Goal: Task Accomplishment & Management: Complete application form

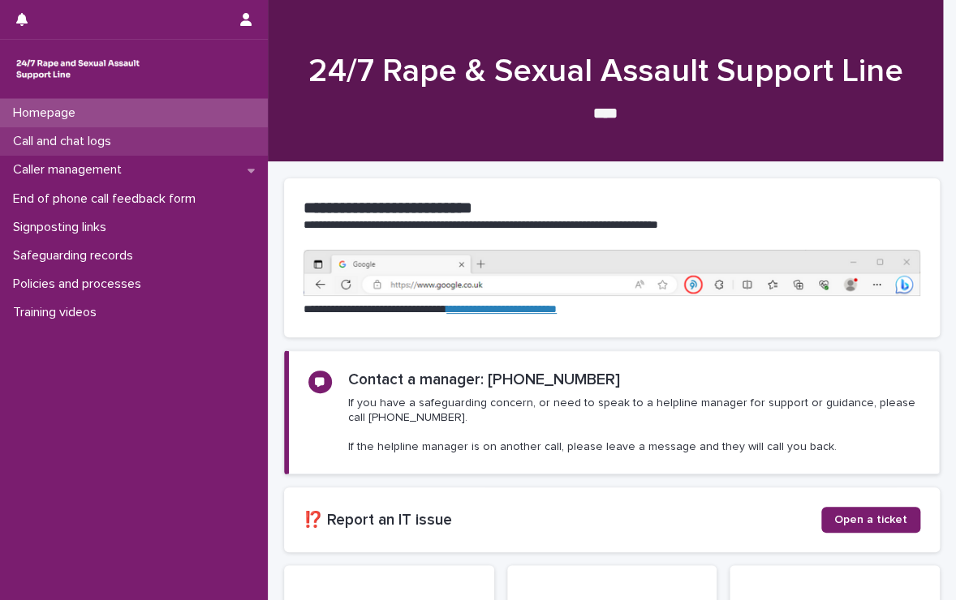
click at [129, 140] on div "Call and chat logs" at bounding box center [134, 141] width 268 height 28
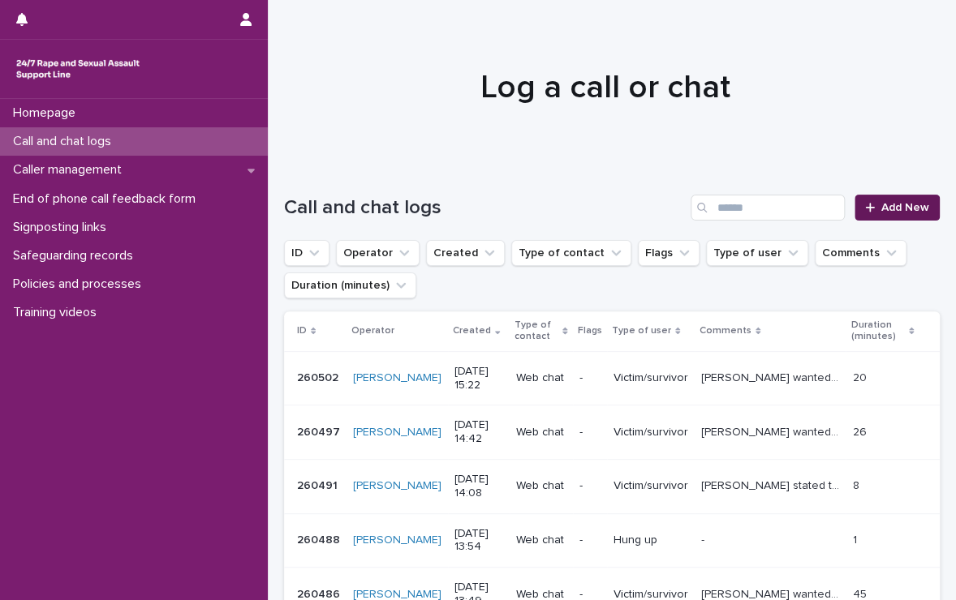
click at [867, 207] on div at bounding box center [873, 207] width 16 height 11
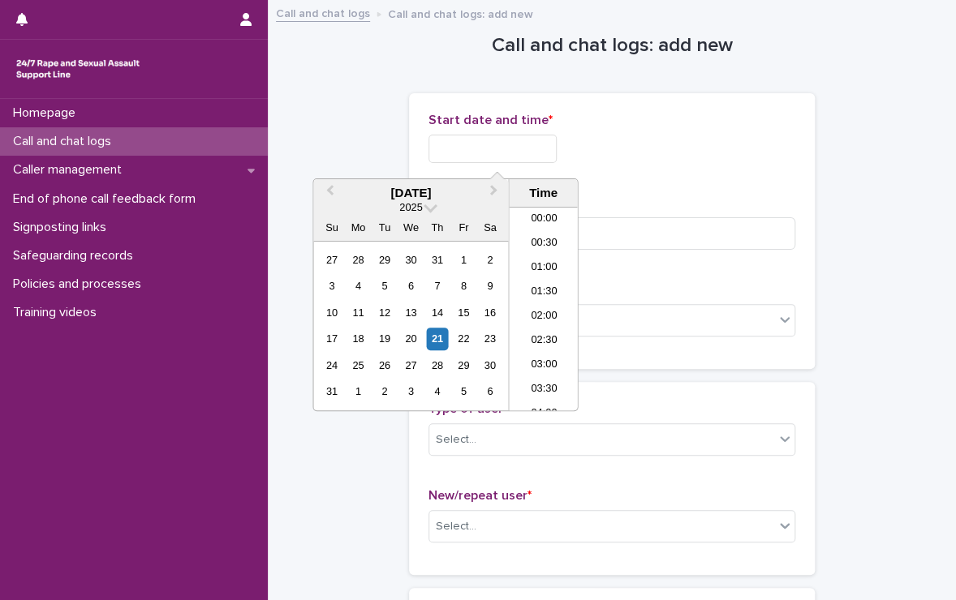
scroll to position [325, 0]
click at [494, 156] on input "text" at bounding box center [492, 149] width 128 height 28
click at [534, 342] on li "08:00" at bounding box center [543, 337] width 69 height 24
click at [534, 144] on input "**********" at bounding box center [492, 149] width 128 height 28
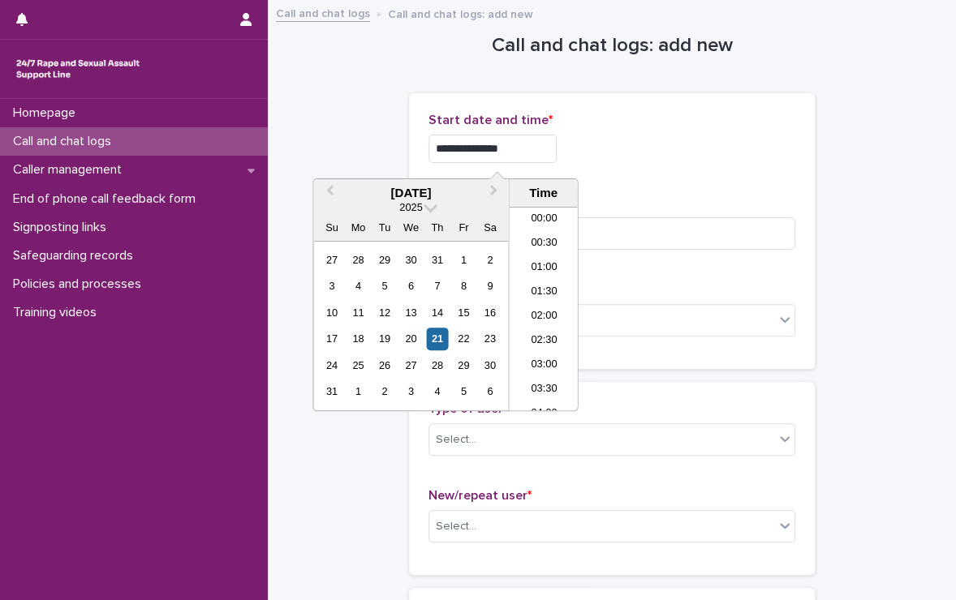
scroll to position [300, 0]
type input "**********"
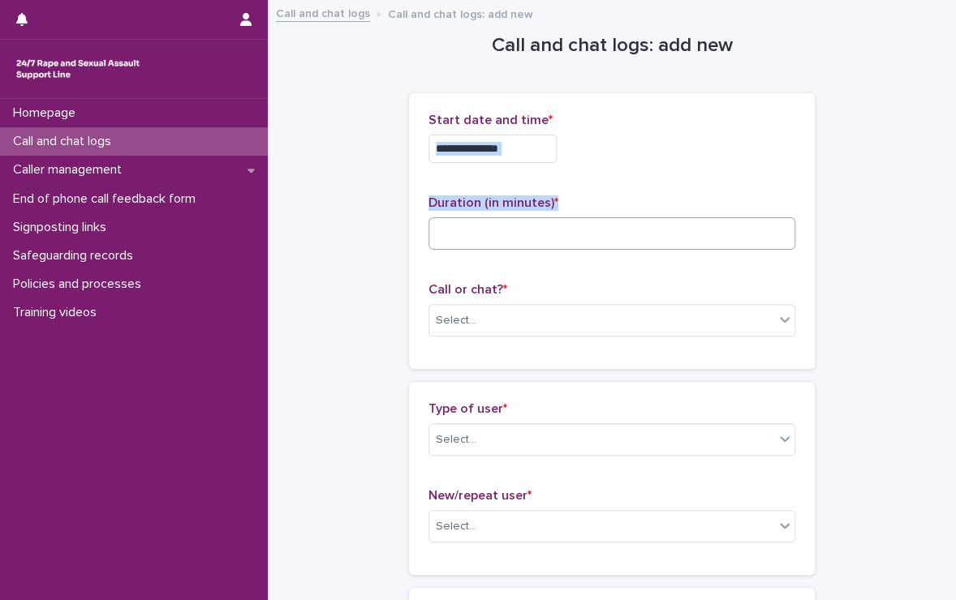
drag, startPoint x: 695, startPoint y: 183, endPoint x: 630, endPoint y: 230, distance: 79.0
click at [630, 230] on div "**********" at bounding box center [611, 231] width 367 height 237
click at [630, 230] on input at bounding box center [611, 233] width 367 height 32
type input "**"
click at [661, 317] on div "Select..." at bounding box center [601, 321] width 345 height 27
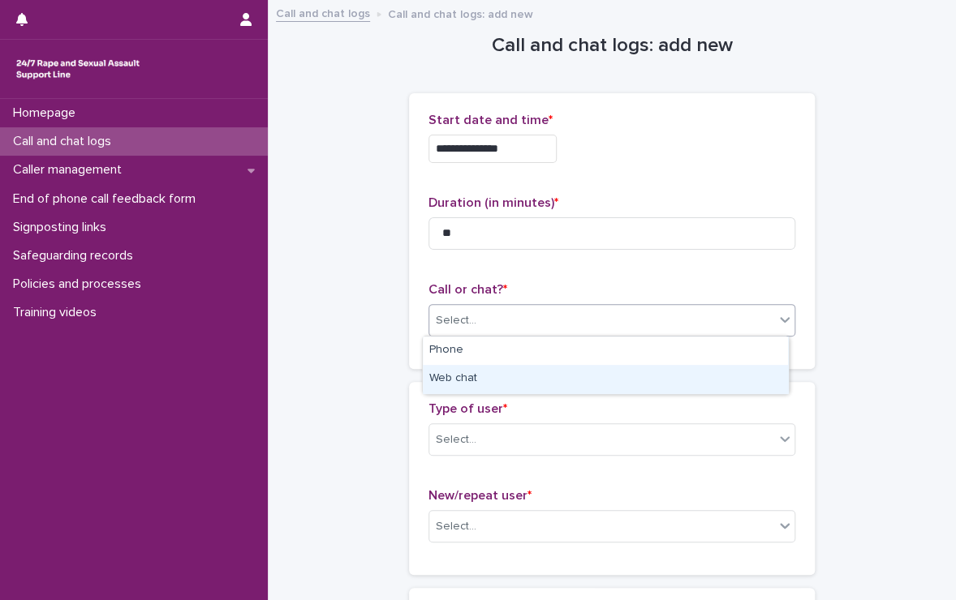
click at [610, 368] on div "Web chat" at bounding box center [605, 379] width 365 height 28
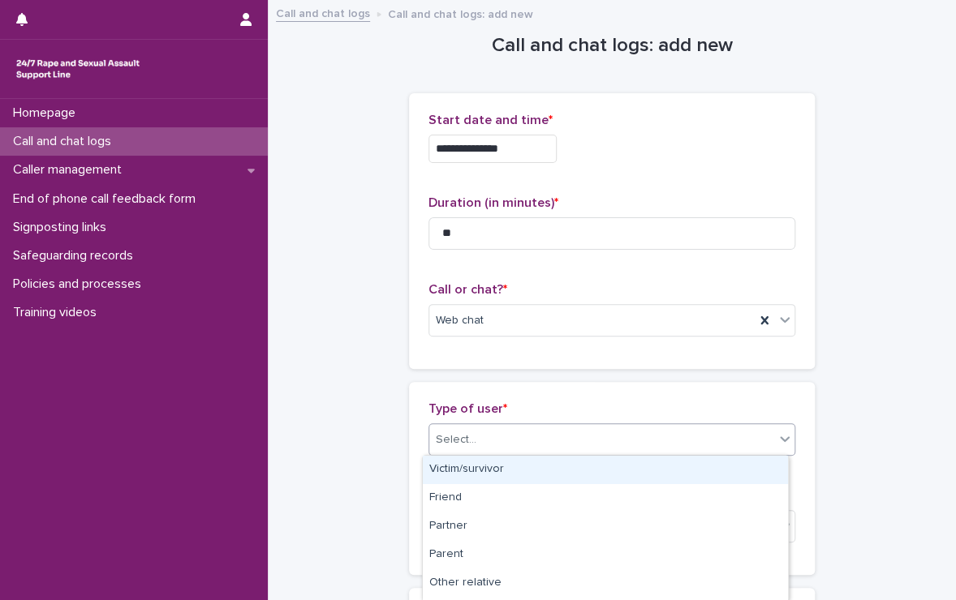
click at [571, 441] on div "Select..." at bounding box center [601, 440] width 345 height 27
click at [506, 463] on div "Victim/survivor" at bounding box center [605, 470] width 365 height 28
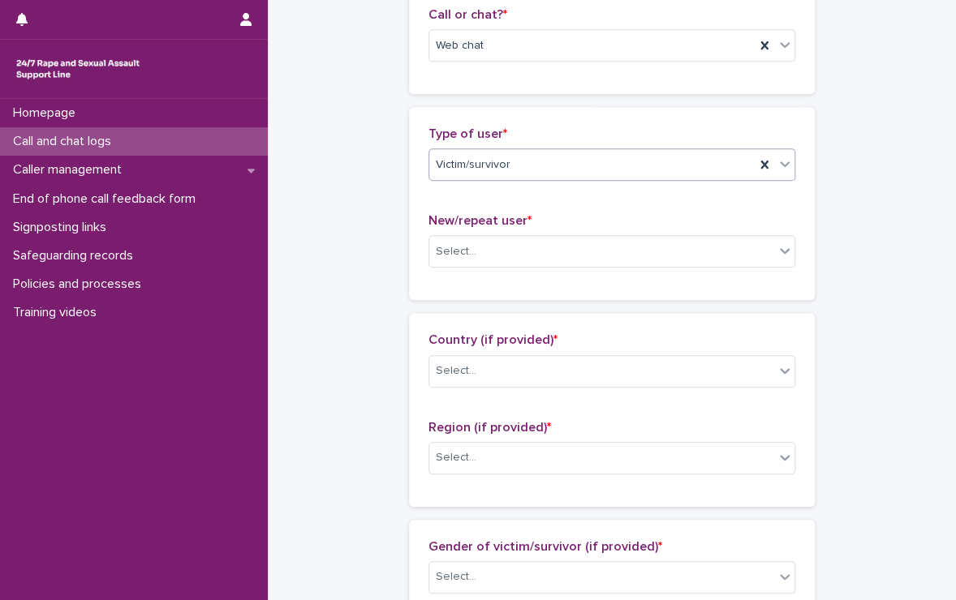
scroll to position [292, 0]
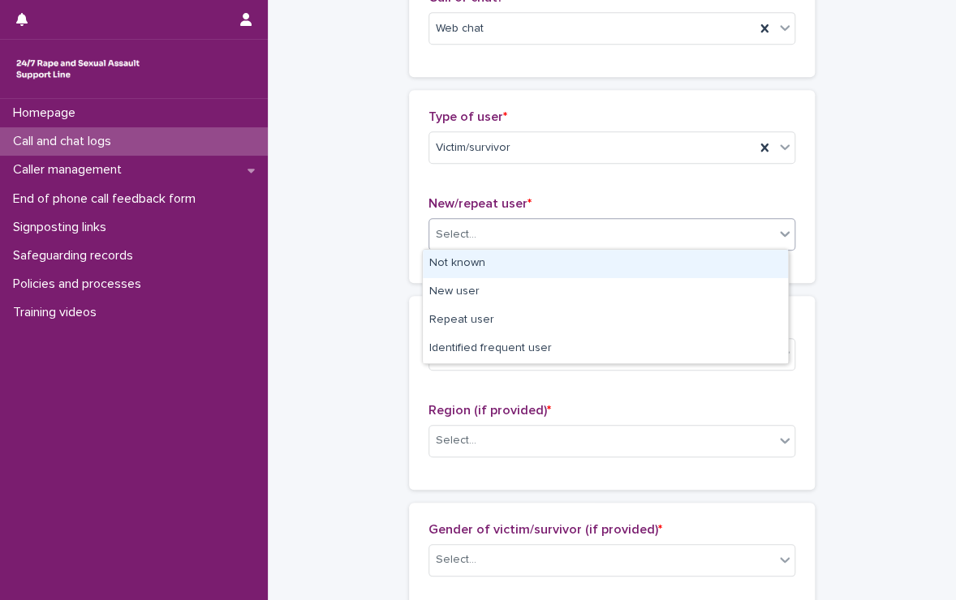
click at [557, 228] on div "Select..." at bounding box center [601, 235] width 345 height 27
click at [525, 275] on div "Not known" at bounding box center [605, 264] width 365 height 28
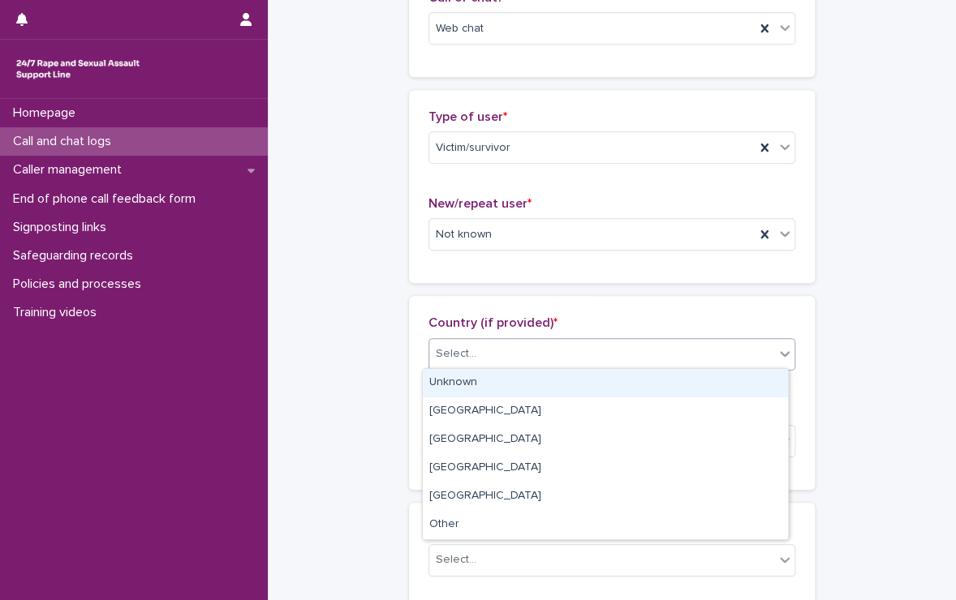
click at [510, 346] on div "Select..." at bounding box center [601, 354] width 345 height 27
click at [480, 384] on div "Unknown" at bounding box center [605, 383] width 365 height 28
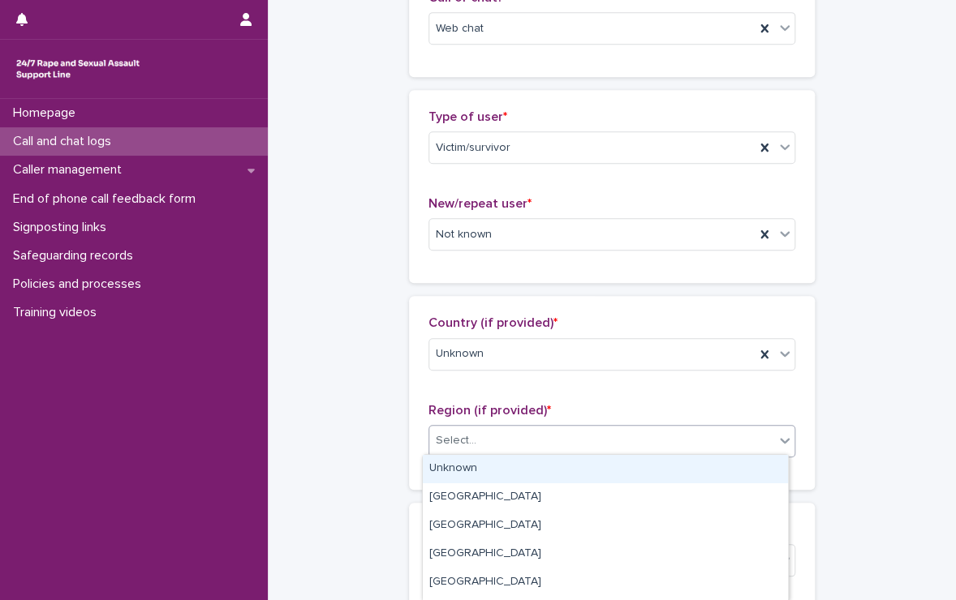
click at [478, 439] on input "text" at bounding box center [479, 441] width 2 height 14
click at [452, 470] on div "Unknown" at bounding box center [605, 469] width 365 height 28
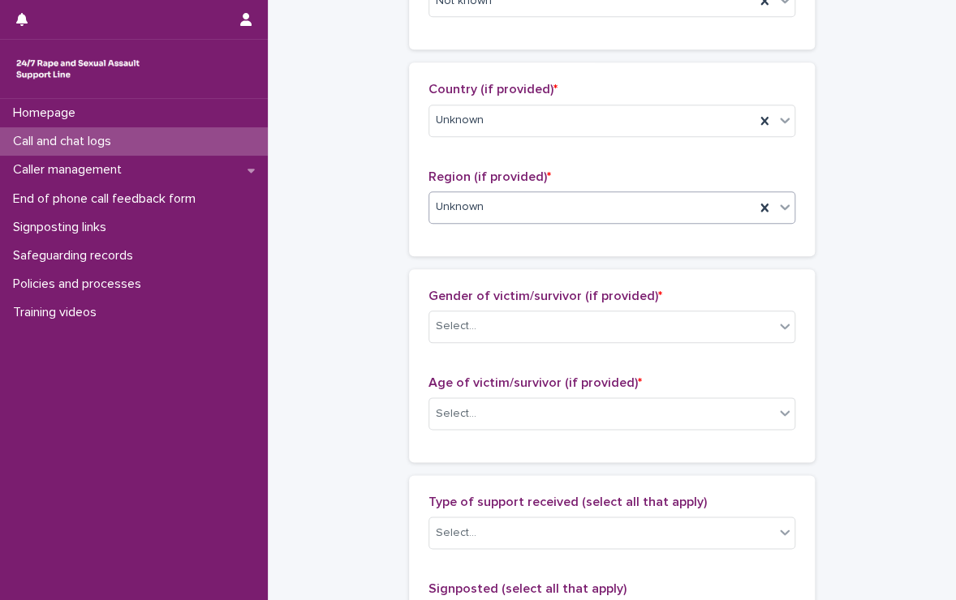
scroll to position [600, 0]
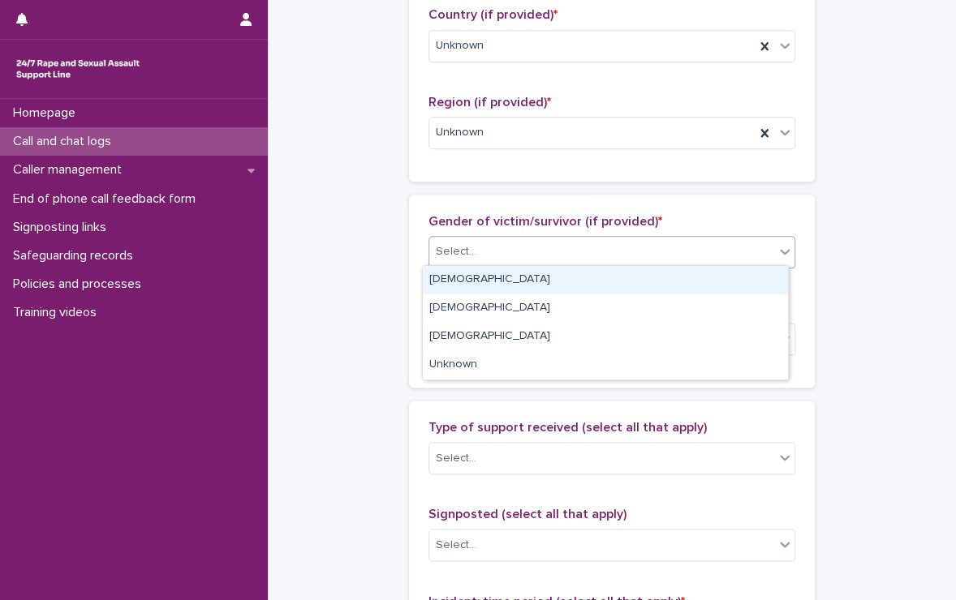
click at [547, 258] on div "Select..." at bounding box center [601, 252] width 345 height 27
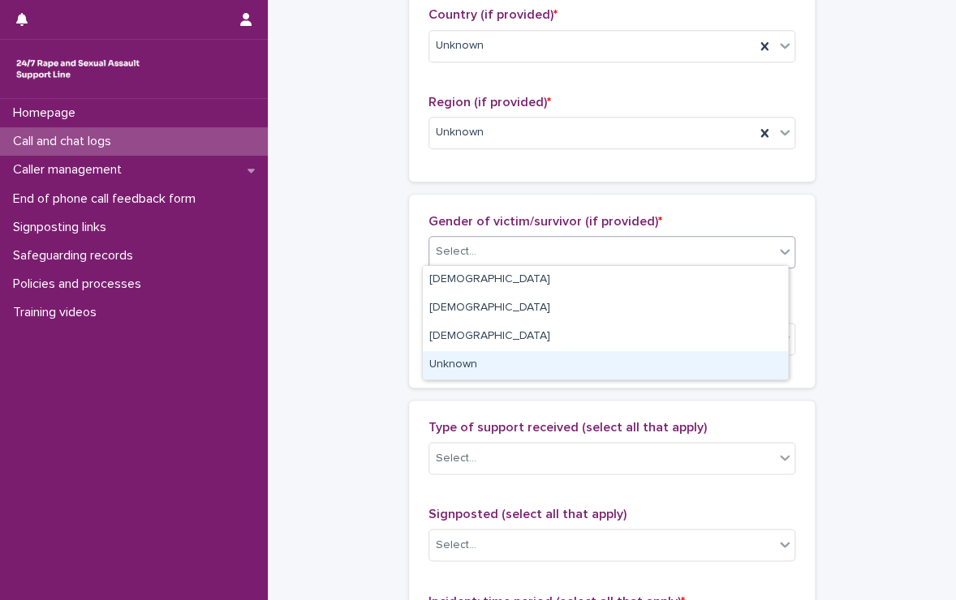
click at [468, 359] on div "Unknown" at bounding box center [605, 365] width 365 height 28
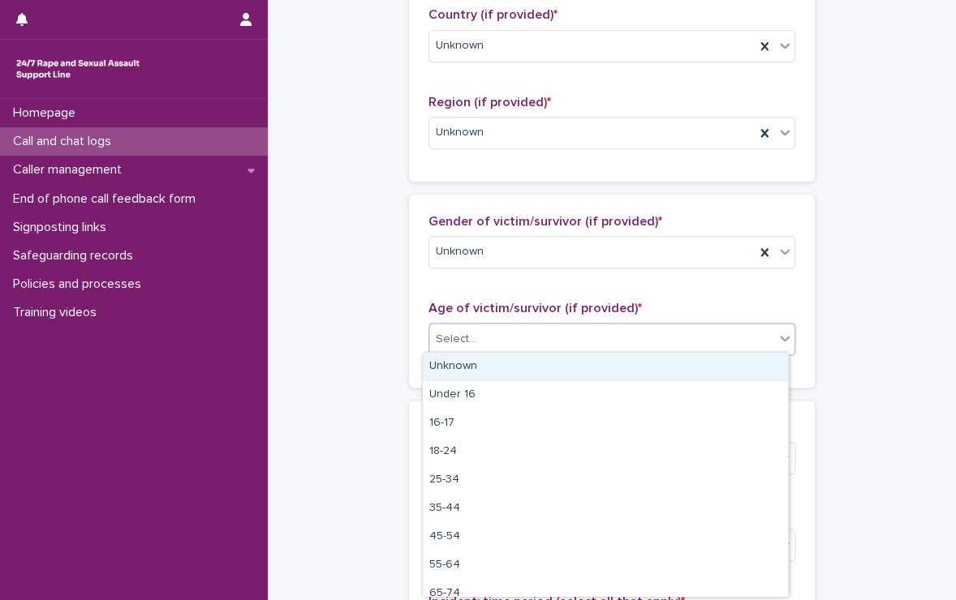
click at [503, 333] on div "Select..." at bounding box center [601, 339] width 345 height 27
click at [480, 359] on div "Unknown" at bounding box center [605, 367] width 365 height 28
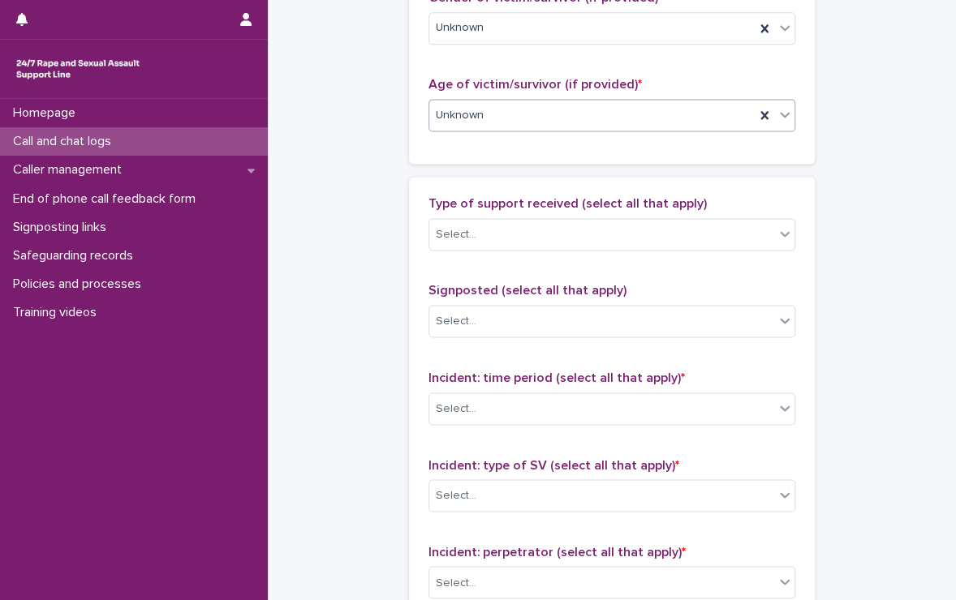
scroll to position [831, 0]
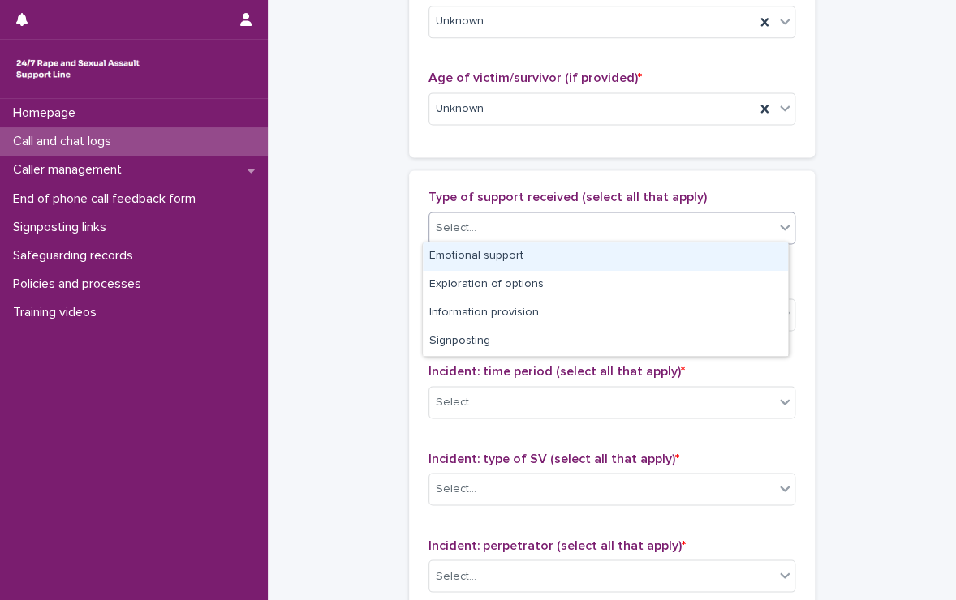
click at [531, 216] on div "Select..." at bounding box center [601, 228] width 345 height 27
click at [514, 247] on div "Emotional support" at bounding box center [605, 257] width 365 height 28
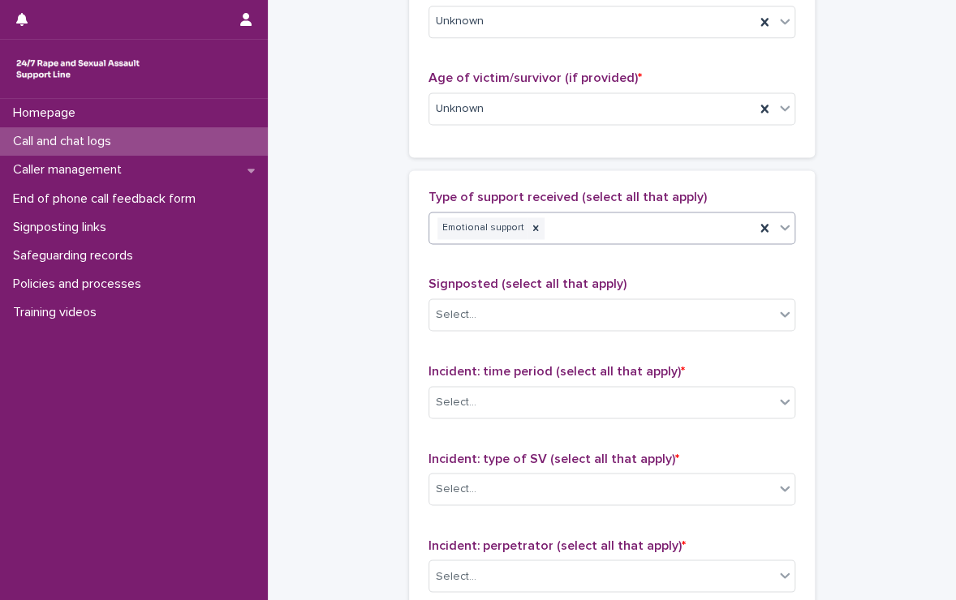
click at [591, 234] on div "Emotional support" at bounding box center [591, 228] width 325 height 28
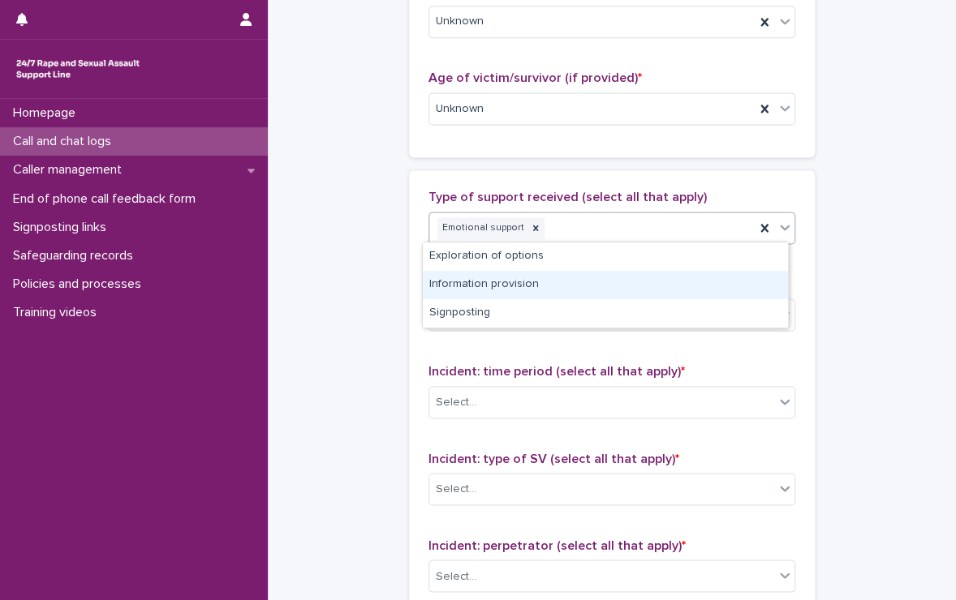
click at [544, 273] on div "Information provision" at bounding box center [605, 285] width 365 height 28
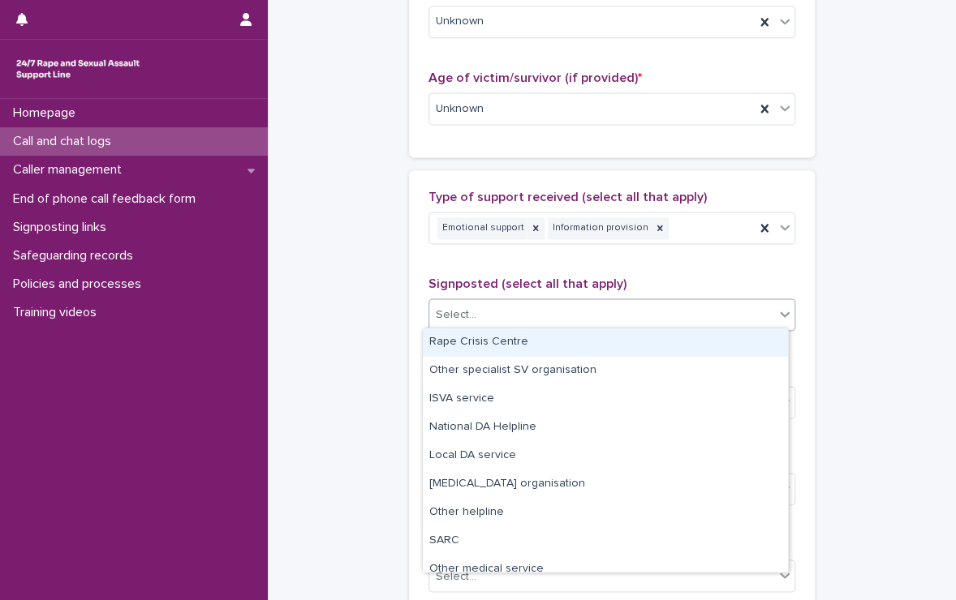
click at [536, 309] on div "Select..." at bounding box center [601, 315] width 345 height 27
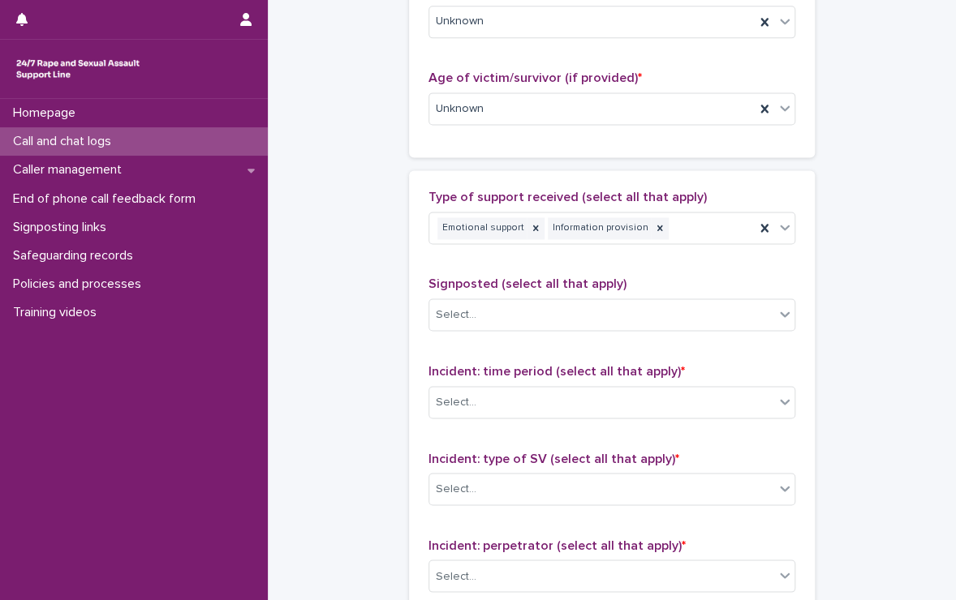
click at [610, 272] on div "Type of support received (select all that apply) Emotional support Information …" at bounding box center [611, 529] width 367 height 678
click at [565, 415] on div "Incident: time period (select all that apply) * Select..." at bounding box center [611, 396] width 367 height 67
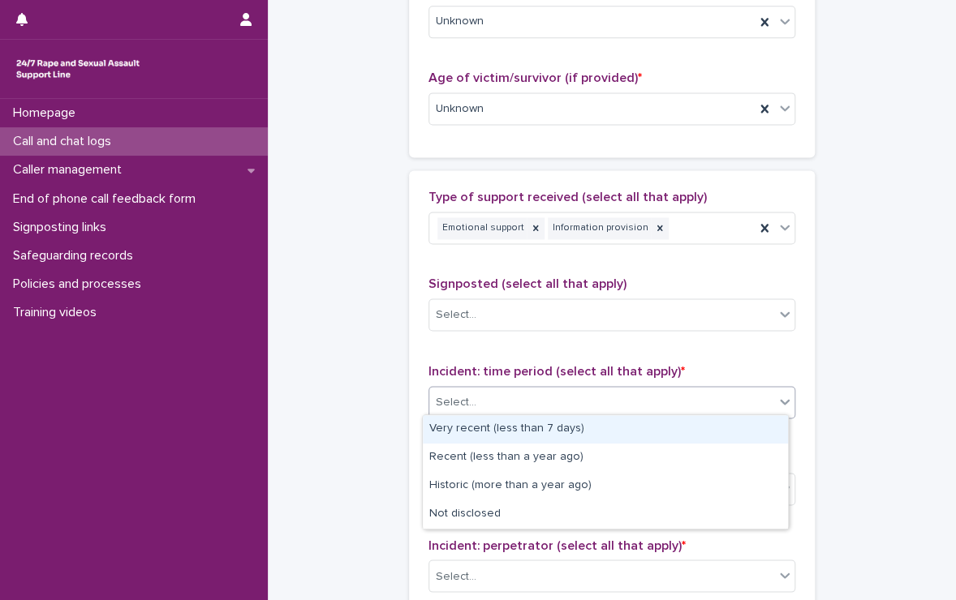
click at [571, 402] on div "Select..." at bounding box center [601, 402] width 345 height 27
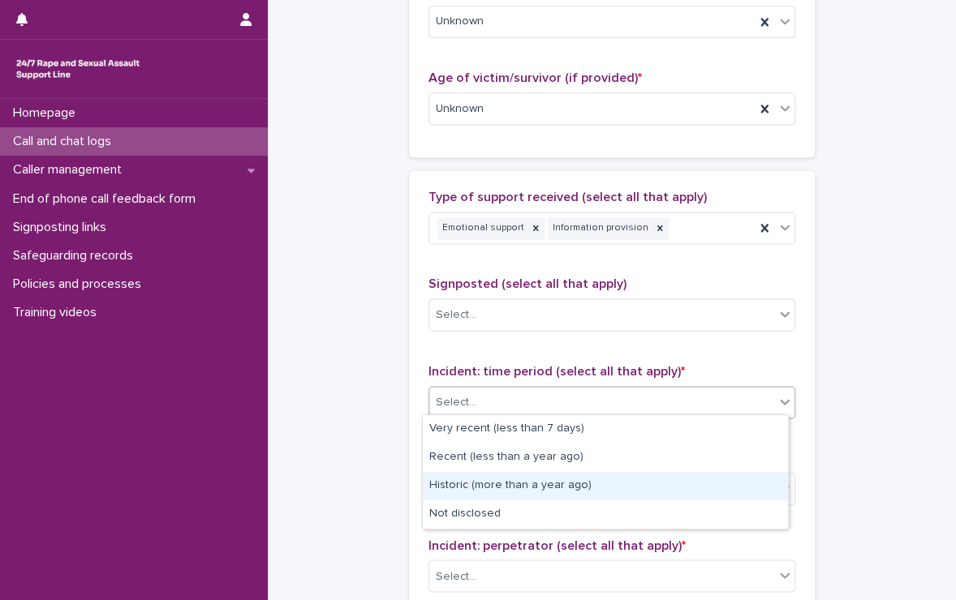
click at [537, 475] on div "Historic (more than a year ago)" at bounding box center [605, 486] width 365 height 28
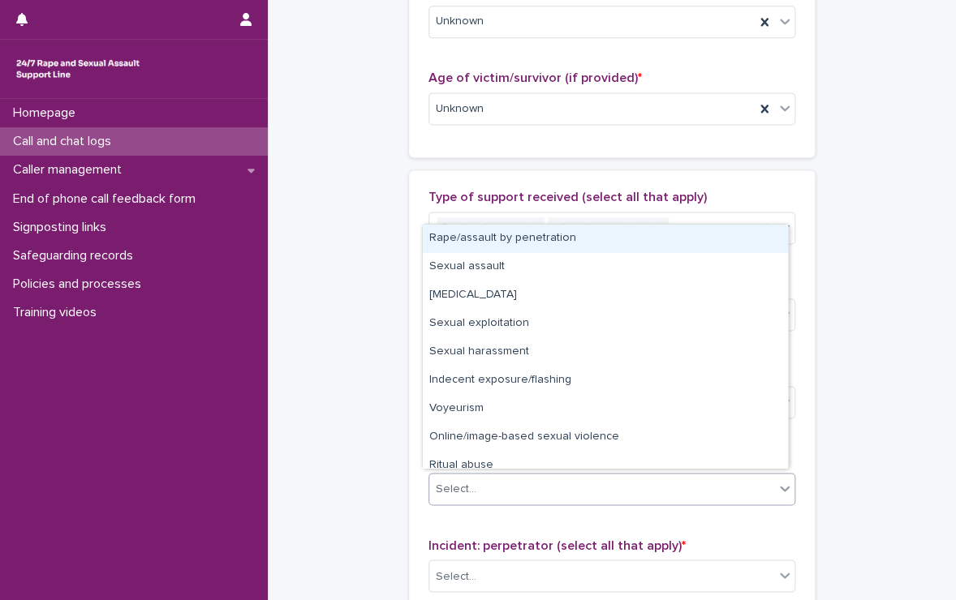
click at [537, 475] on div "Select..." at bounding box center [601, 488] width 345 height 27
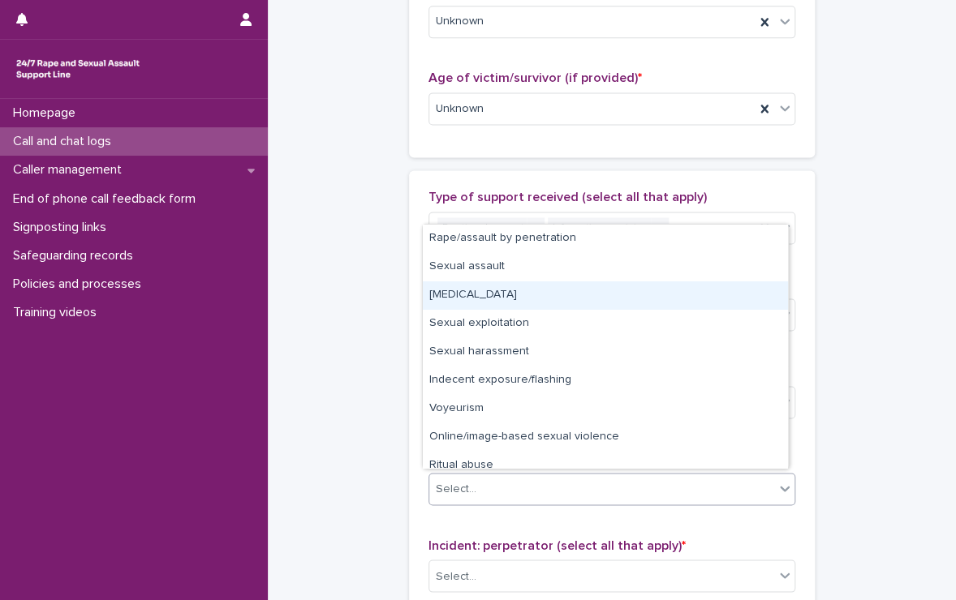
click at [535, 299] on div "[MEDICAL_DATA]" at bounding box center [605, 296] width 365 height 28
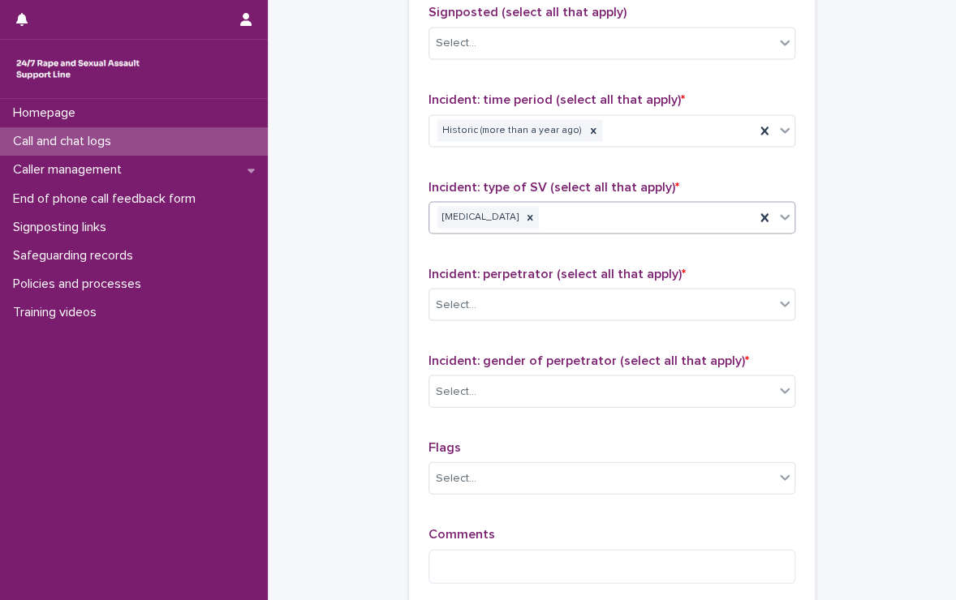
scroll to position [1103, 0]
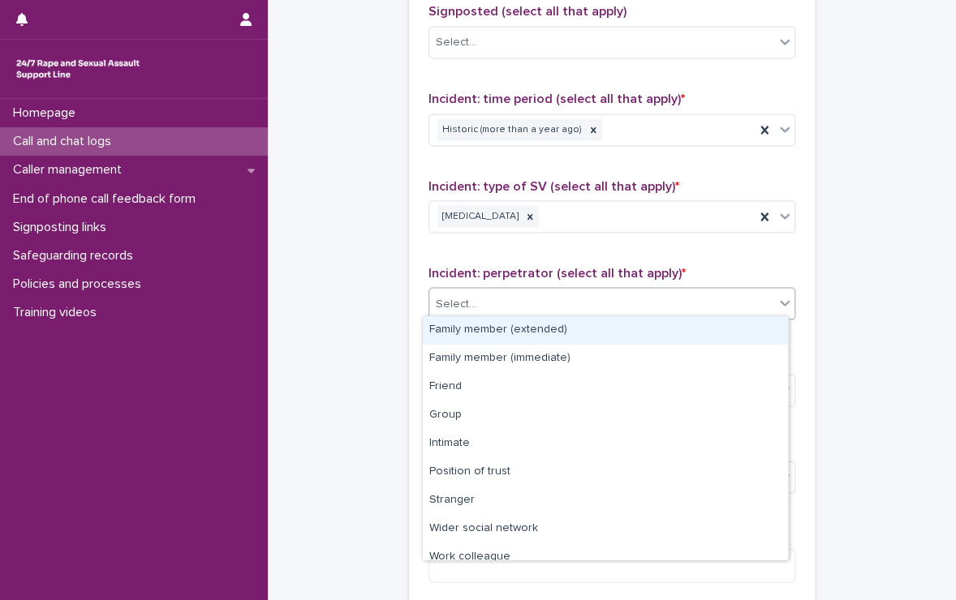
click at [535, 299] on div "Select..." at bounding box center [601, 303] width 345 height 27
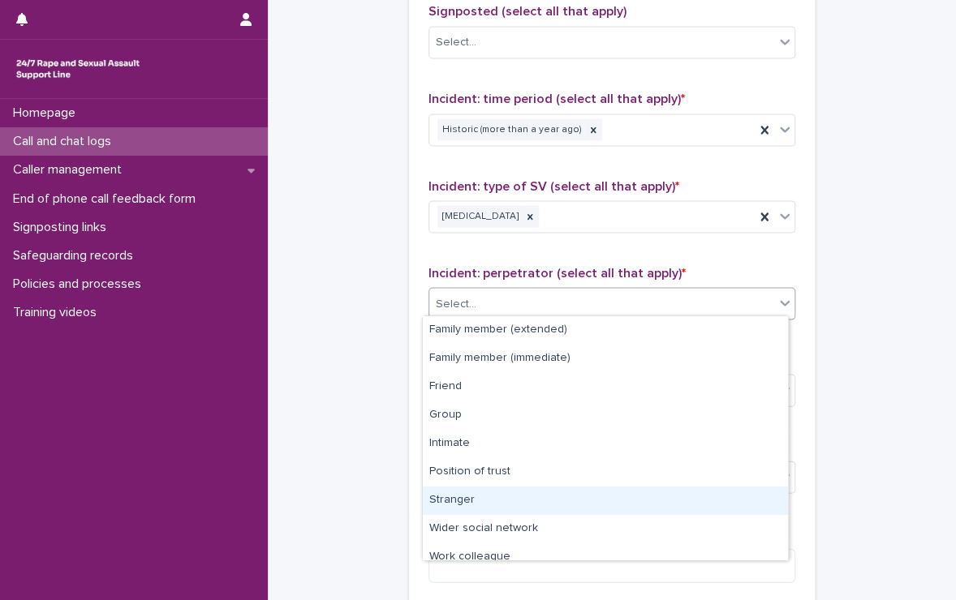
scroll to position [68, 0]
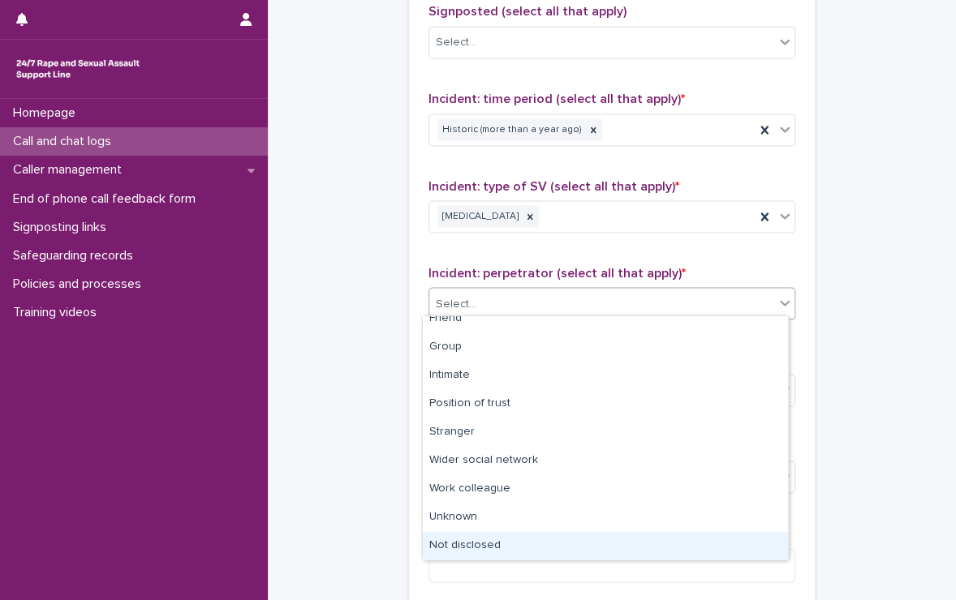
click at [485, 534] on div "Not disclosed" at bounding box center [605, 546] width 365 height 28
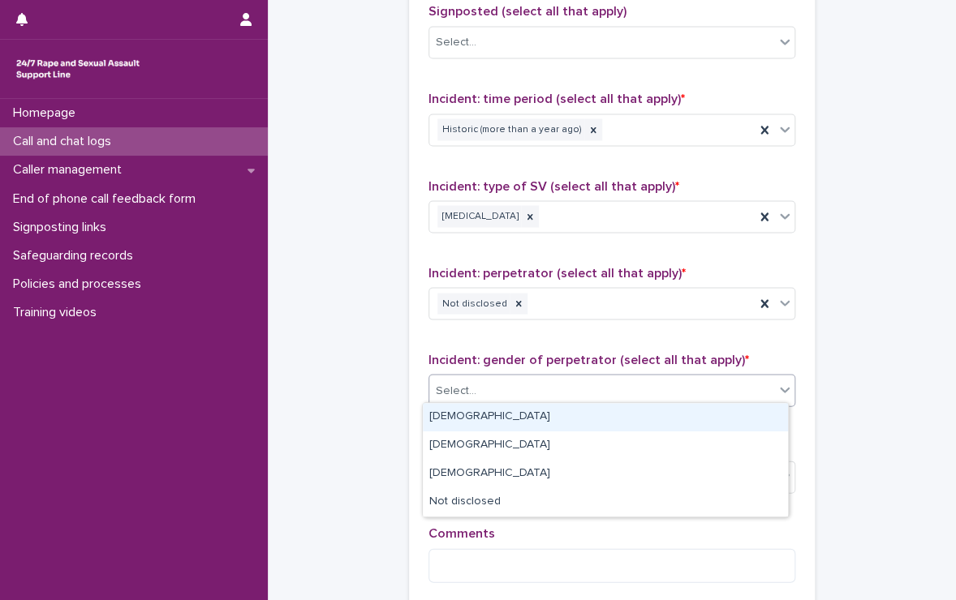
click at [526, 385] on div "Select..." at bounding box center [601, 390] width 345 height 27
click at [507, 424] on div "[DEMOGRAPHIC_DATA]" at bounding box center [605, 417] width 365 height 28
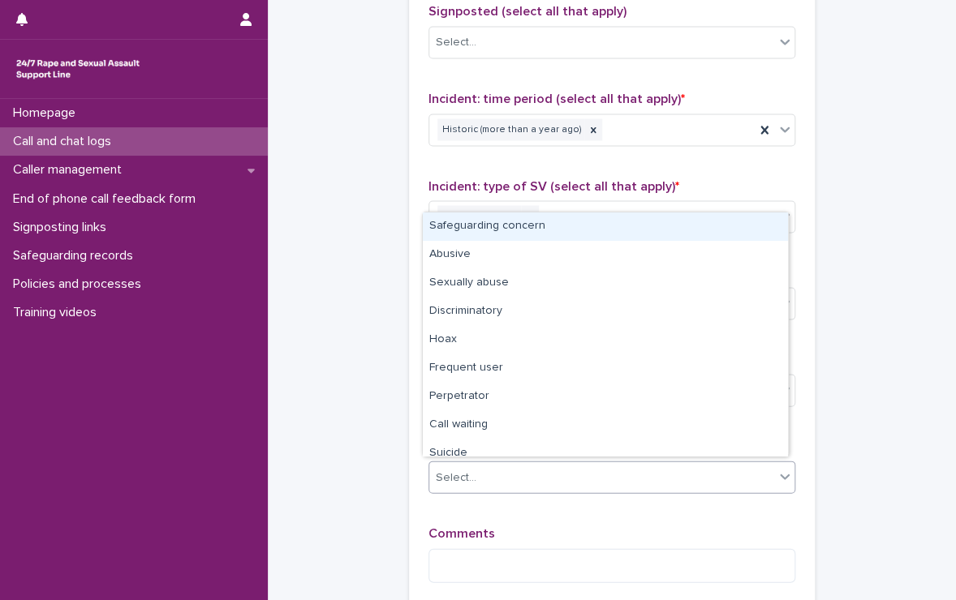
click at [510, 479] on div "Select..." at bounding box center [601, 477] width 345 height 27
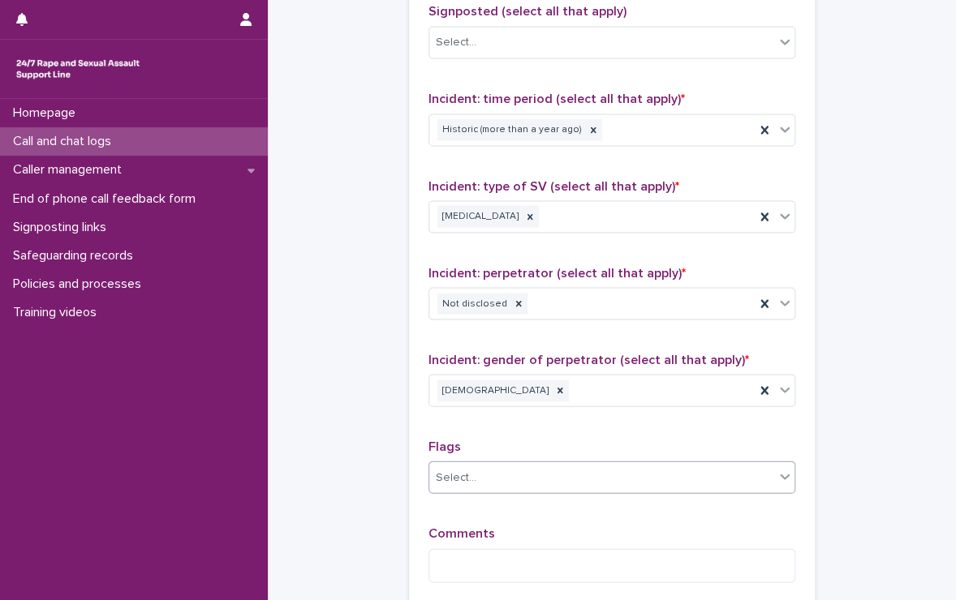
click at [510, 479] on div "Select..." at bounding box center [601, 477] width 345 height 27
click at [486, 548] on textarea at bounding box center [611, 565] width 367 height 35
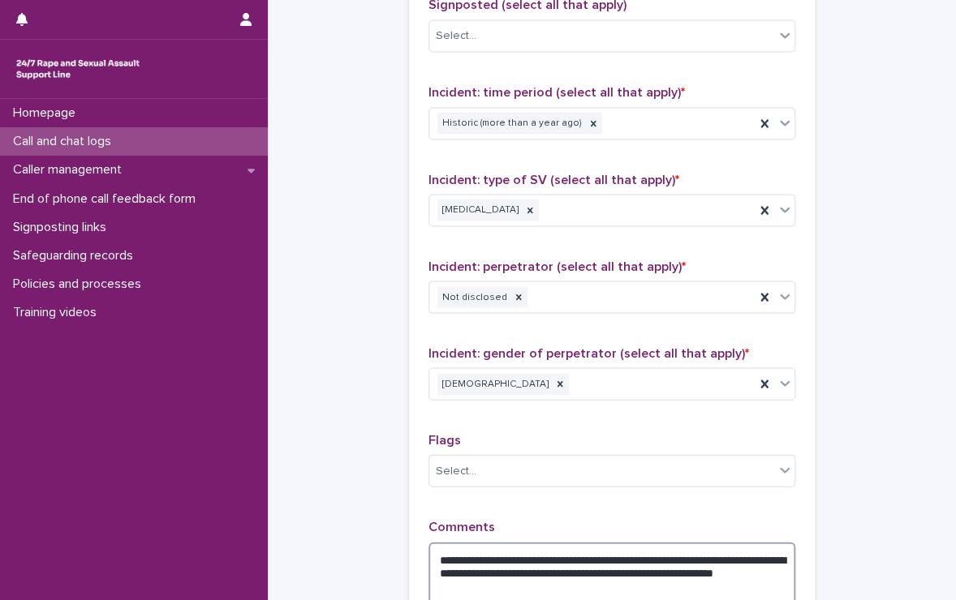
scroll to position [1320, 0]
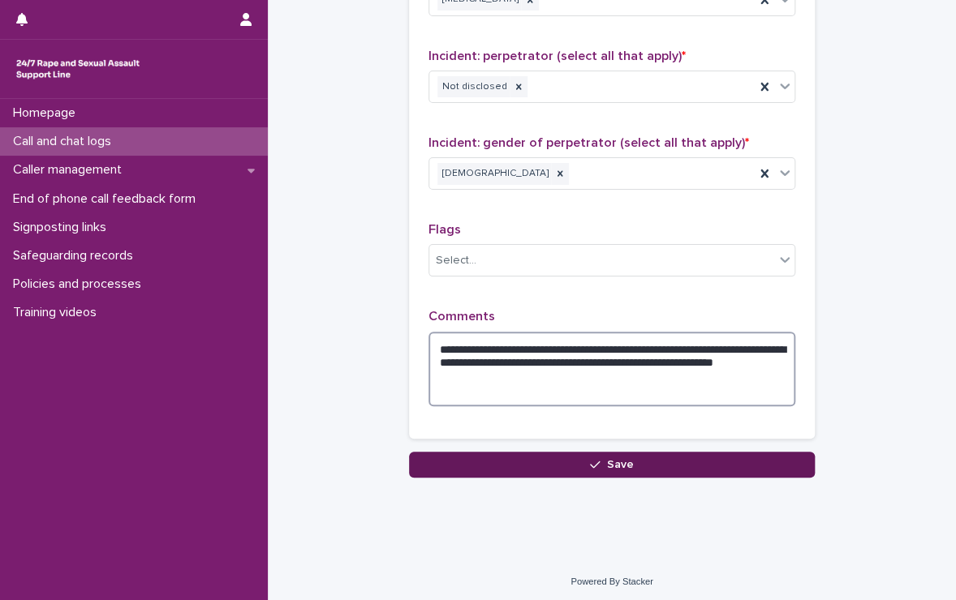
type textarea "**********"
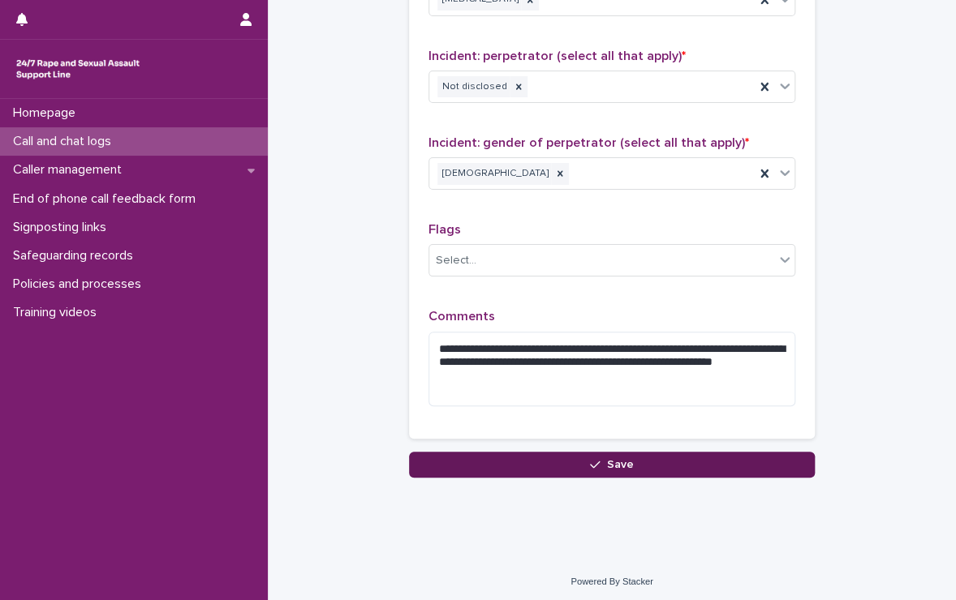
click at [545, 459] on button "Save" at bounding box center [612, 465] width 406 height 26
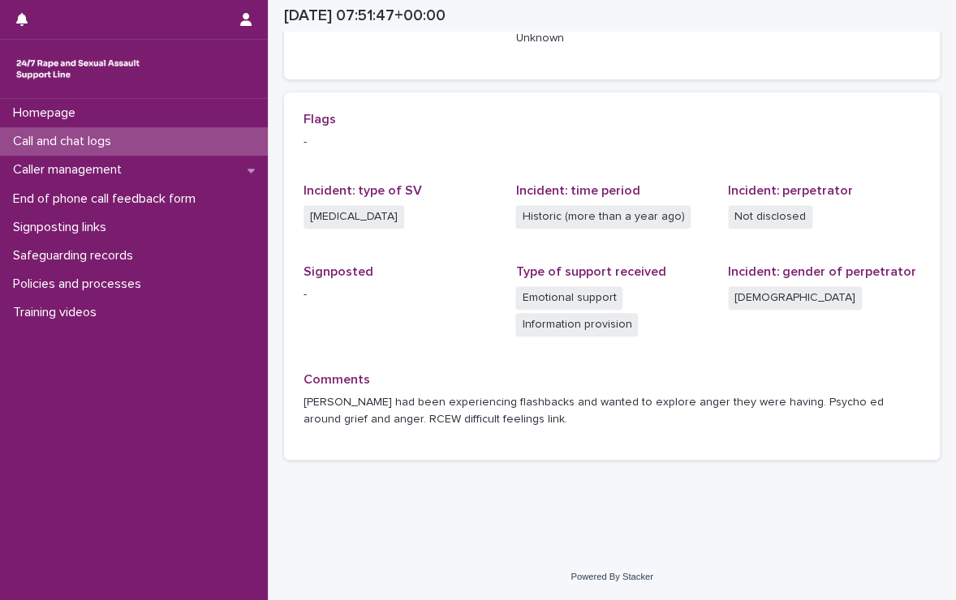
scroll to position [320, 0]
click at [120, 287] on p "Policies and processes" at bounding box center [80, 284] width 148 height 15
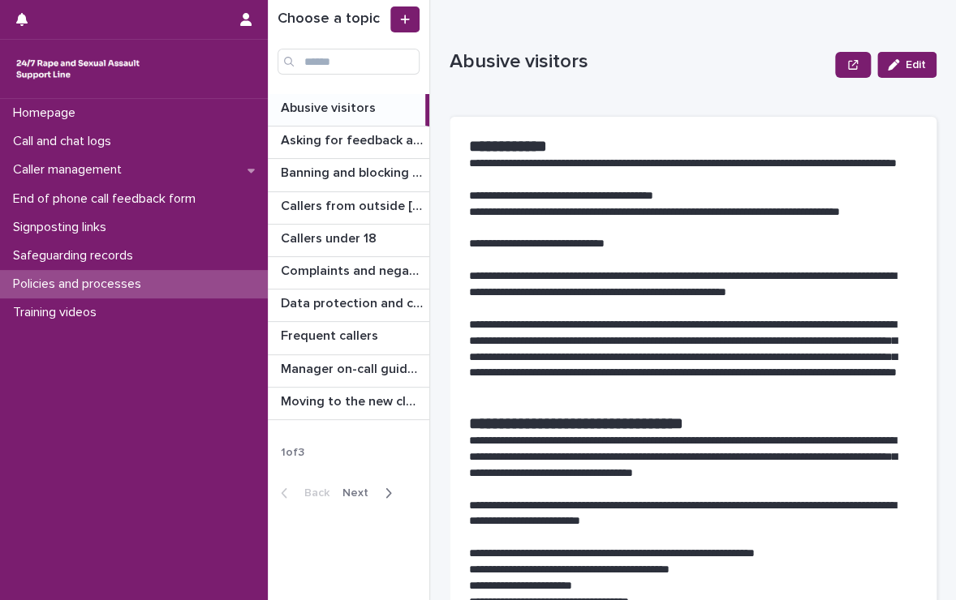
click at [385, 493] on icon "button" at bounding box center [388, 493] width 7 height 15
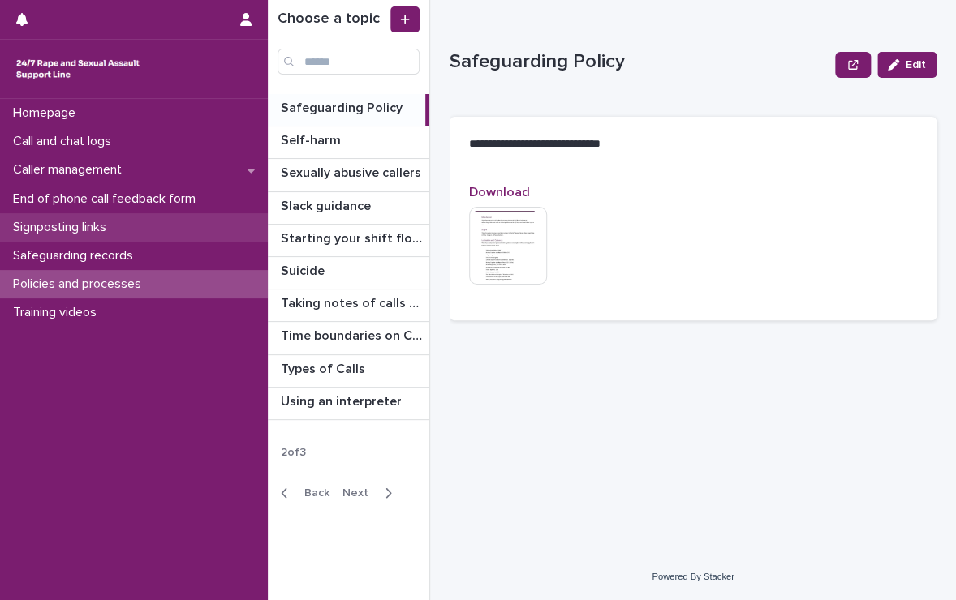
drag, startPoint x: 118, startPoint y: 230, endPoint x: 45, endPoint y: 231, distance: 73.0
click at [45, 231] on p "Signposting links" at bounding box center [62, 227] width 113 height 15
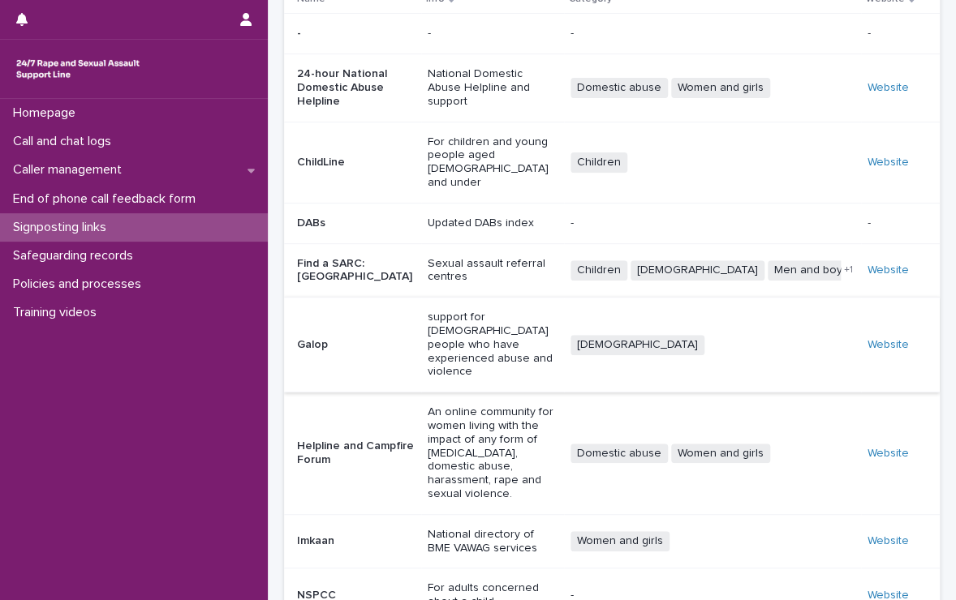
scroll to position [267, 0]
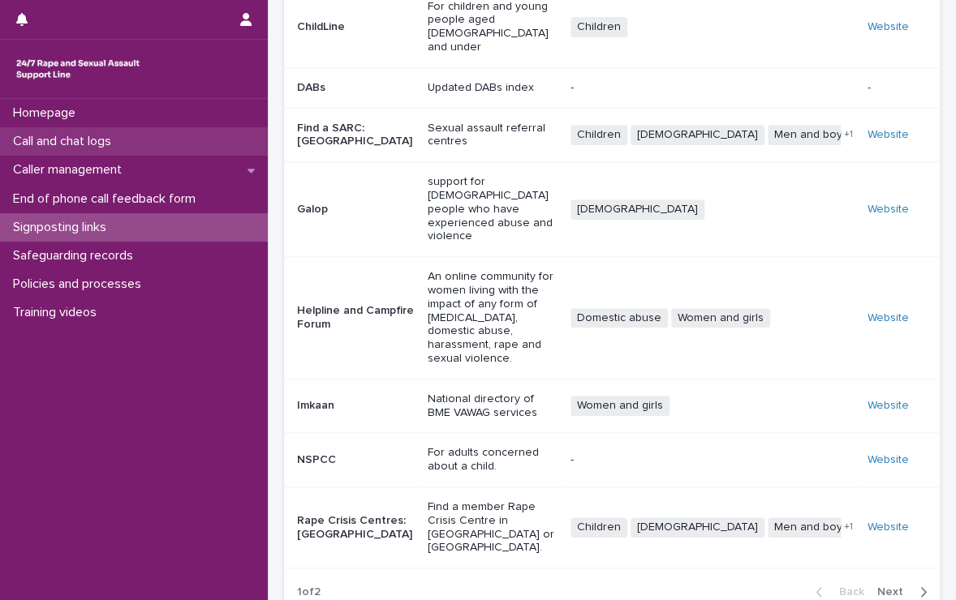
click at [140, 142] on div "Call and chat logs" at bounding box center [134, 141] width 268 height 28
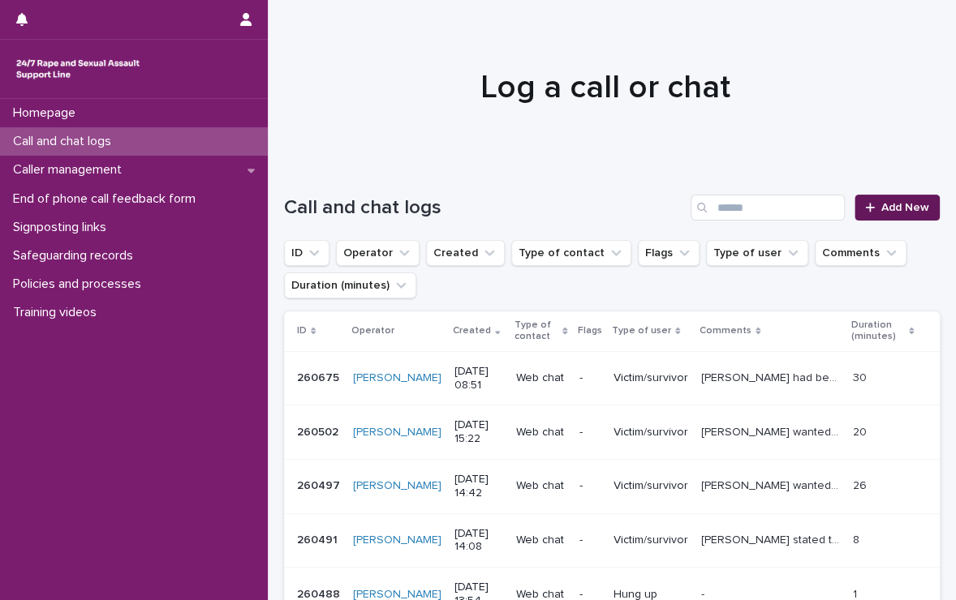
click at [880, 213] on link "Add New" at bounding box center [896, 208] width 85 height 26
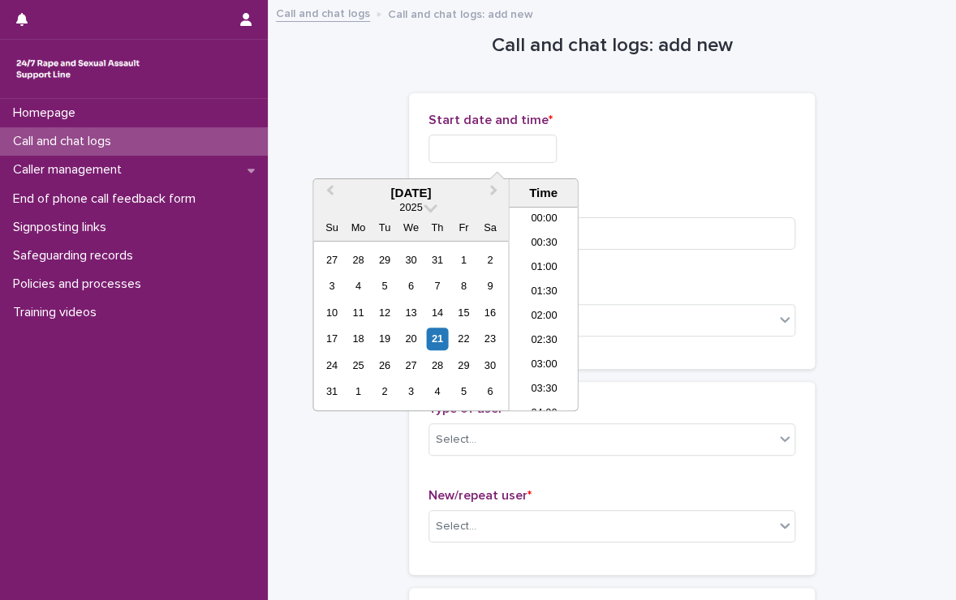
scroll to position [349, 0]
click at [557, 143] on input "text" at bounding box center [492, 149] width 128 height 28
click at [539, 286] on li "08:30" at bounding box center [543, 285] width 69 height 24
click at [536, 148] on input "**********" at bounding box center [492, 149] width 128 height 28
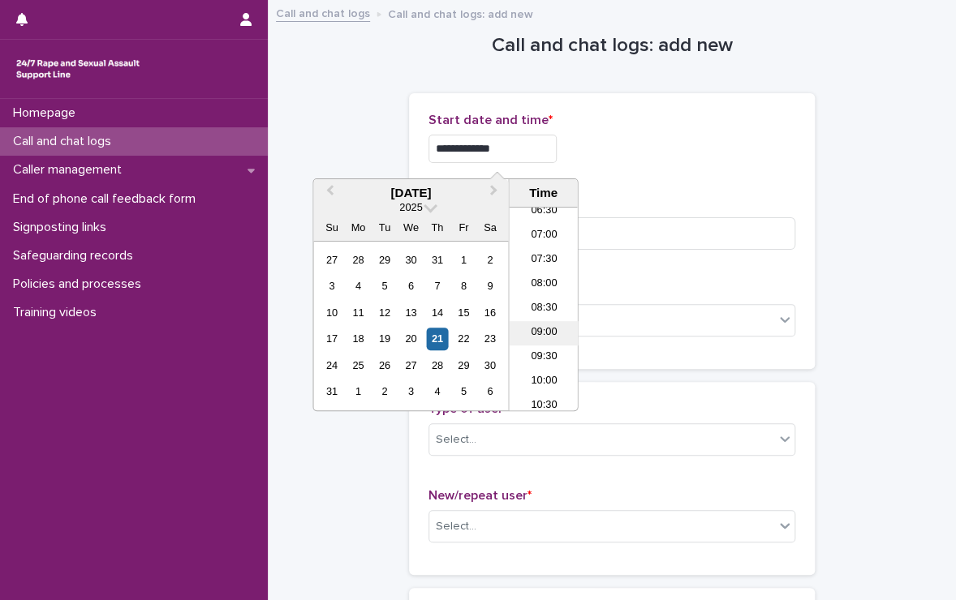
click at [540, 333] on li "09:00" at bounding box center [543, 333] width 69 height 24
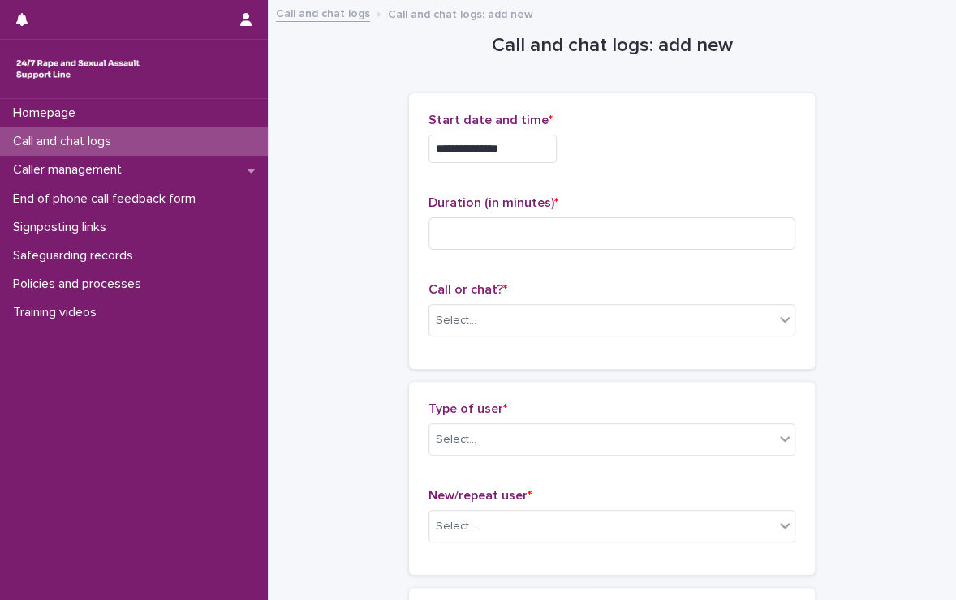
type input "**********"
click at [560, 233] on input at bounding box center [611, 233] width 367 height 32
type input "**"
click at [582, 282] on p "Call or chat? *" at bounding box center [611, 289] width 367 height 15
click at [583, 337] on div "Call or chat? * Select..." at bounding box center [611, 315] width 367 height 67
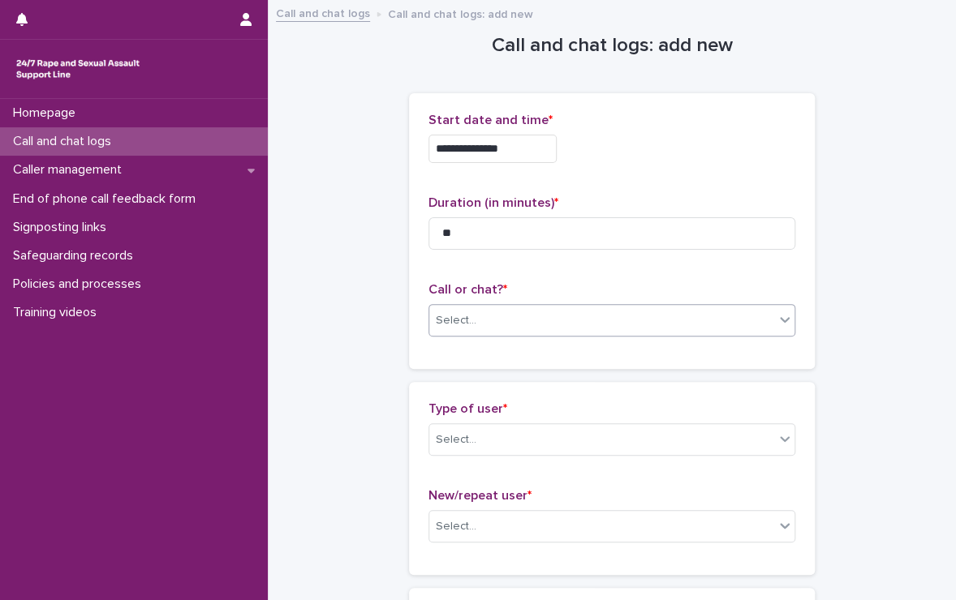
drag, startPoint x: 615, startPoint y: 301, endPoint x: 608, endPoint y: 321, distance: 21.6
click at [608, 321] on div "Call or chat? * Select..." at bounding box center [611, 315] width 367 height 67
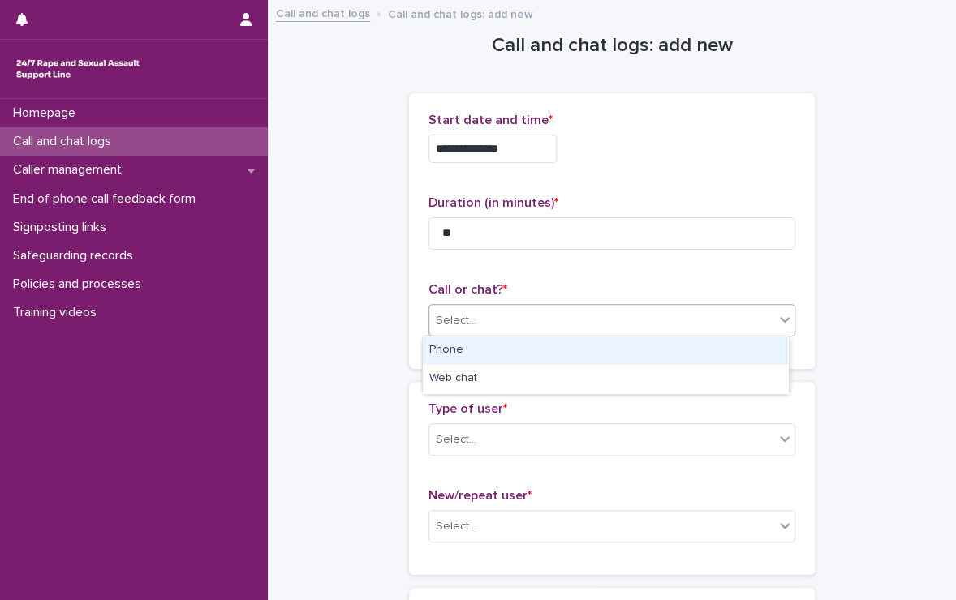
click at [608, 321] on div "Select..." at bounding box center [601, 321] width 345 height 27
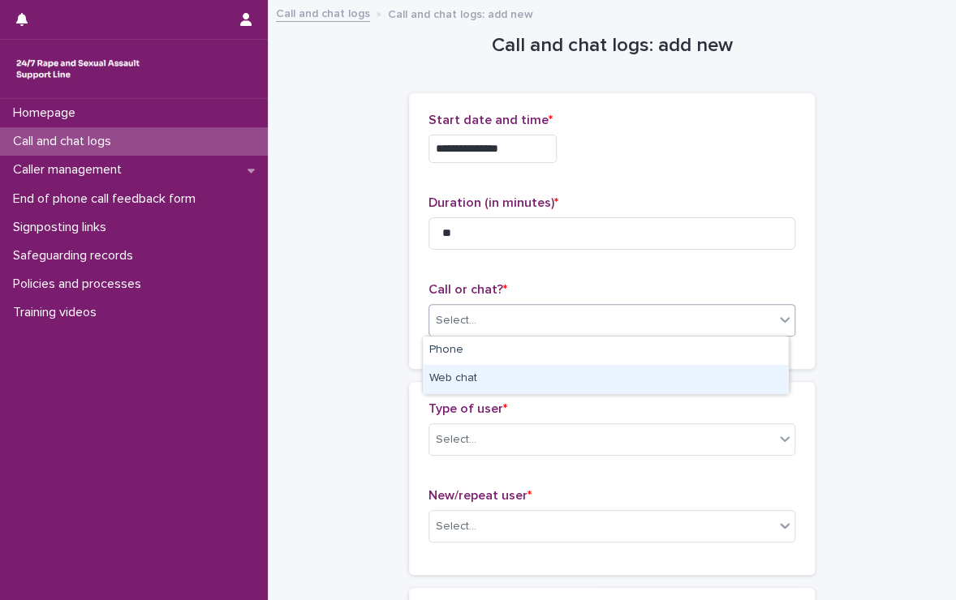
click at [565, 382] on div "Web chat" at bounding box center [605, 379] width 365 height 28
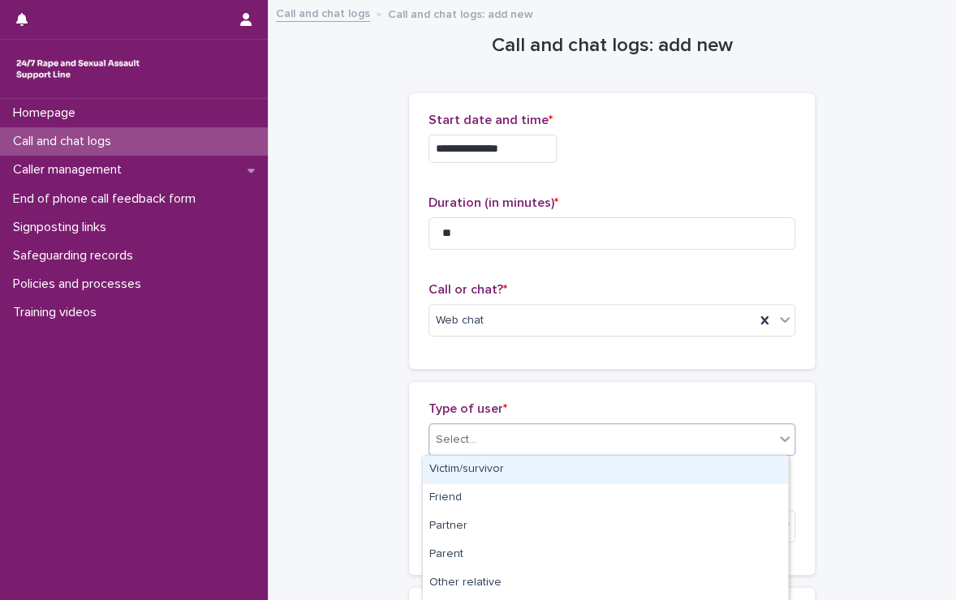
click at [558, 439] on div "Select..." at bounding box center [601, 440] width 345 height 27
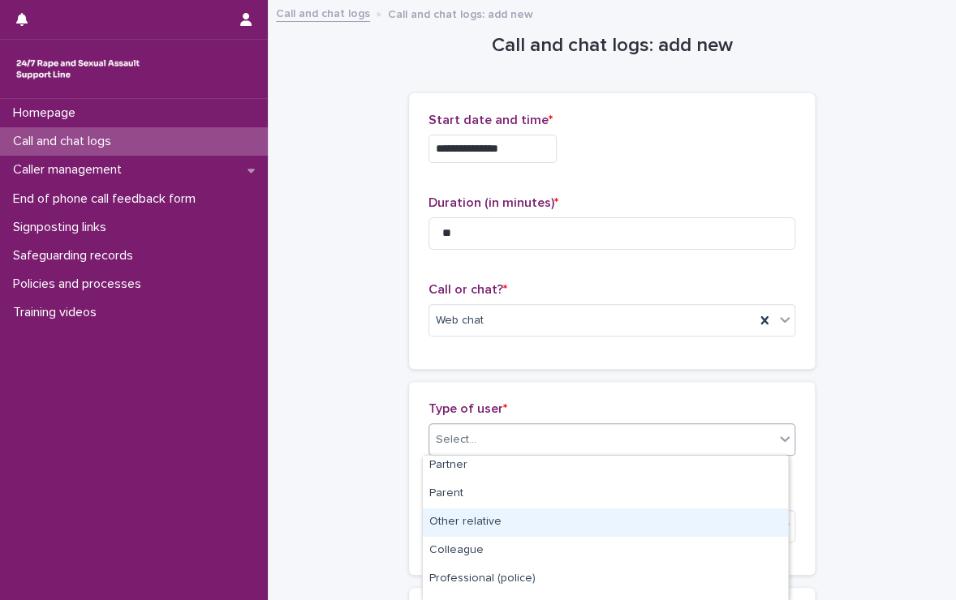
scroll to position [0, 0]
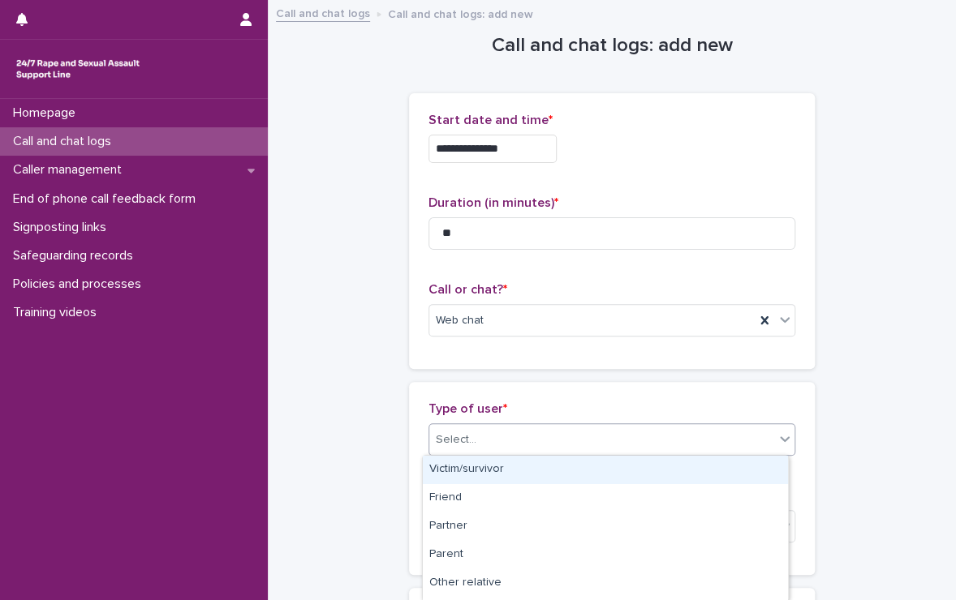
click at [528, 463] on div "Victim/survivor" at bounding box center [605, 470] width 365 height 28
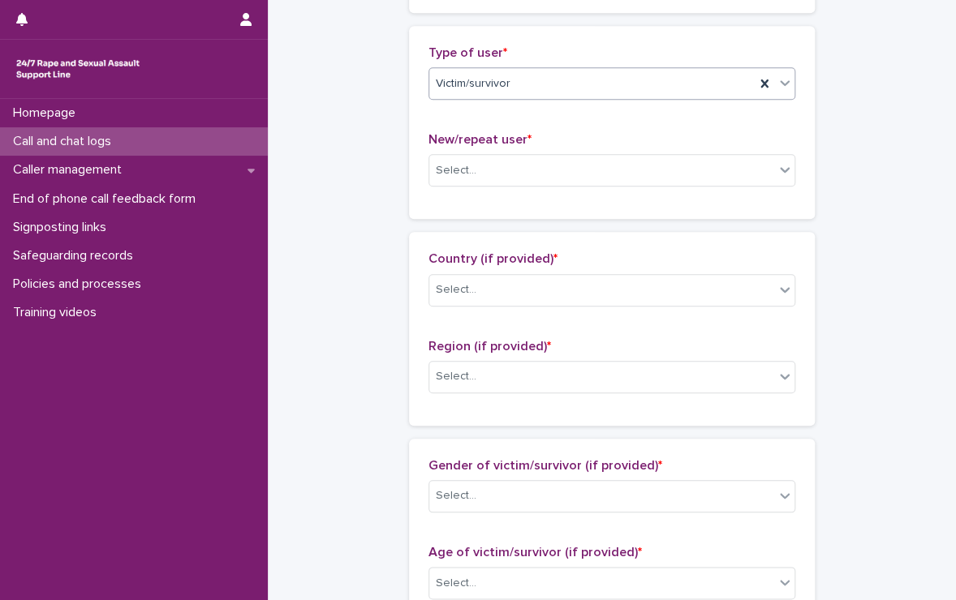
scroll to position [357, 0]
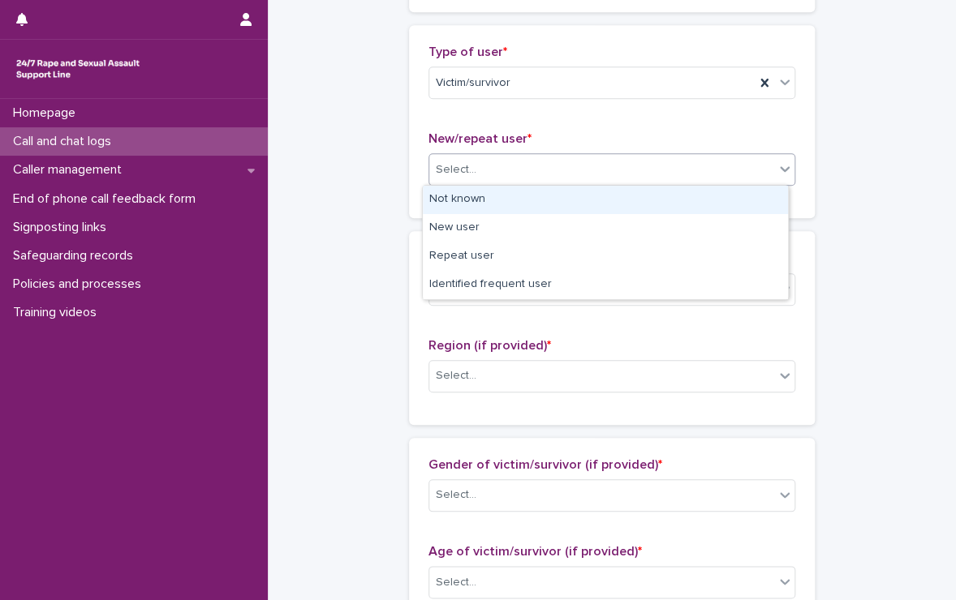
click at [506, 165] on div "Select..." at bounding box center [601, 170] width 345 height 27
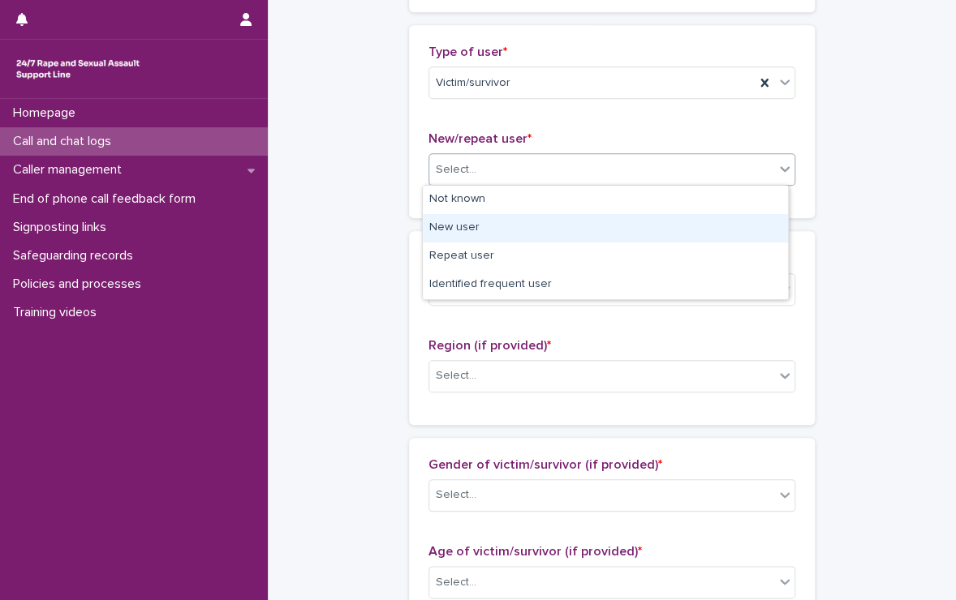
click at [464, 236] on div "New user" at bounding box center [605, 228] width 365 height 28
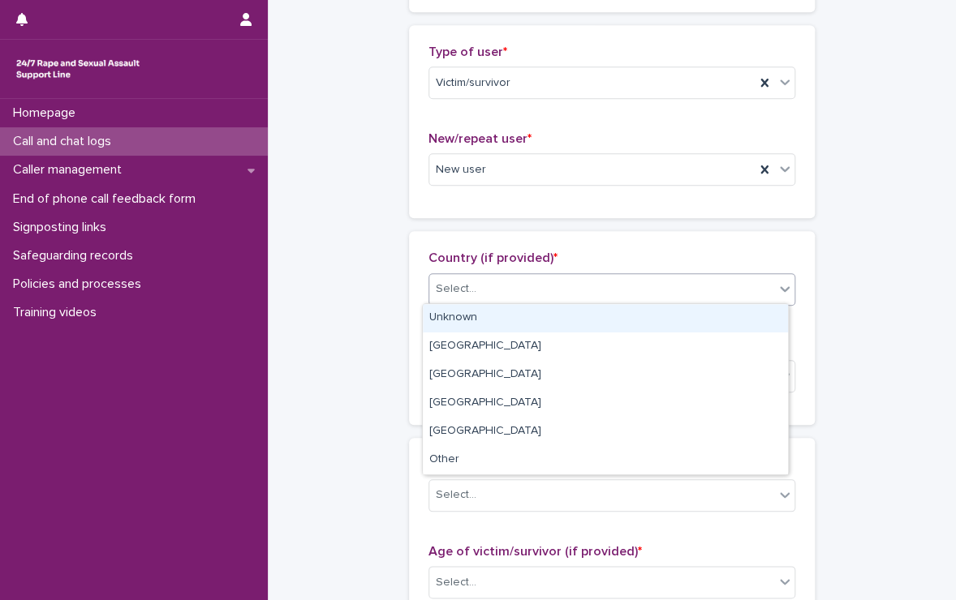
click at [471, 289] on div "Select..." at bounding box center [601, 289] width 345 height 27
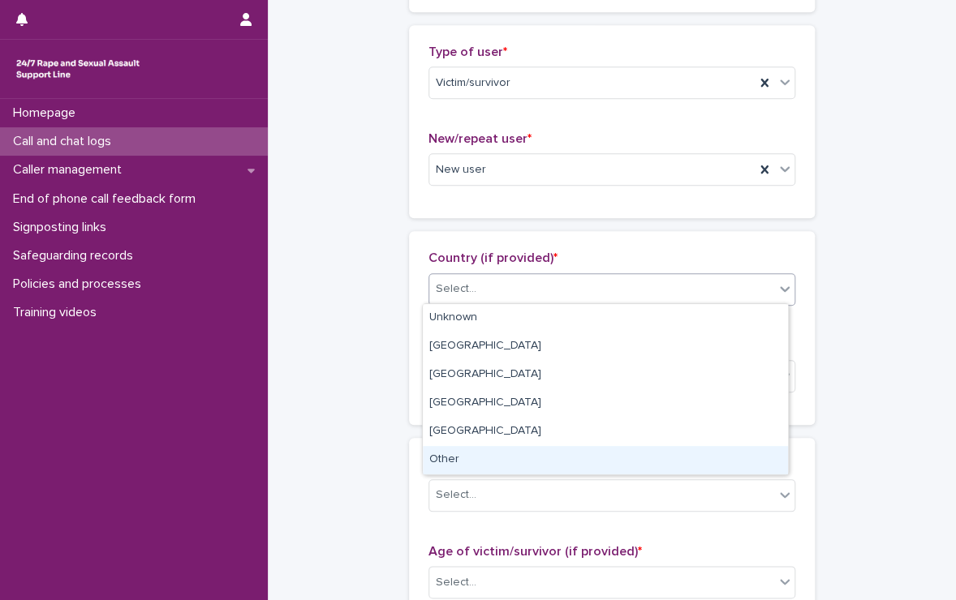
drag, startPoint x: 487, startPoint y: 415, endPoint x: 490, endPoint y: 458, distance: 42.3
click at [490, 458] on div "Other" at bounding box center [605, 460] width 365 height 28
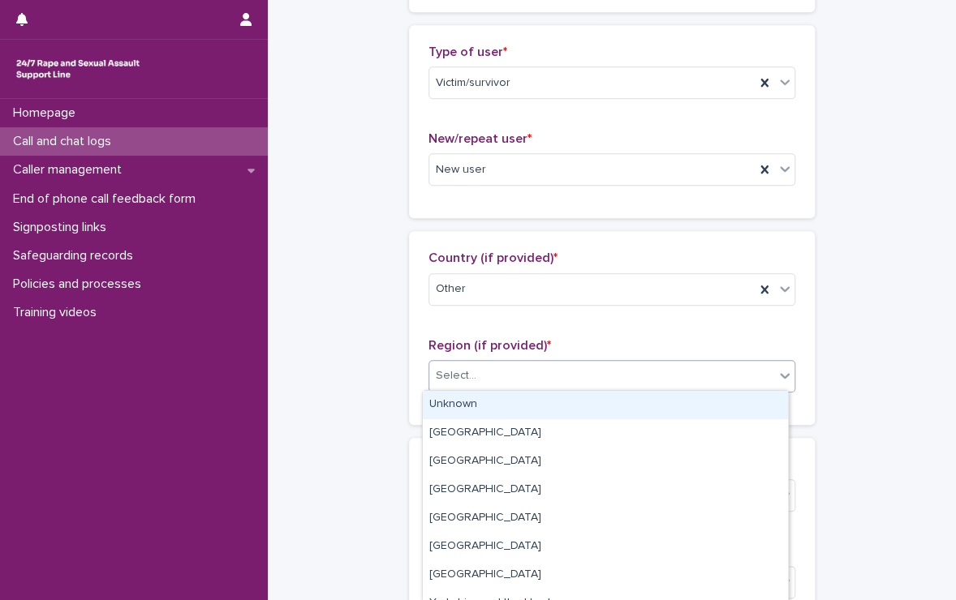
click at [519, 376] on div "Select..." at bounding box center [601, 376] width 345 height 27
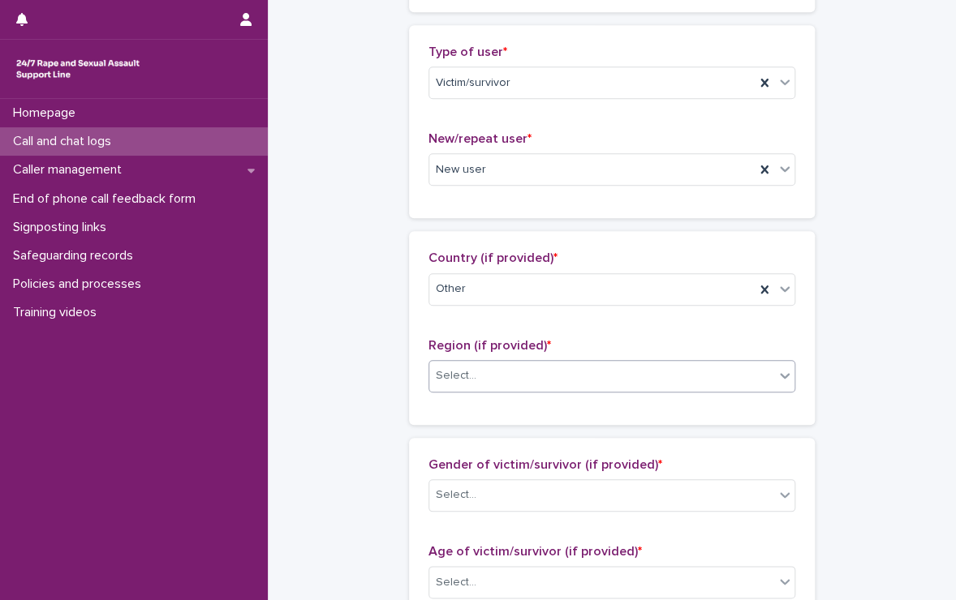
click at [519, 376] on div "Select..." at bounding box center [601, 376] width 345 height 27
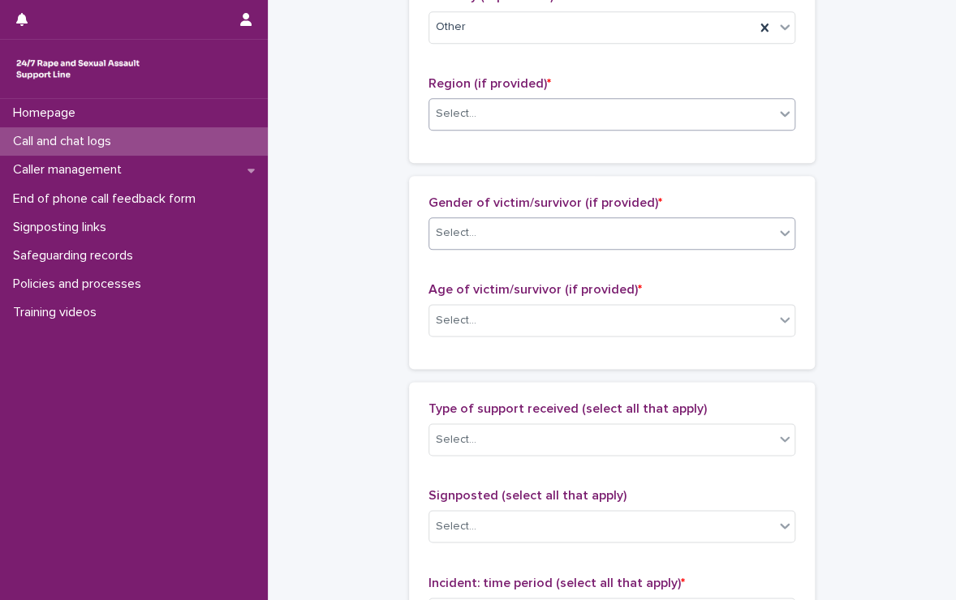
scroll to position [620, 0]
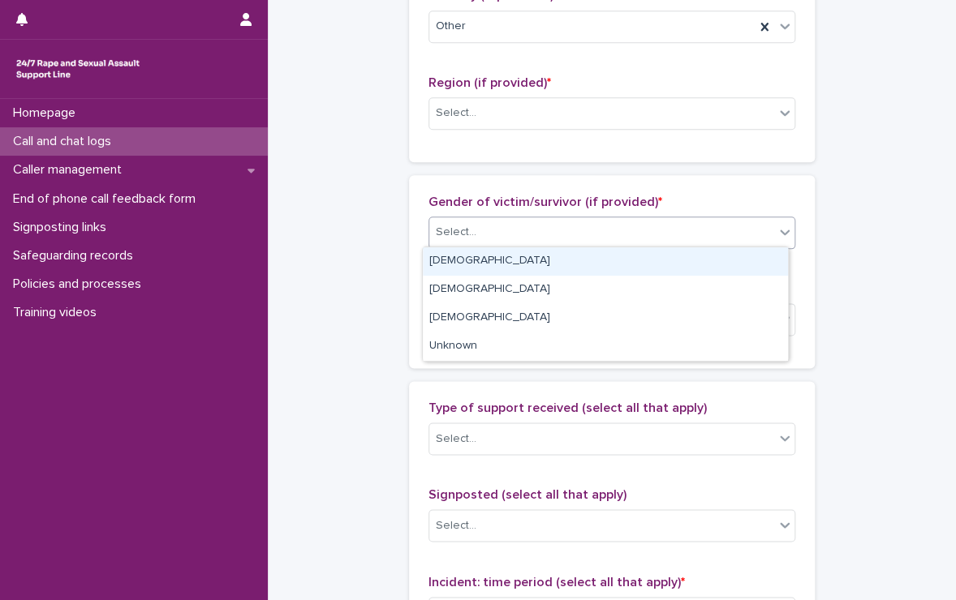
click at [502, 243] on div "Select..." at bounding box center [601, 232] width 345 height 27
click at [492, 256] on div "[DEMOGRAPHIC_DATA]" at bounding box center [605, 261] width 365 height 28
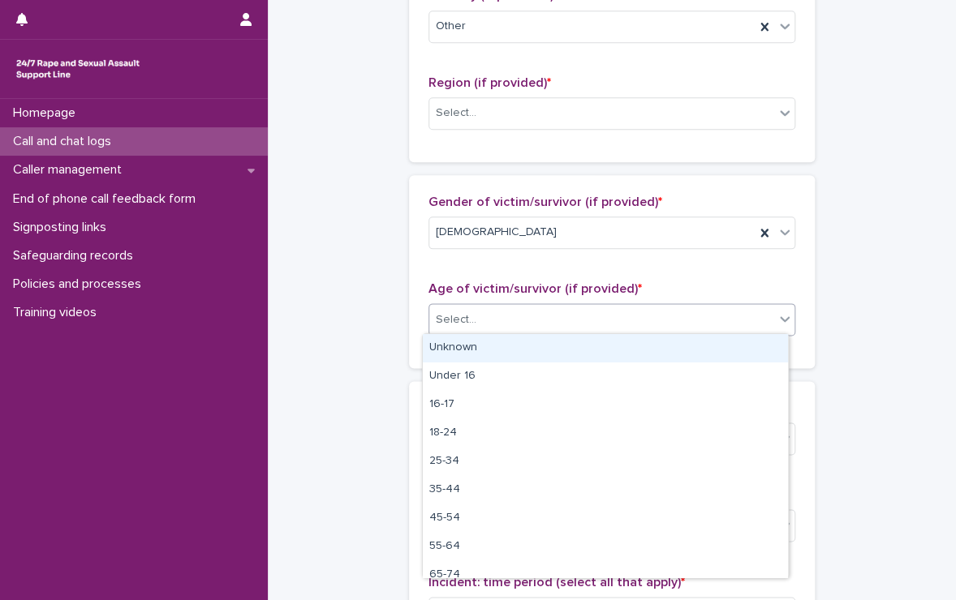
click at [510, 326] on div "Select..." at bounding box center [601, 320] width 345 height 27
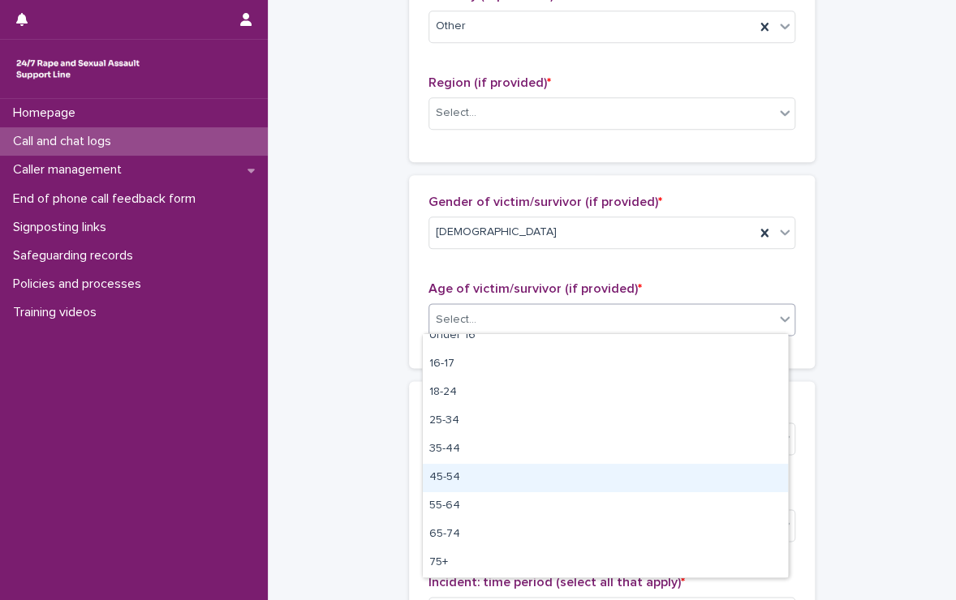
scroll to position [0, 0]
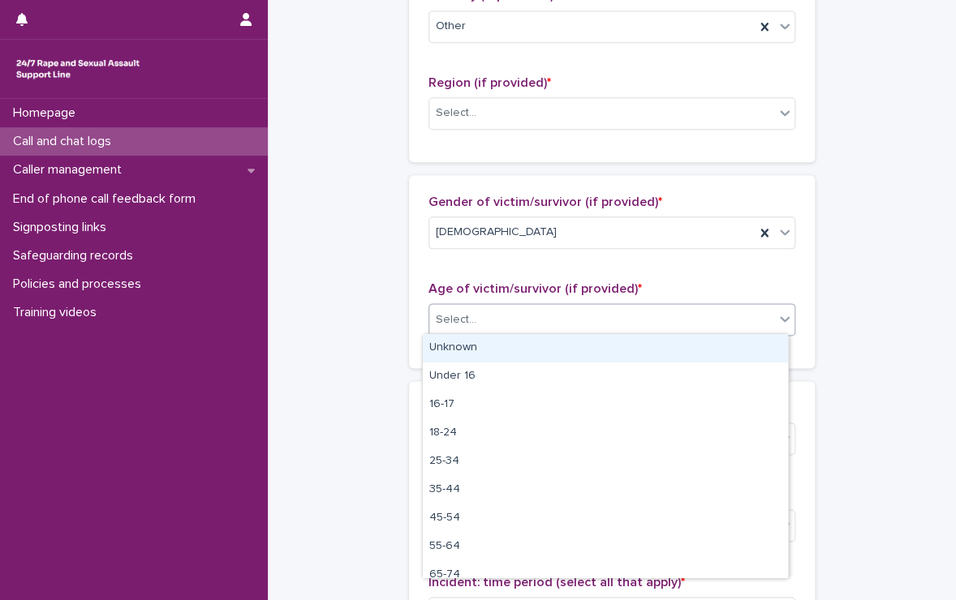
click at [490, 353] on div "Unknown" at bounding box center [605, 348] width 365 height 28
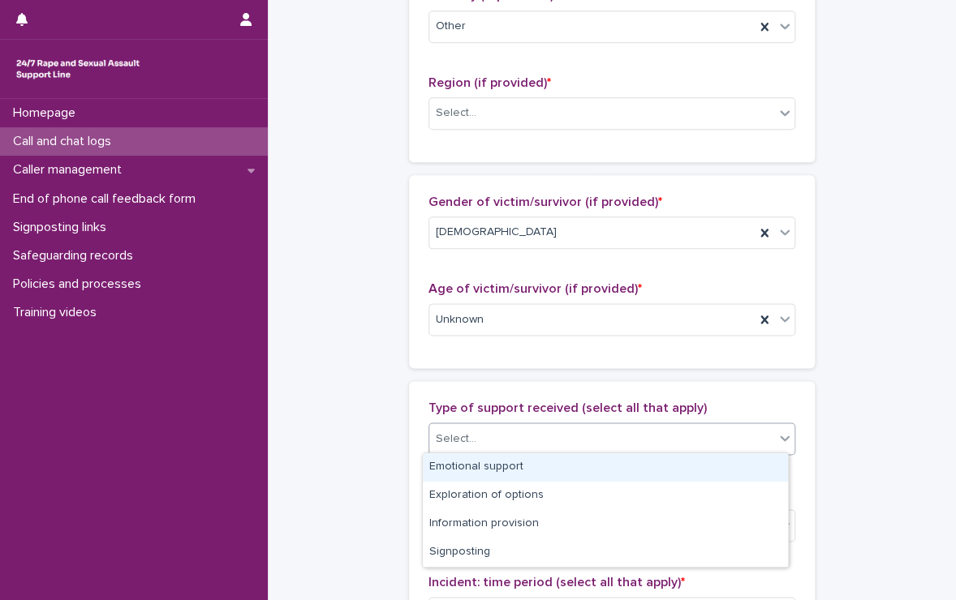
click at [488, 437] on div "Select..." at bounding box center [601, 439] width 345 height 27
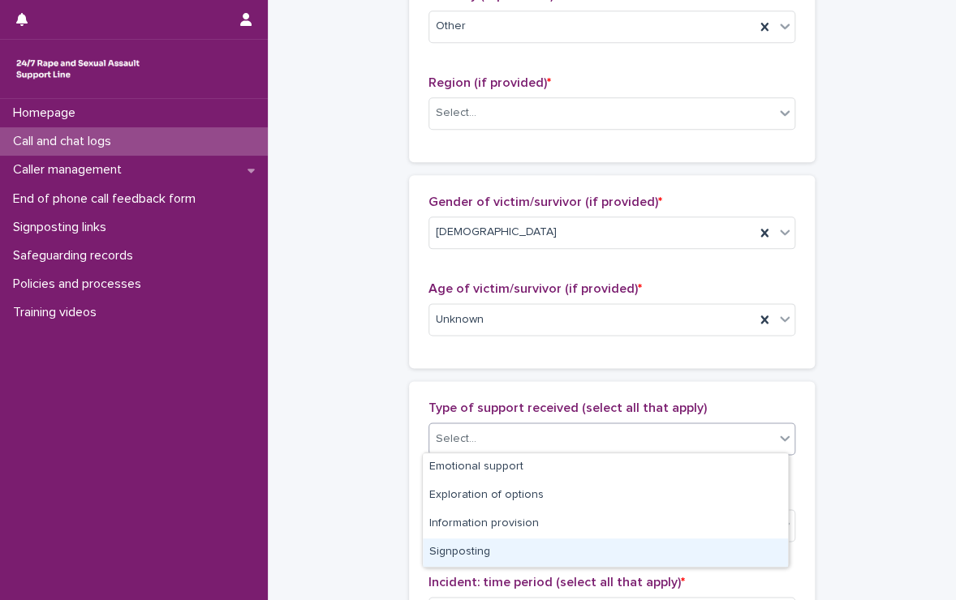
click at [473, 556] on div "Signposting" at bounding box center [605, 553] width 365 height 28
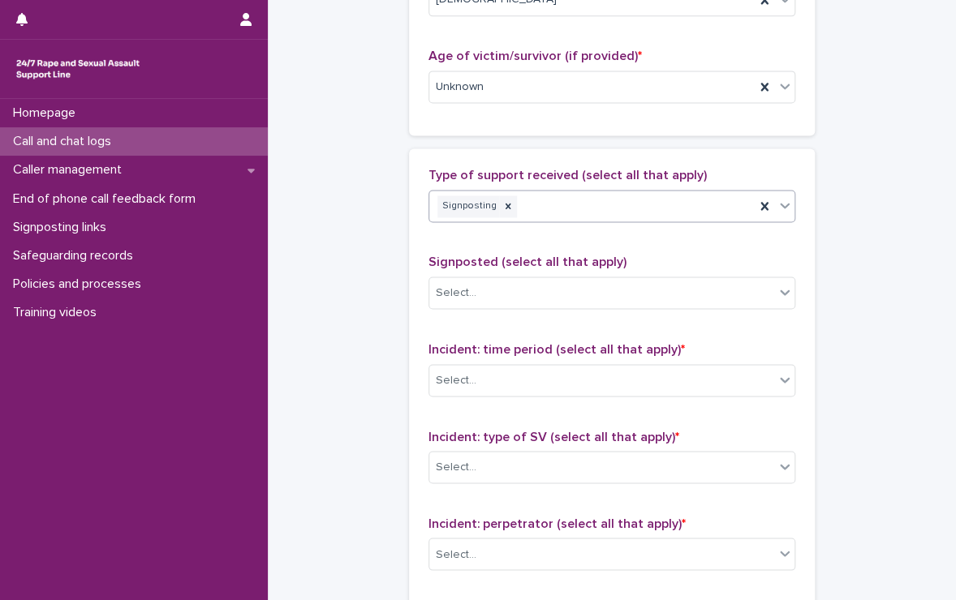
scroll to position [865, 0]
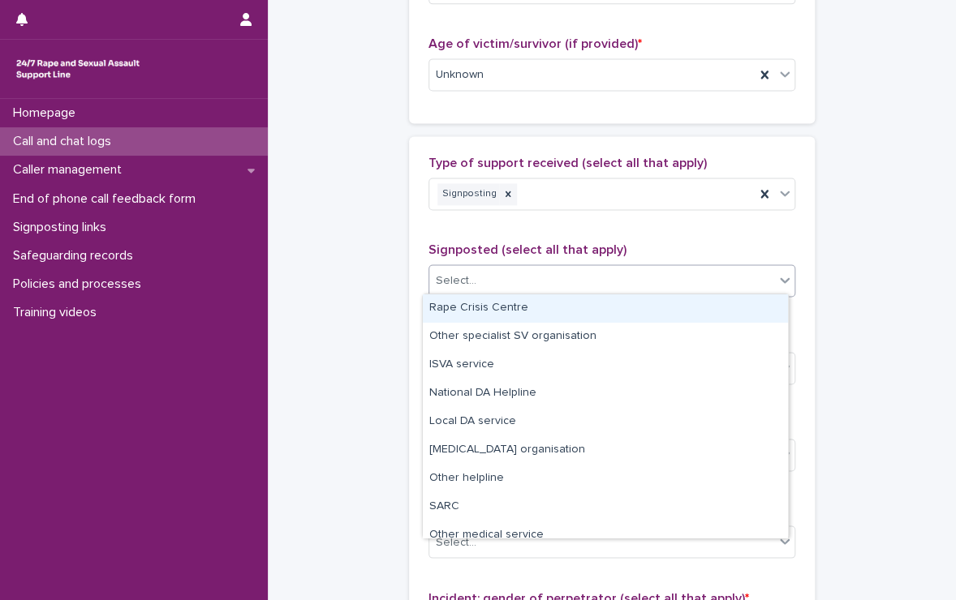
click at [501, 289] on div "Select..." at bounding box center [601, 281] width 345 height 27
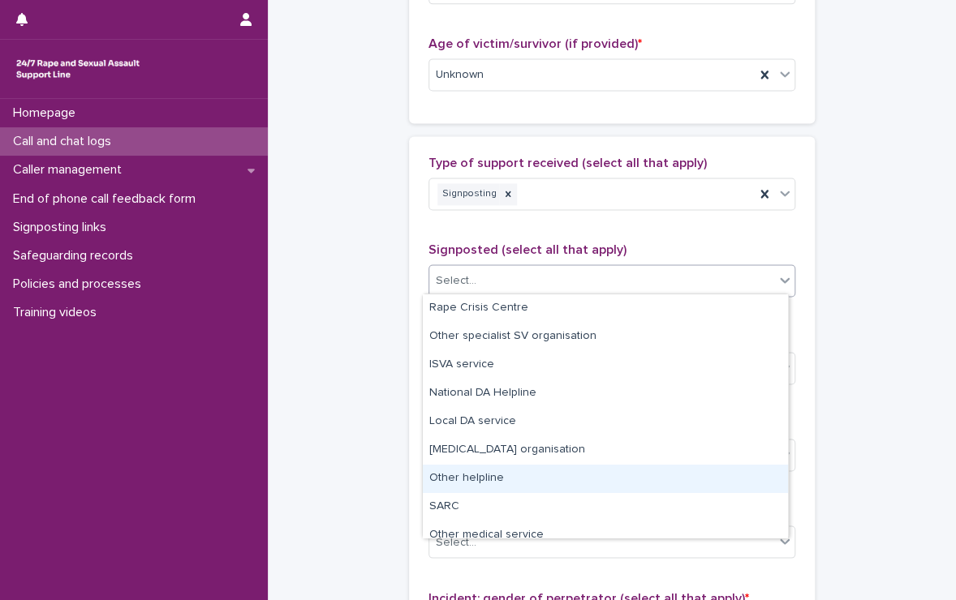
click at [520, 473] on div "Other helpline" at bounding box center [605, 479] width 365 height 28
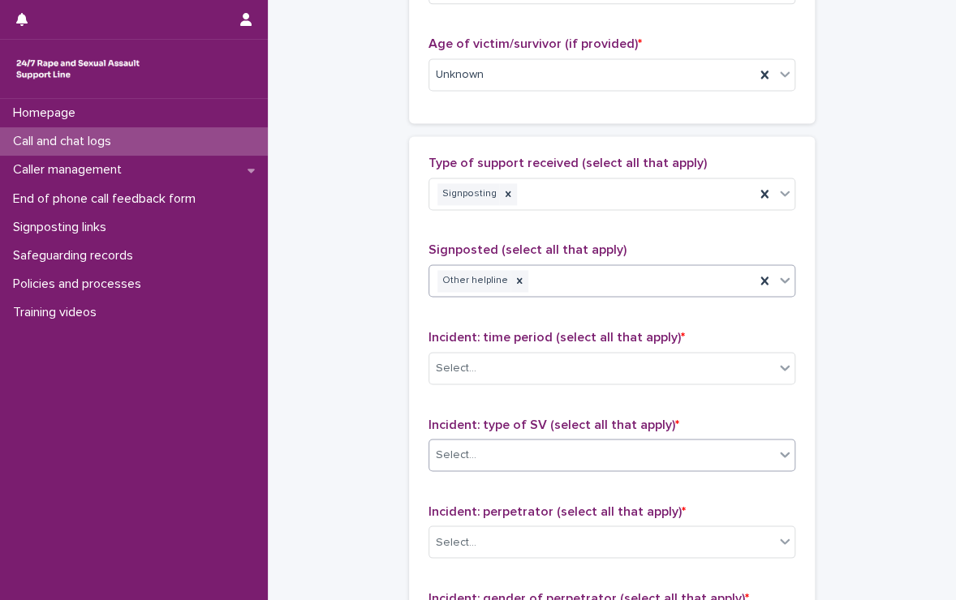
click at [527, 458] on div "Select..." at bounding box center [601, 454] width 345 height 27
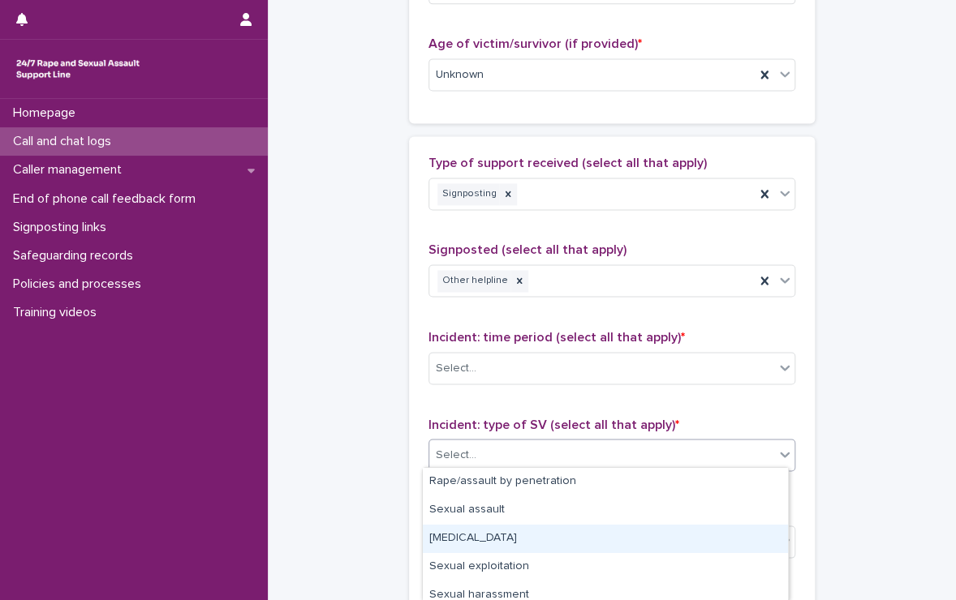
scroll to position [151, 0]
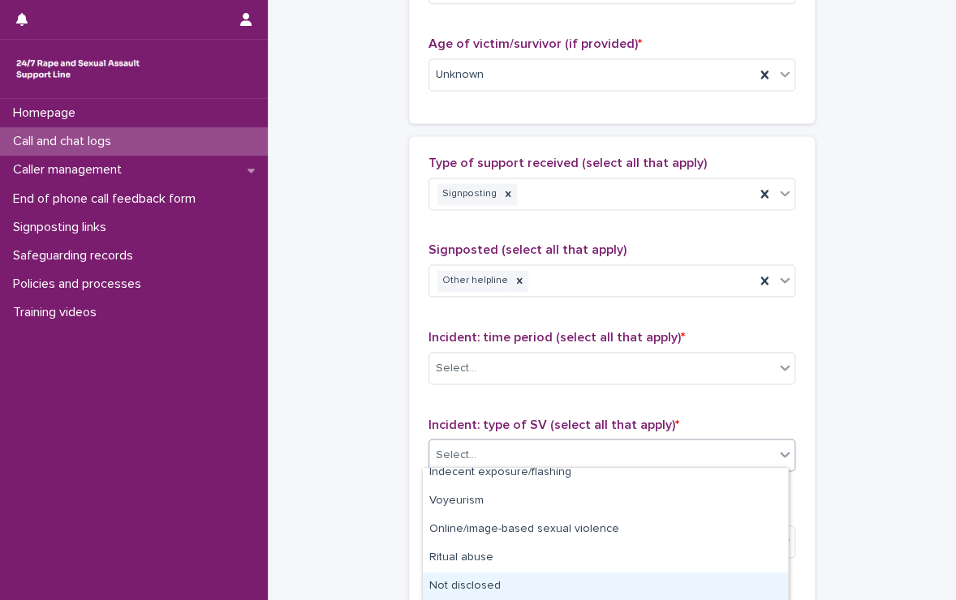
click at [491, 587] on div "Not disclosed" at bounding box center [605, 587] width 365 height 28
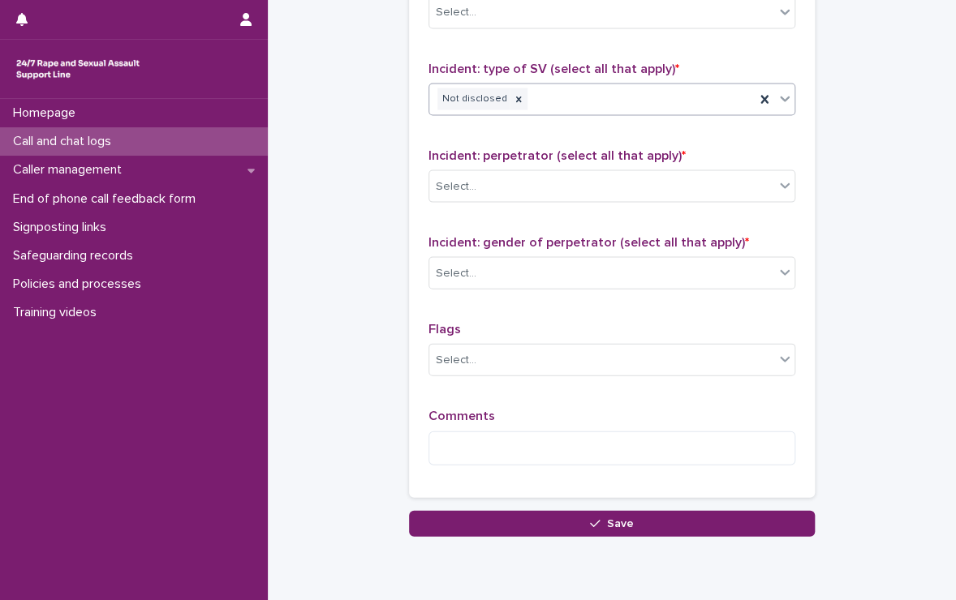
scroll to position [1230, 0]
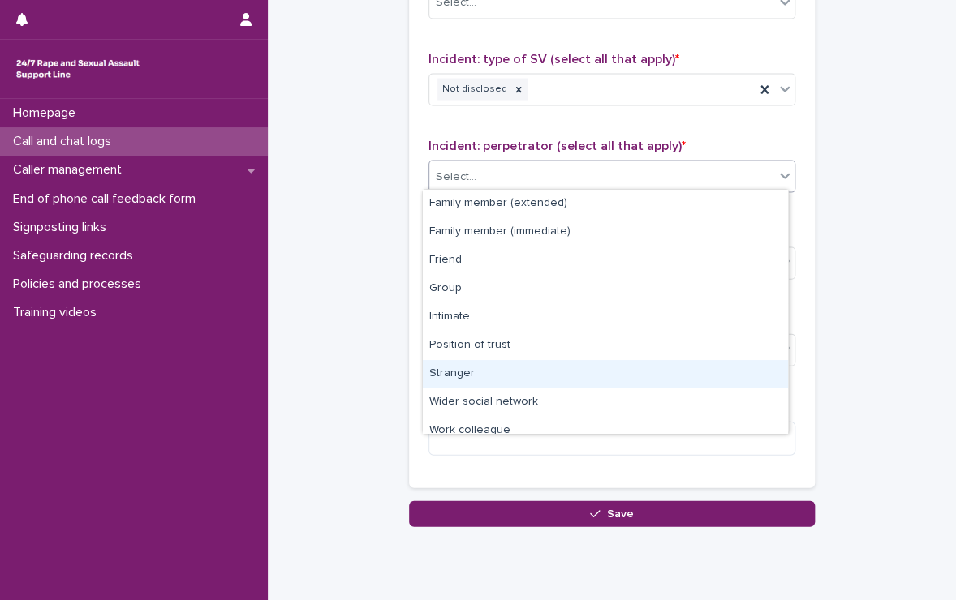
drag, startPoint x: 511, startPoint y: 165, endPoint x: 473, endPoint y: 359, distance: 197.6
click at [475, 367] on body "**********" at bounding box center [478, 300] width 956 height 600
click at [475, 367] on div "Stranger" at bounding box center [605, 374] width 365 height 28
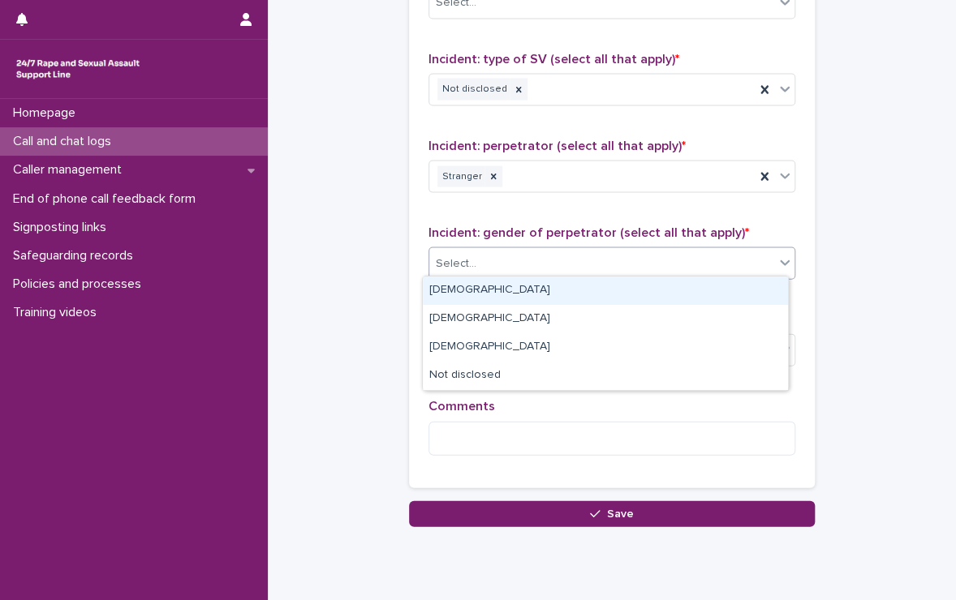
click at [516, 255] on div "Select..." at bounding box center [601, 264] width 345 height 27
click at [500, 285] on div "[DEMOGRAPHIC_DATA]" at bounding box center [605, 291] width 365 height 28
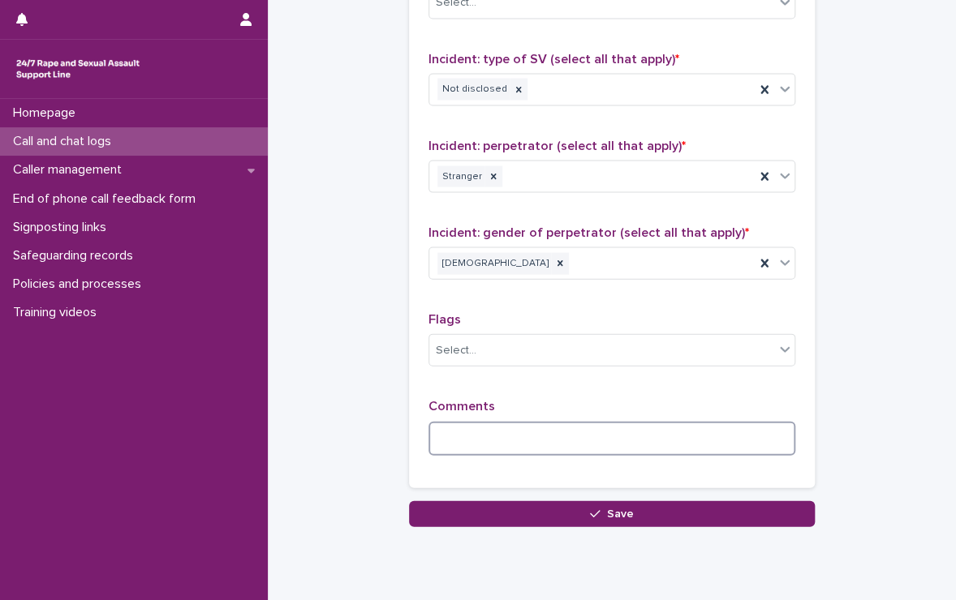
click at [484, 434] on textarea at bounding box center [611, 439] width 367 height 35
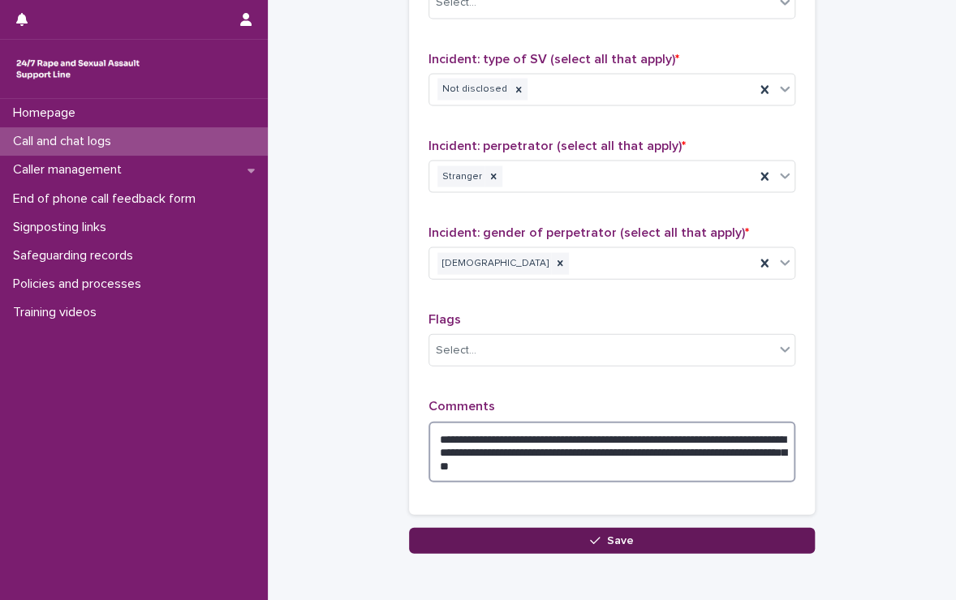
type textarea "**********"
click at [548, 529] on button "Save" at bounding box center [612, 541] width 406 height 26
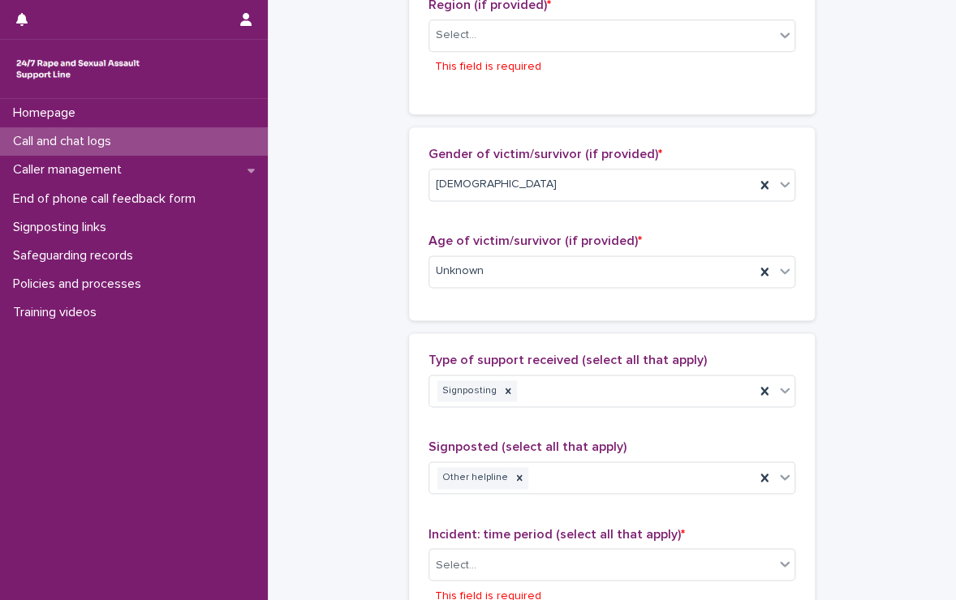
scroll to position [704, 0]
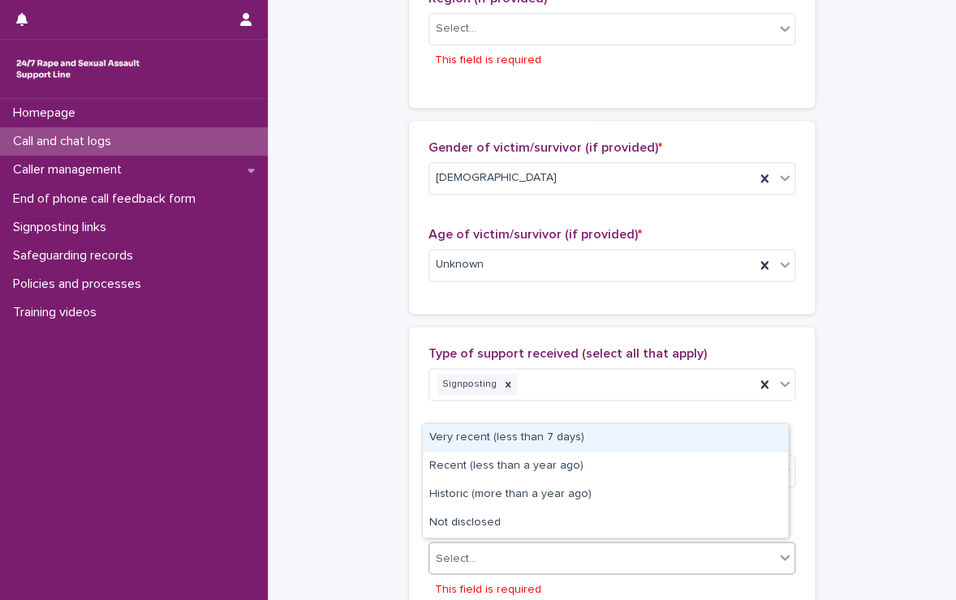
click at [565, 548] on div "Select..." at bounding box center [601, 558] width 345 height 27
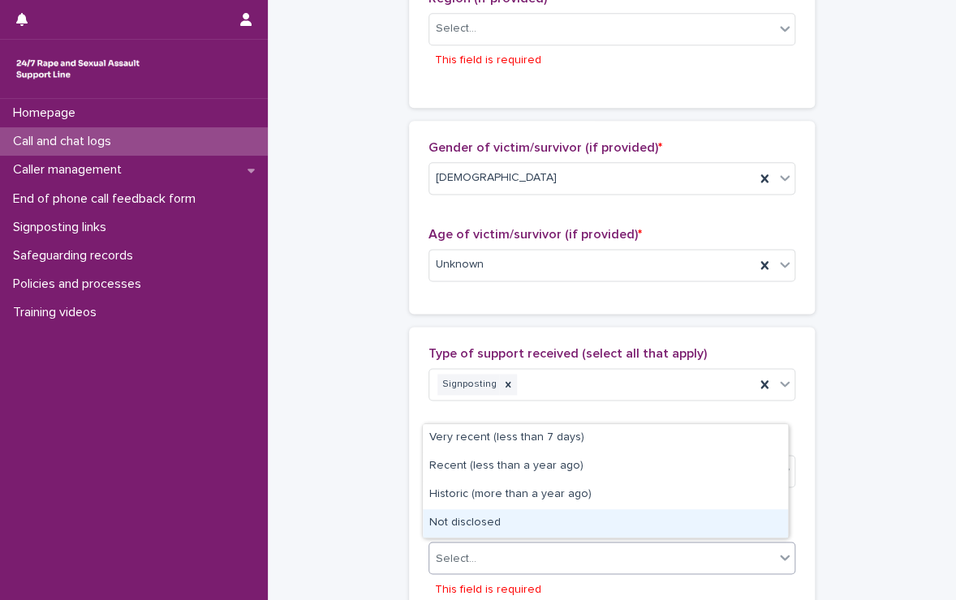
click at [546, 528] on div "Not disclosed" at bounding box center [605, 524] width 365 height 28
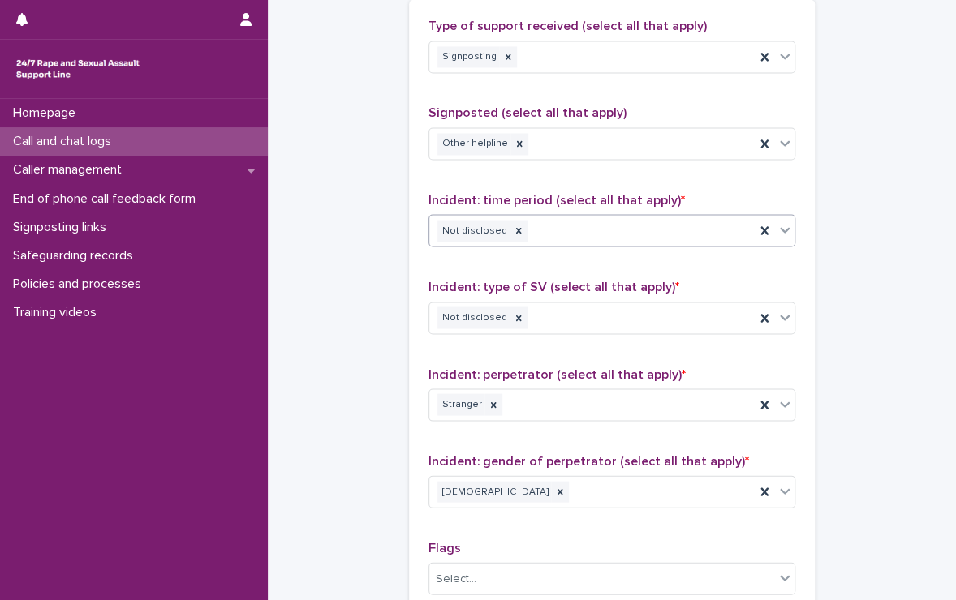
scroll to position [1336, 0]
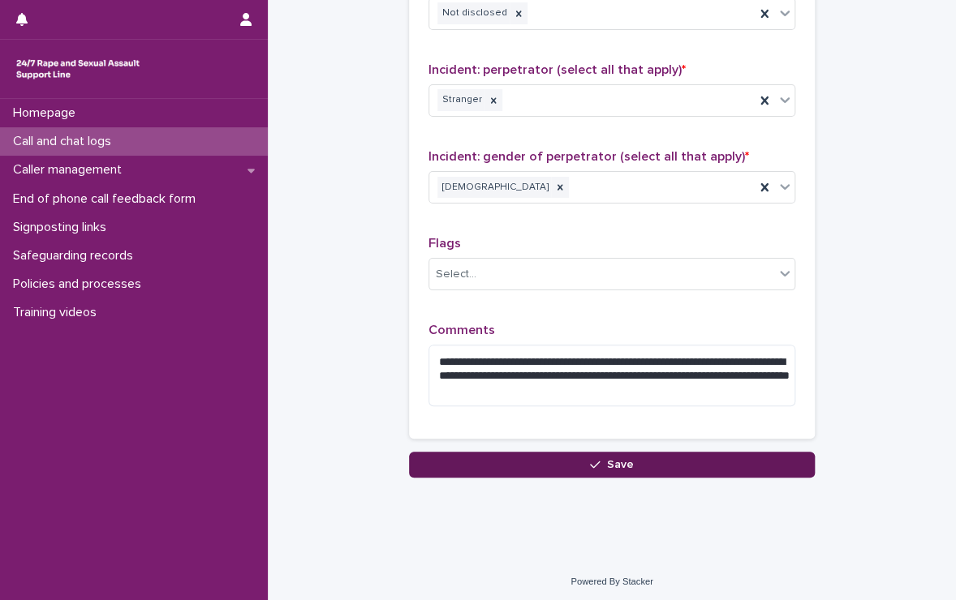
click at [572, 460] on button "Save" at bounding box center [612, 465] width 406 height 26
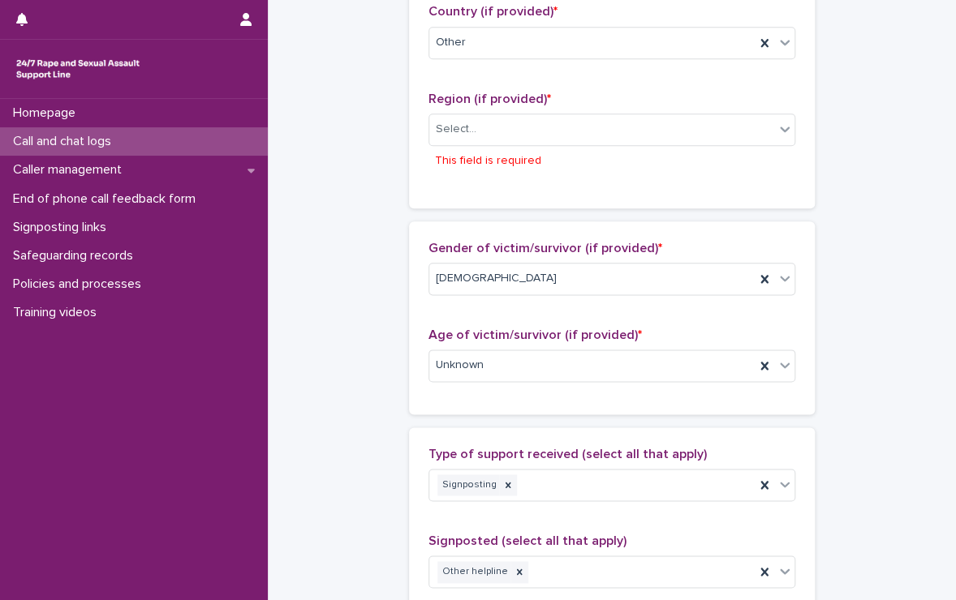
scroll to position [604, 0]
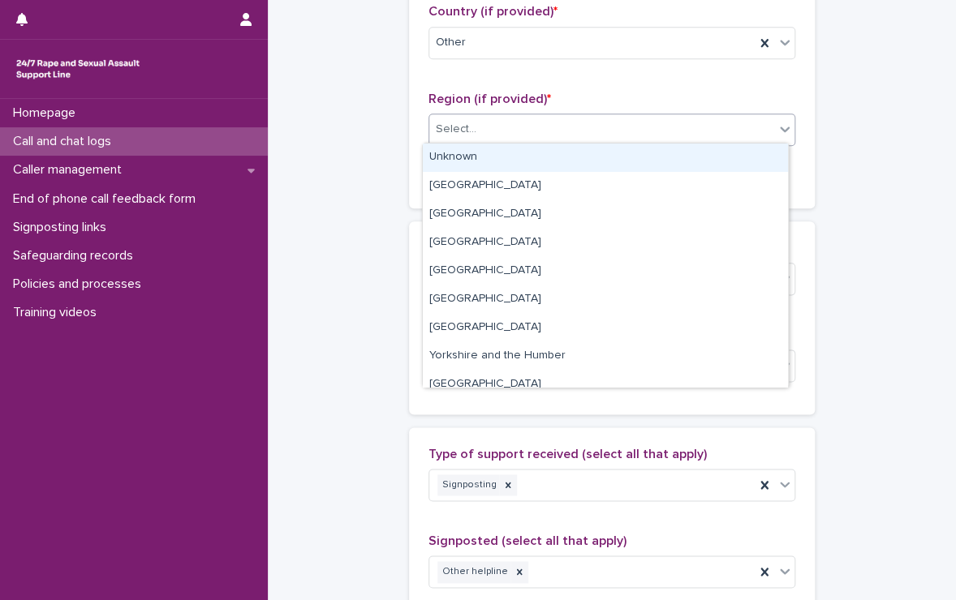
click at [535, 126] on div "Select..." at bounding box center [601, 129] width 345 height 27
drag, startPoint x: 514, startPoint y: 200, endPoint x: 517, endPoint y: 149, distance: 51.2
click at [517, 149] on div "Unknown" at bounding box center [605, 158] width 365 height 28
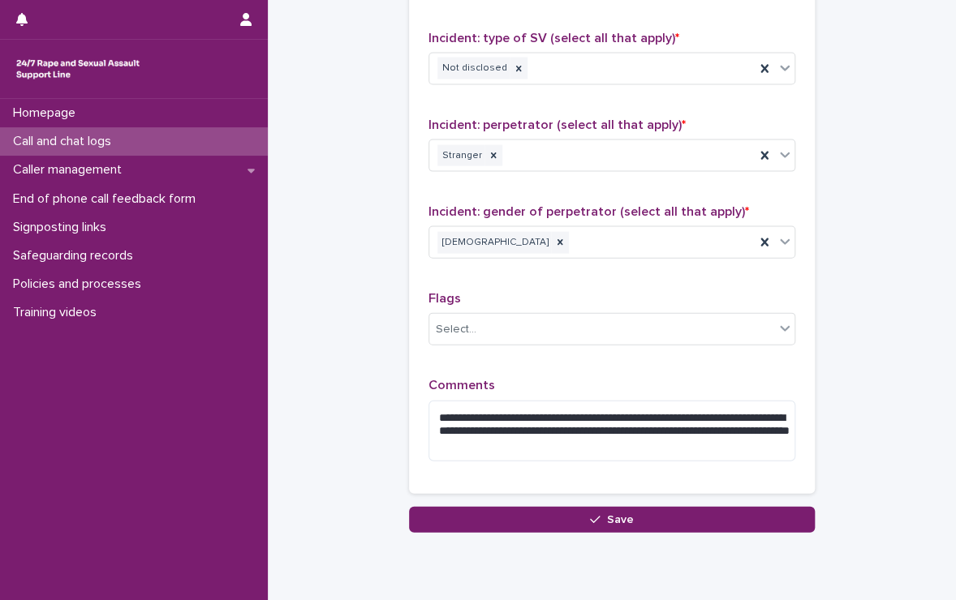
scroll to position [1256, 0]
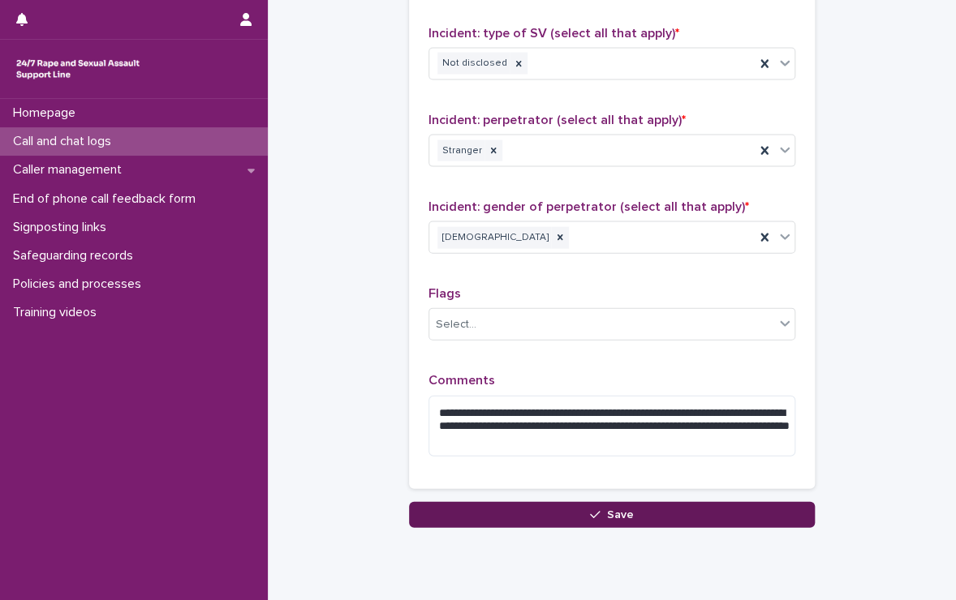
click at [534, 515] on button "Save" at bounding box center [612, 515] width 406 height 26
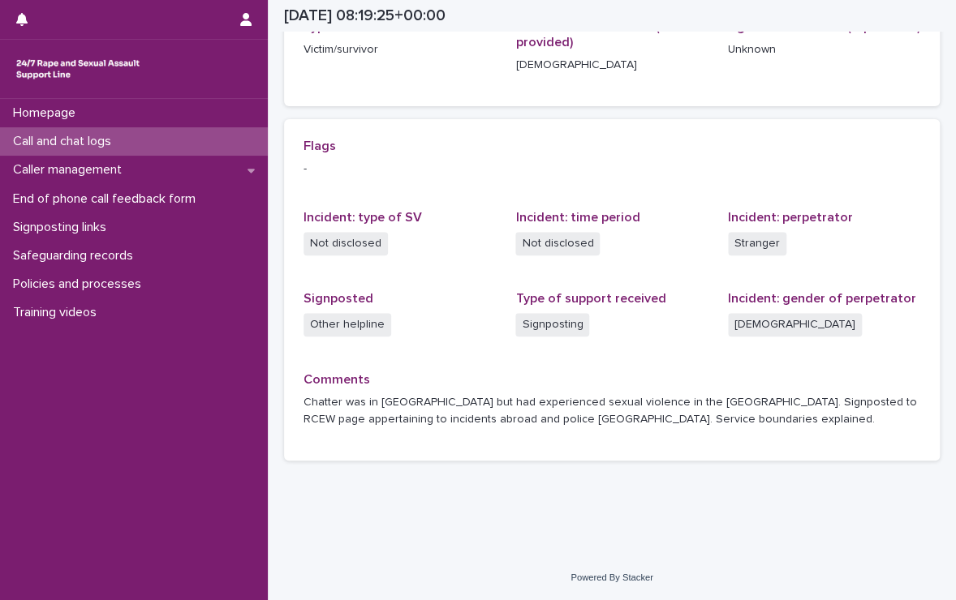
scroll to position [294, 0]
click at [113, 140] on p "Call and chat logs" at bounding box center [65, 141] width 118 height 15
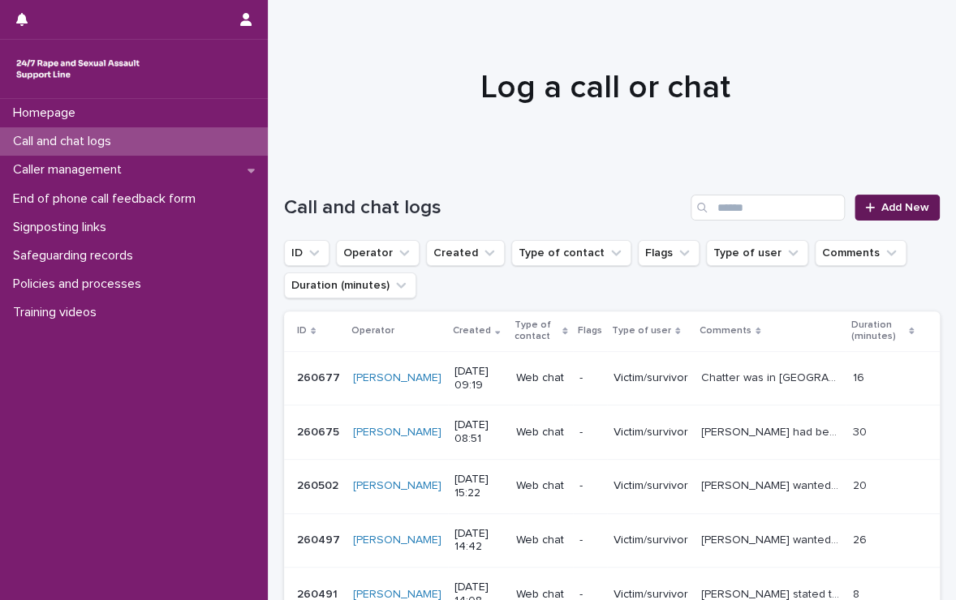
click at [854, 201] on link "Add New" at bounding box center [896, 208] width 85 height 26
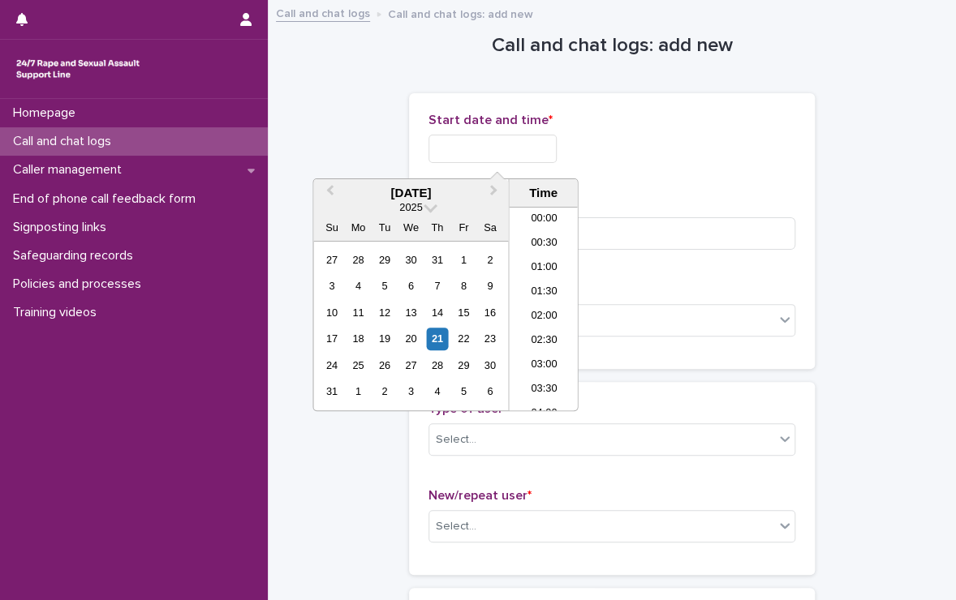
scroll to position [373, 0]
click at [548, 159] on input "text" at bounding box center [492, 149] width 128 height 28
click at [539, 306] on li "09:30" at bounding box center [543, 309] width 69 height 24
click at [529, 148] on input "**********" at bounding box center [492, 149] width 128 height 28
type input "**********"
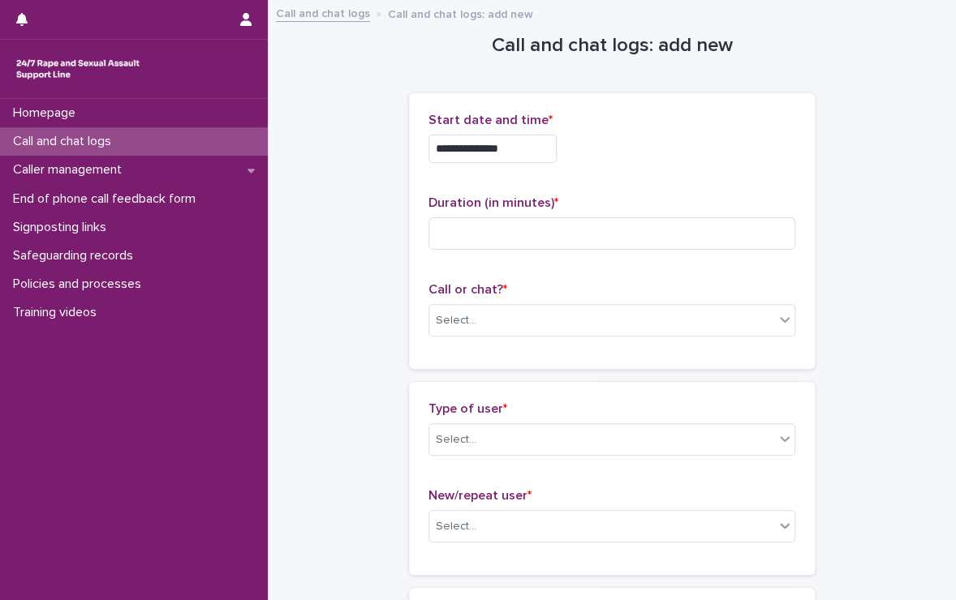
click at [659, 179] on div "**********" at bounding box center [611, 231] width 367 height 237
click at [543, 249] on input at bounding box center [611, 233] width 367 height 32
type input "*"
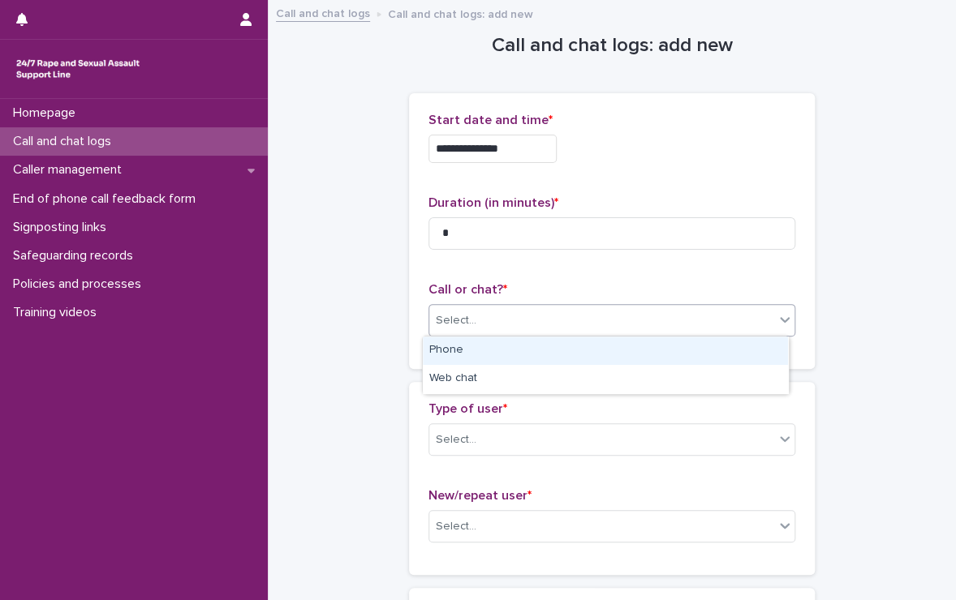
click at [537, 312] on div "Select..." at bounding box center [601, 321] width 345 height 27
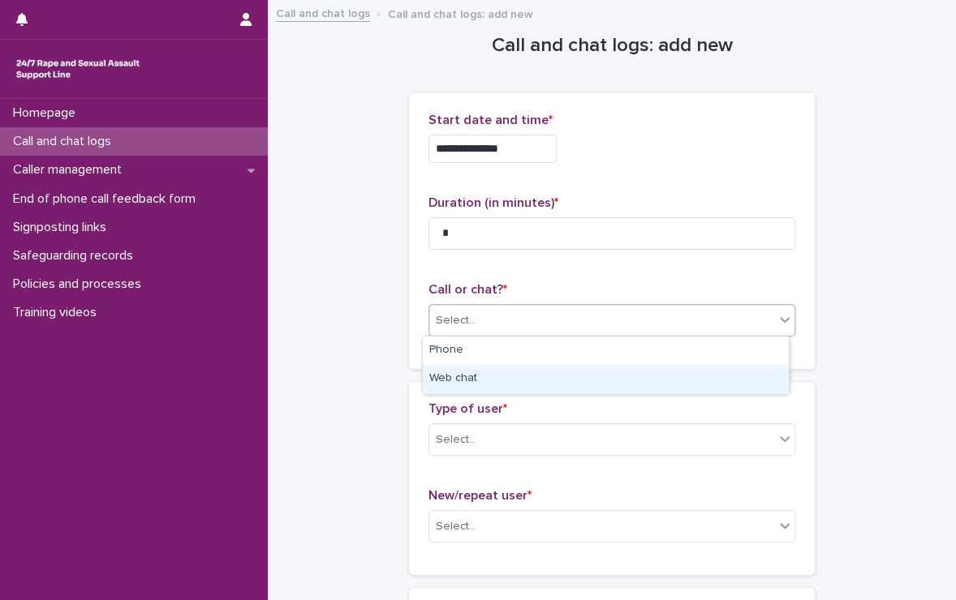
click at [505, 386] on div "Web chat" at bounding box center [605, 379] width 365 height 28
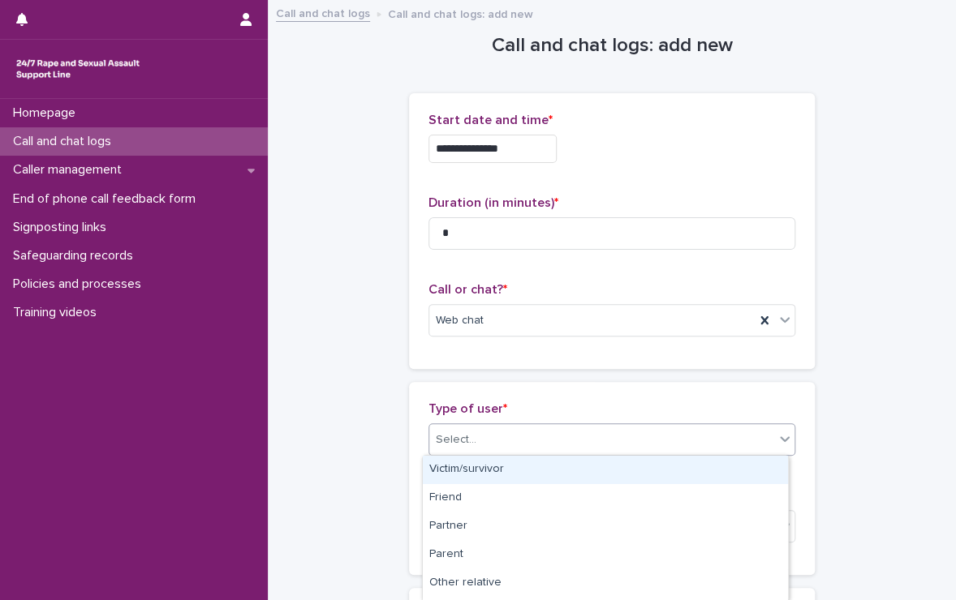
click at [505, 427] on div "Select..." at bounding box center [601, 440] width 345 height 27
click at [493, 472] on div "Victim/survivor" at bounding box center [605, 470] width 365 height 28
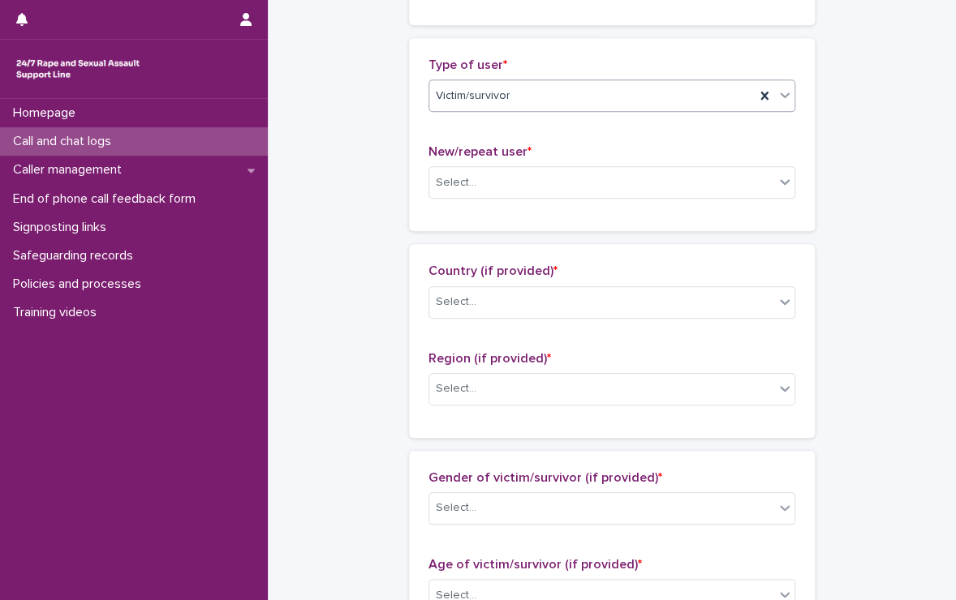
scroll to position [343, 0]
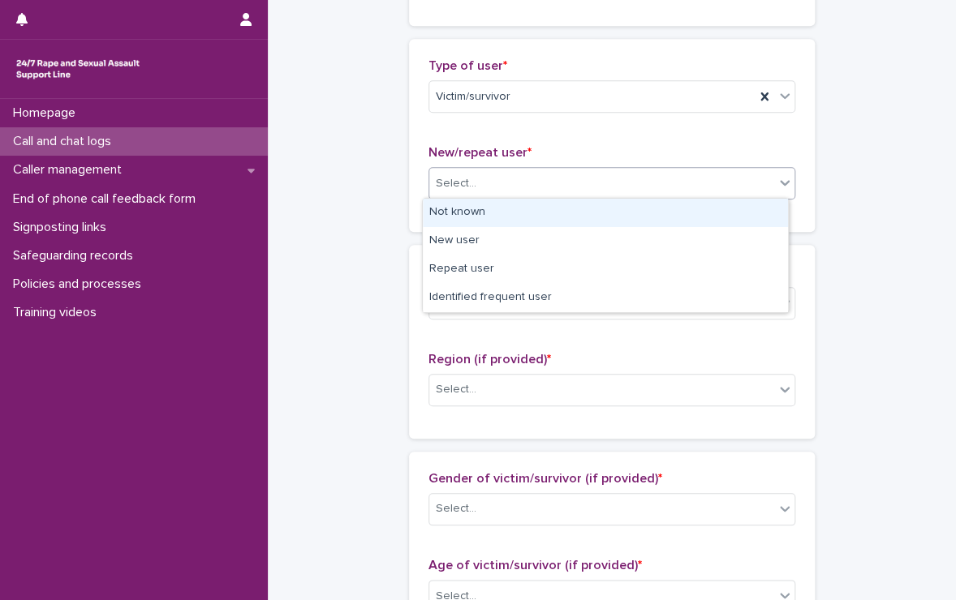
click at [602, 175] on div "Select..." at bounding box center [601, 183] width 345 height 27
click at [537, 217] on div "Not known" at bounding box center [605, 213] width 365 height 28
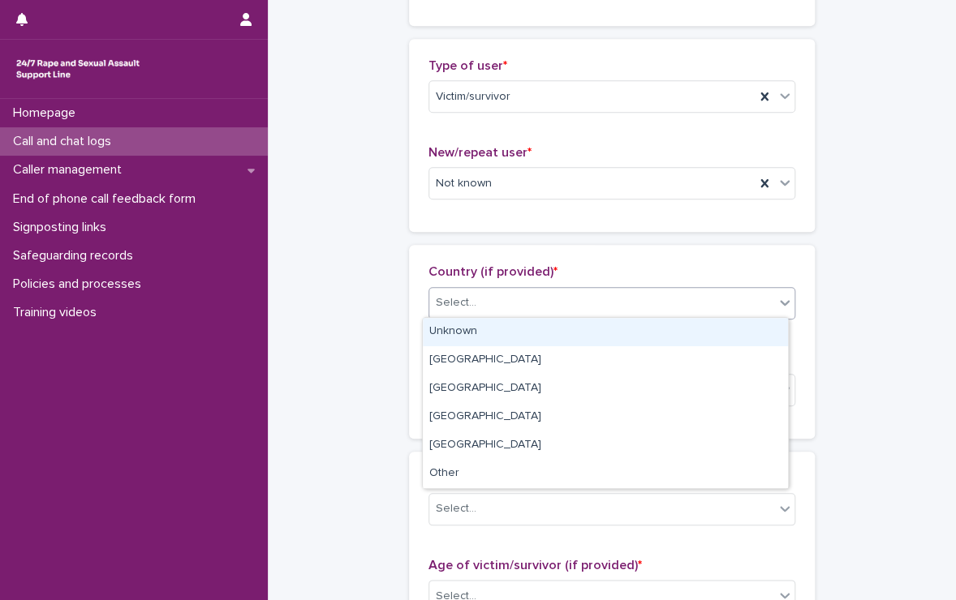
click at [532, 298] on div "Select..." at bounding box center [601, 303] width 345 height 27
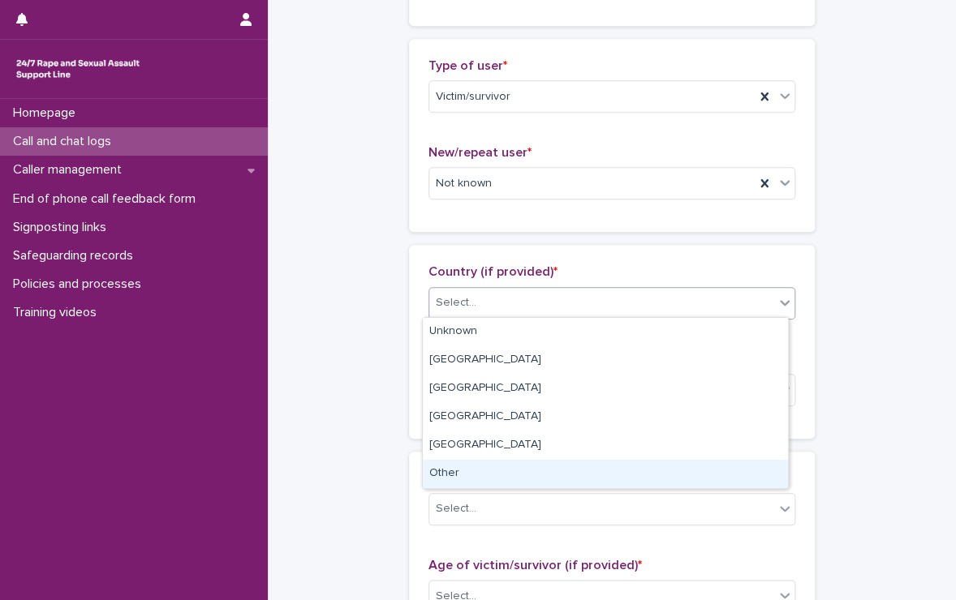
click at [488, 469] on div "Other" at bounding box center [605, 474] width 365 height 28
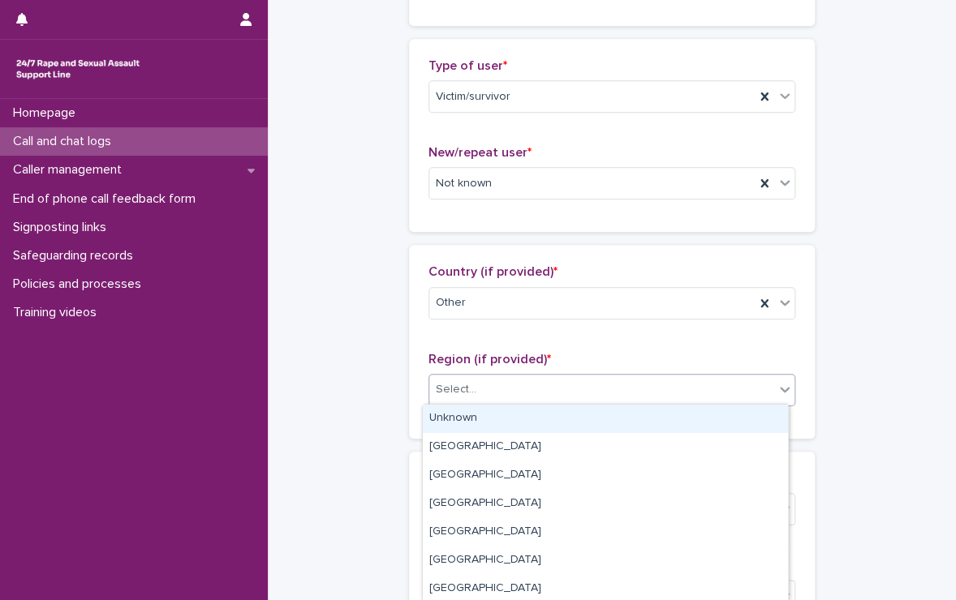
click at [522, 385] on div "Select..." at bounding box center [601, 389] width 345 height 27
click at [484, 419] on div "Unknown" at bounding box center [605, 419] width 365 height 28
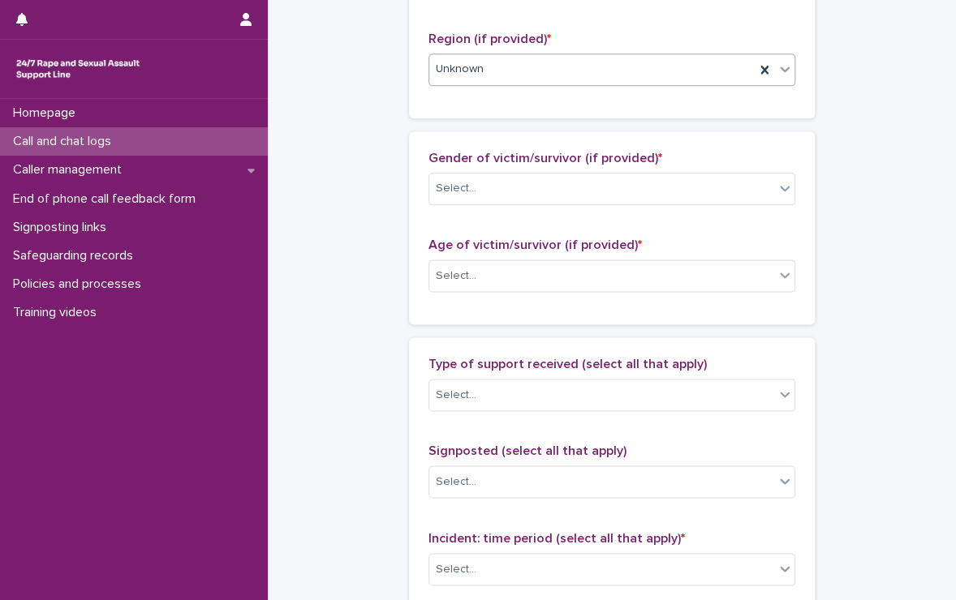
scroll to position [665, 0]
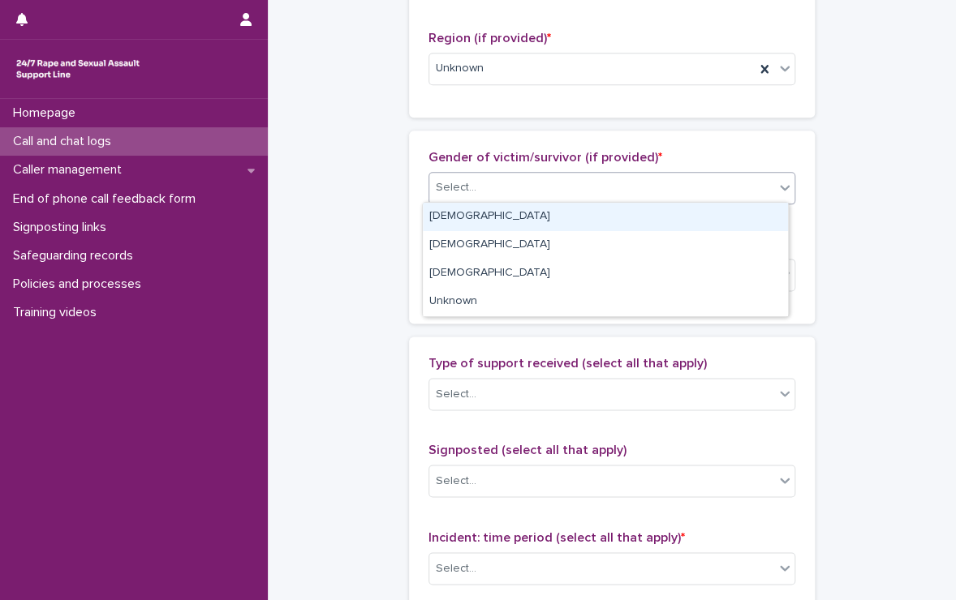
click at [536, 174] on div "Select..." at bounding box center [601, 187] width 345 height 27
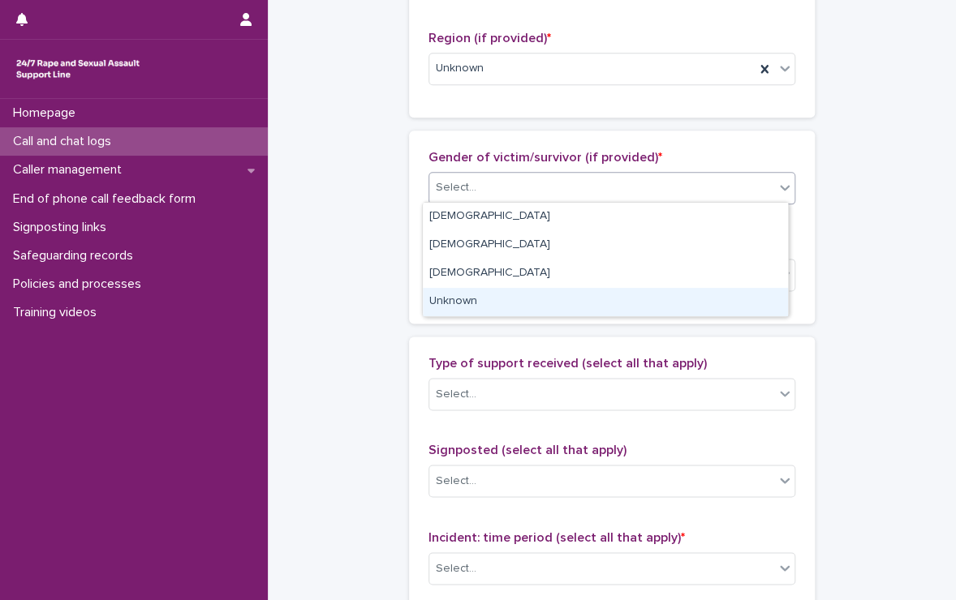
click at [468, 304] on div "Unknown" at bounding box center [605, 302] width 365 height 28
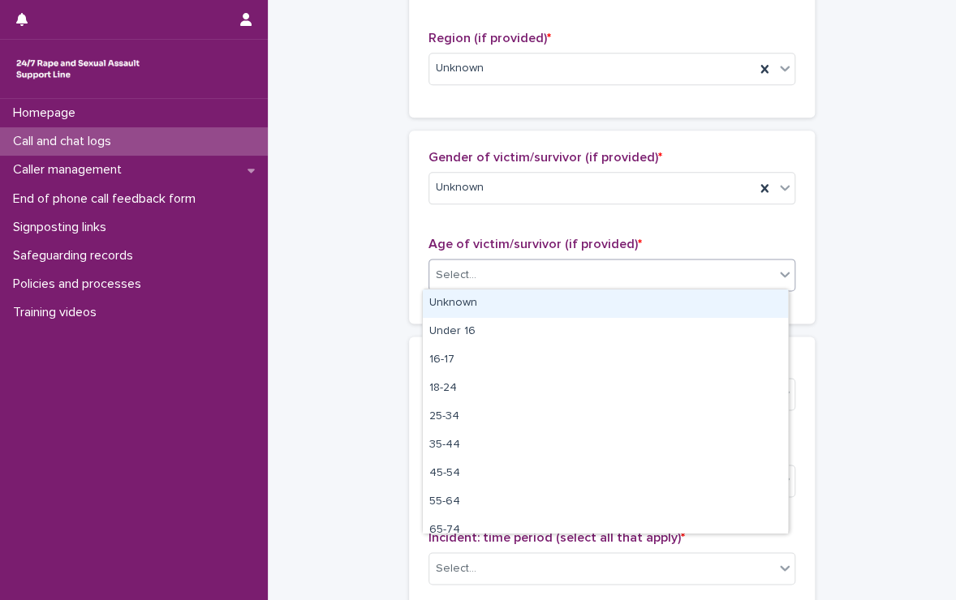
click at [496, 262] on div "Select..." at bounding box center [601, 275] width 345 height 27
click at [471, 300] on div "Unknown" at bounding box center [605, 304] width 365 height 28
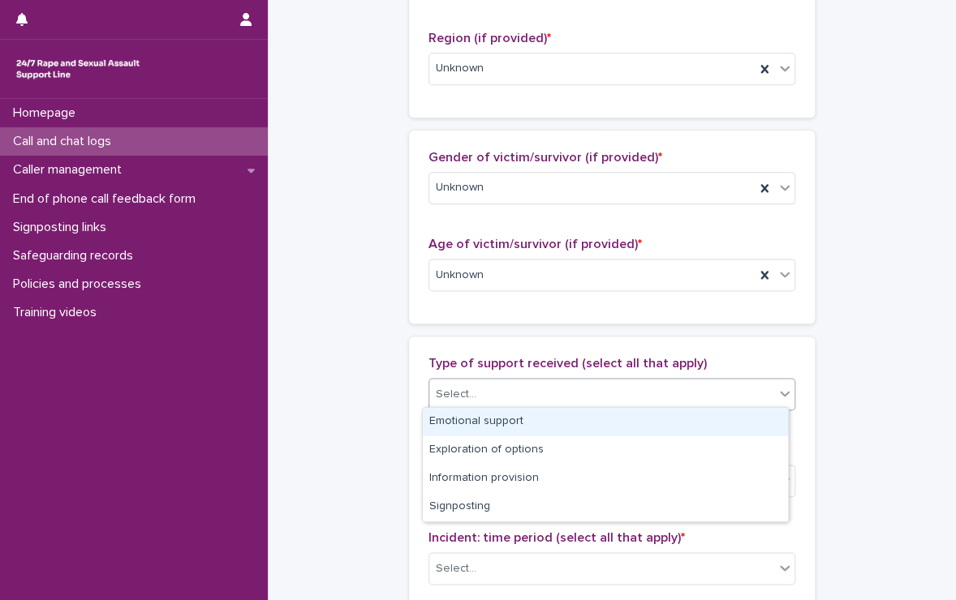
click at [484, 385] on div "Select..." at bounding box center [601, 394] width 345 height 27
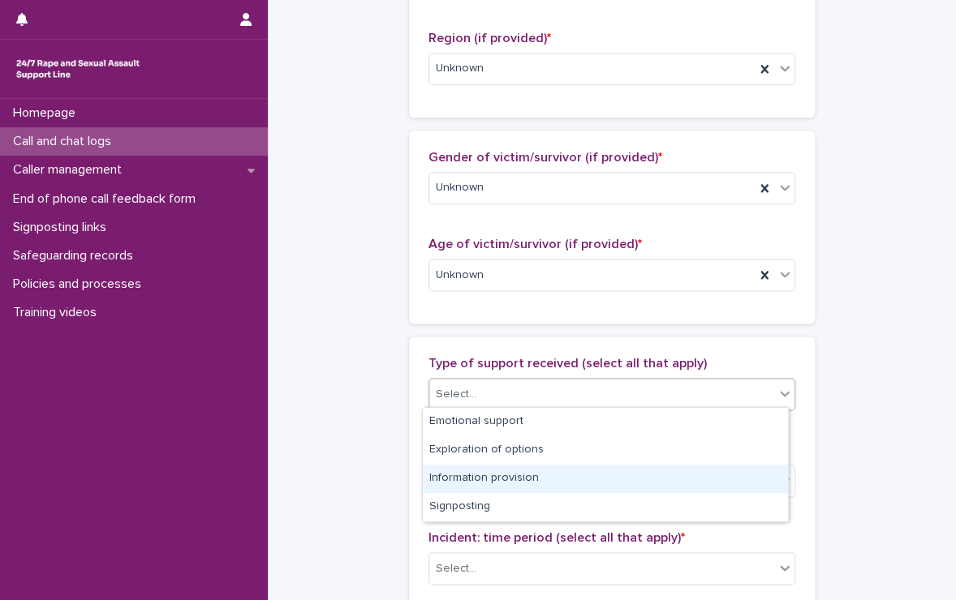
click at [486, 486] on div "Information provision" at bounding box center [605, 479] width 365 height 28
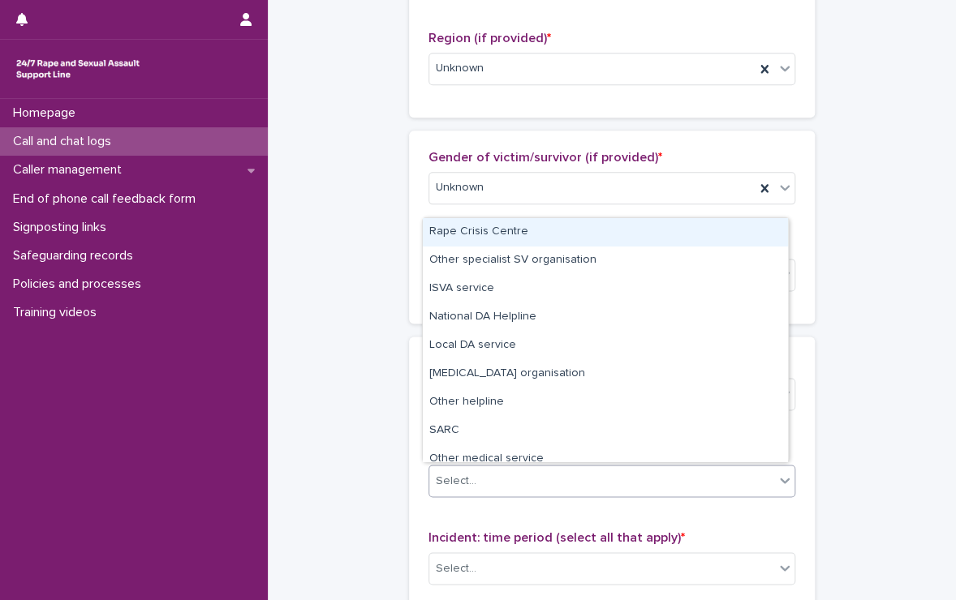
click at [486, 486] on div "Select..." at bounding box center [601, 481] width 345 height 27
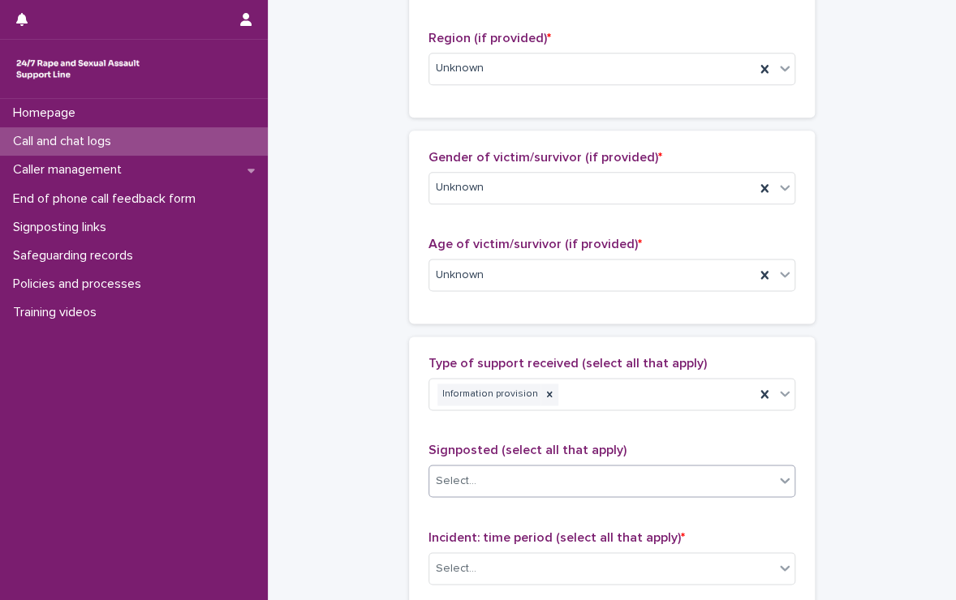
click at [486, 486] on div "Select..." at bounding box center [601, 481] width 345 height 27
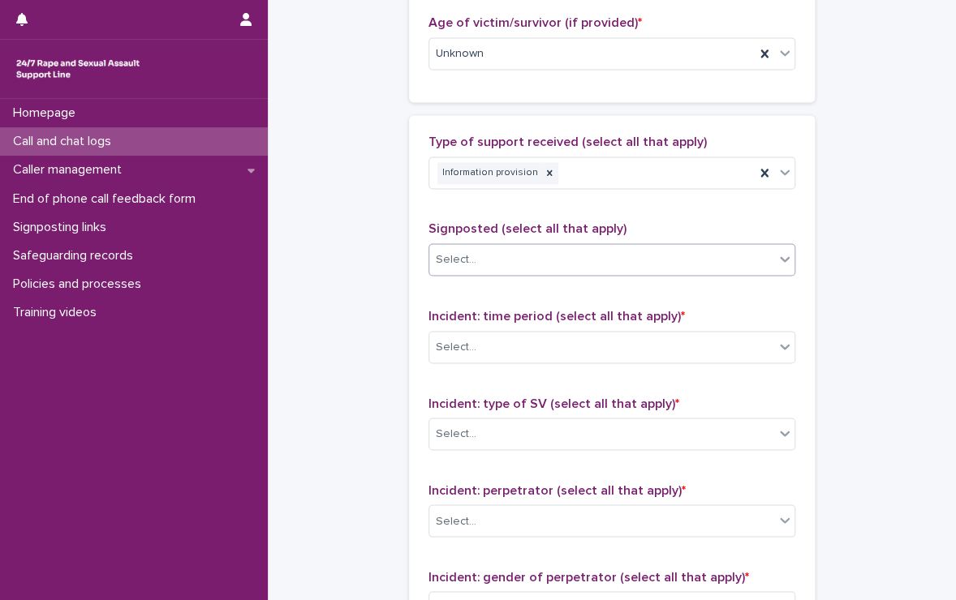
scroll to position [1074, 0]
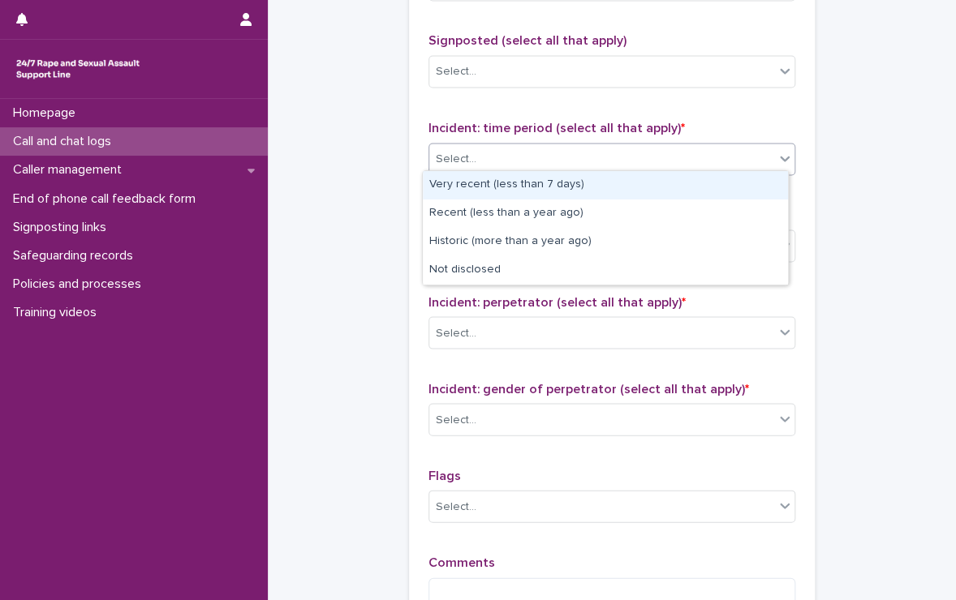
click at [477, 155] on div "Select..." at bounding box center [601, 158] width 345 height 27
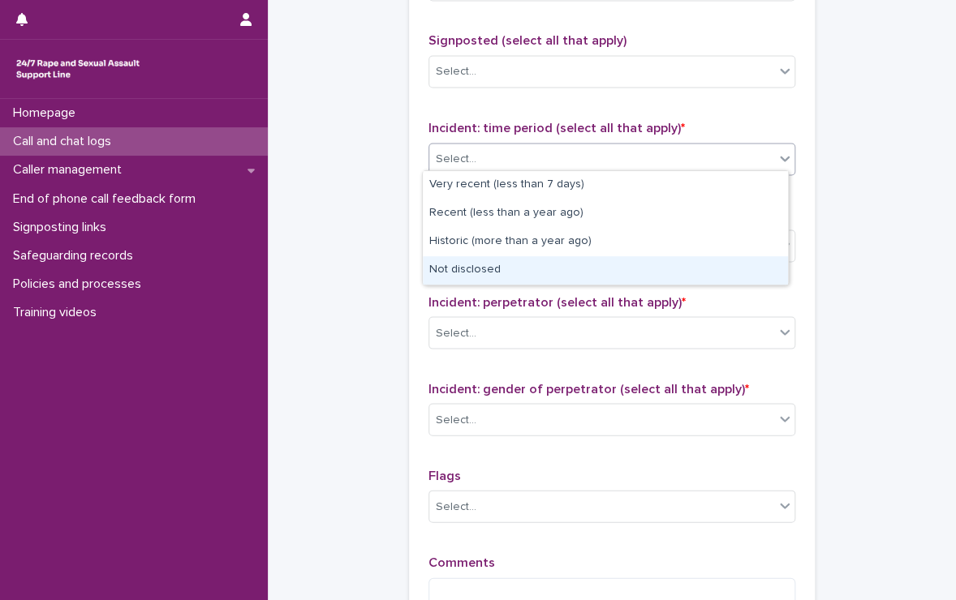
click at [474, 262] on div "Not disclosed" at bounding box center [605, 270] width 365 height 28
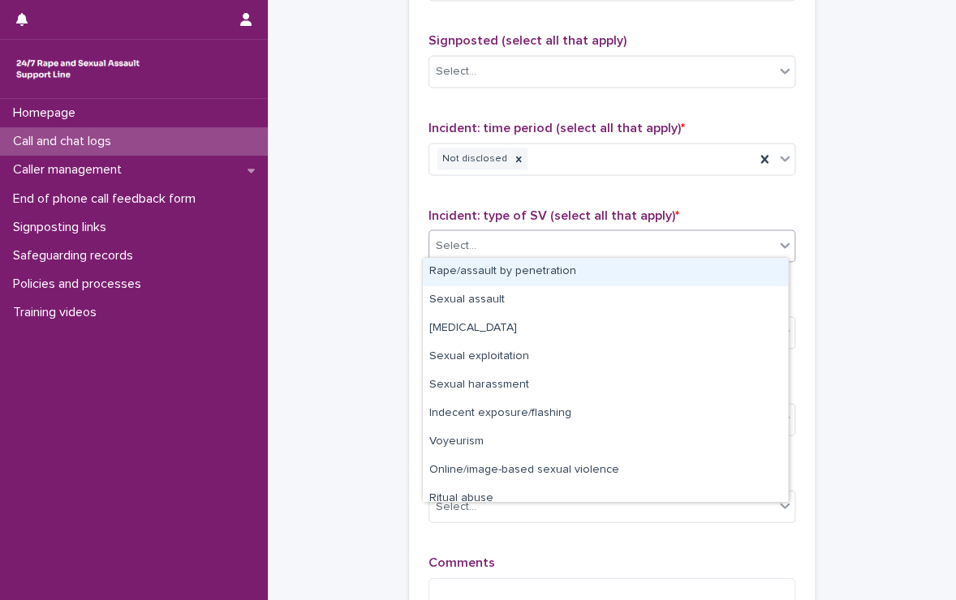
click at [493, 243] on div "Select..." at bounding box center [601, 245] width 345 height 27
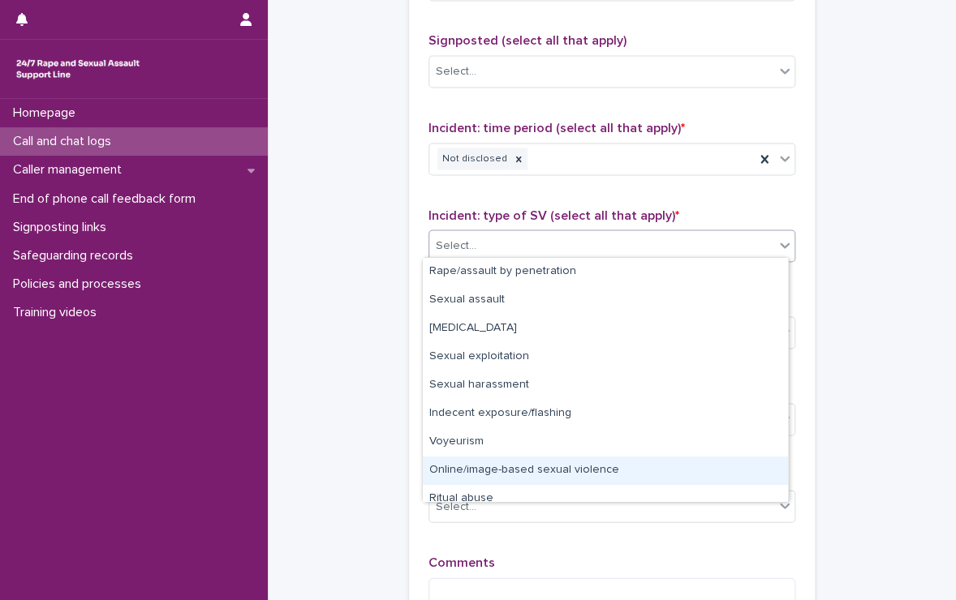
scroll to position [41, 0]
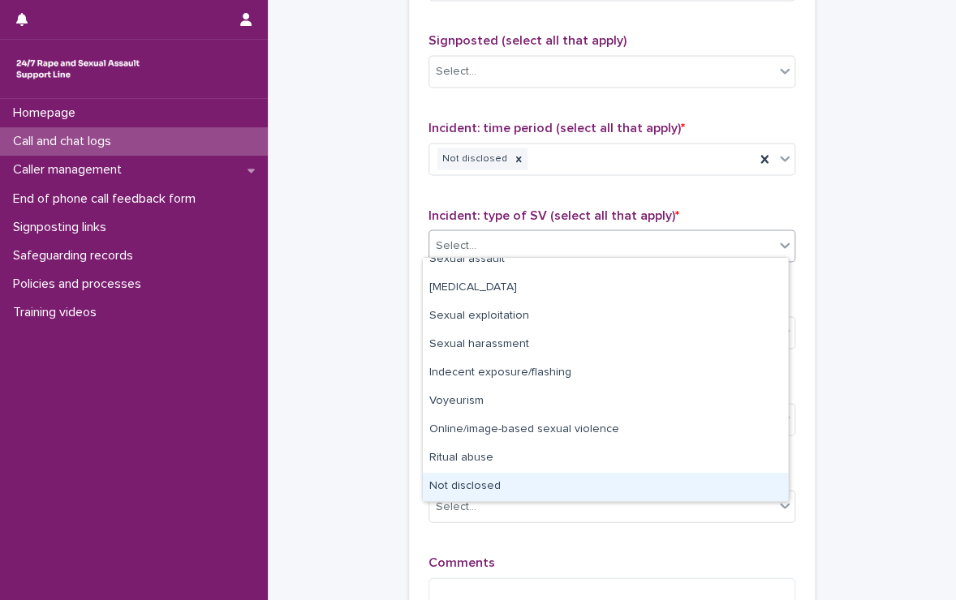
click at [492, 475] on div "Not disclosed" at bounding box center [605, 487] width 365 height 28
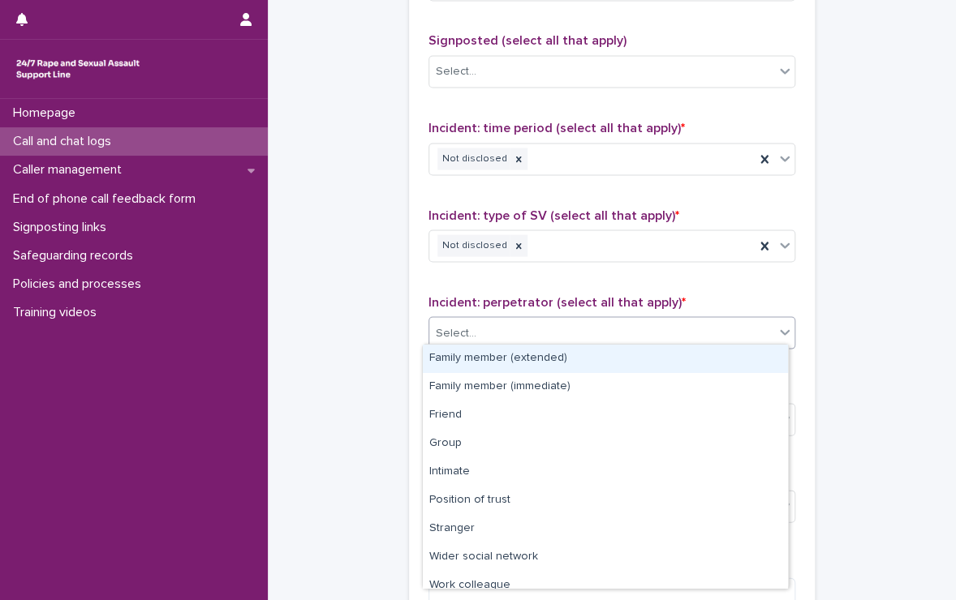
click at [519, 325] on div "Select..." at bounding box center [601, 333] width 345 height 27
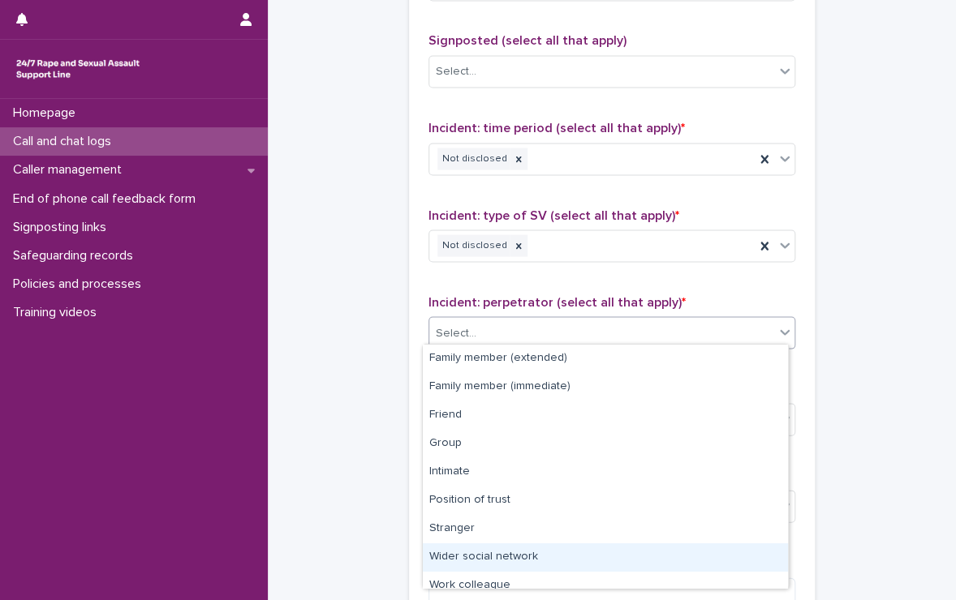
scroll to position [68, 0]
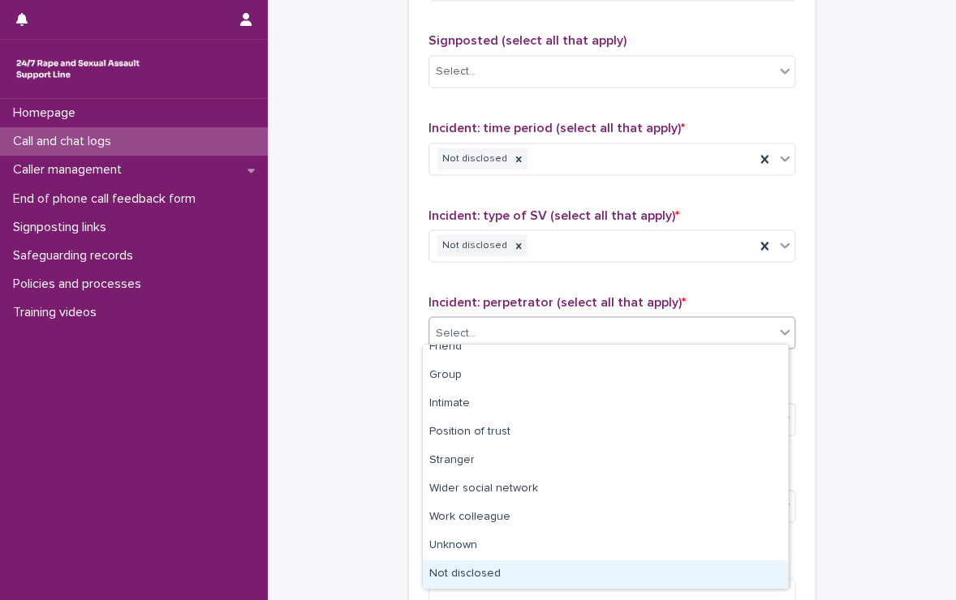
click at [497, 573] on div "Not disclosed" at bounding box center [605, 575] width 365 height 28
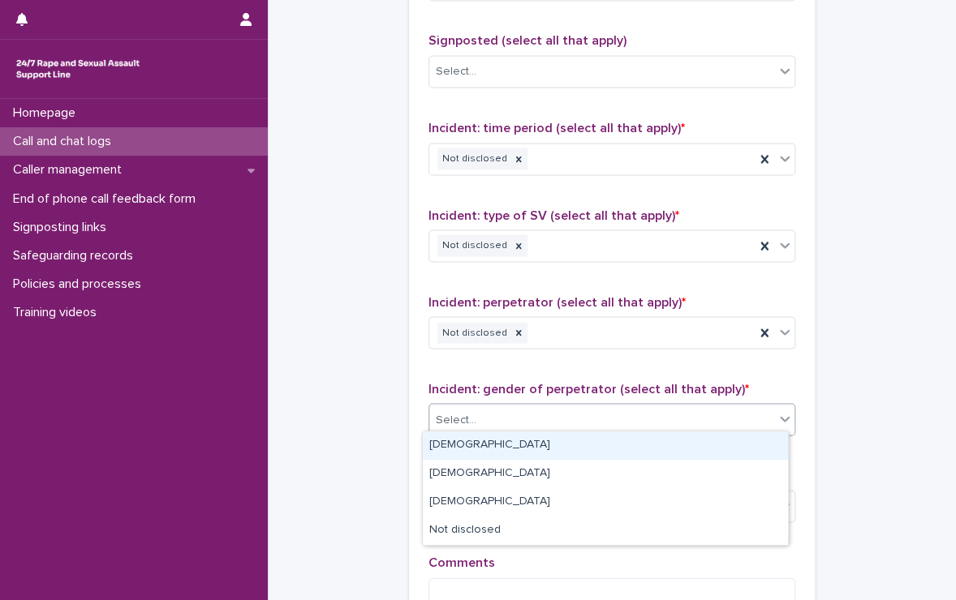
click at [541, 409] on div "Select..." at bounding box center [601, 419] width 345 height 27
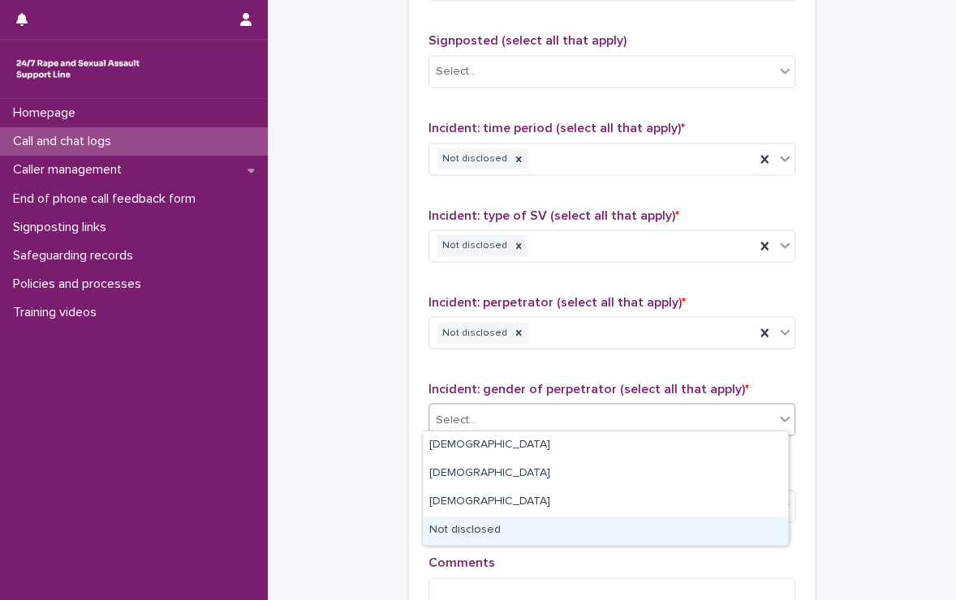
click at [488, 524] on div "Not disclosed" at bounding box center [605, 531] width 365 height 28
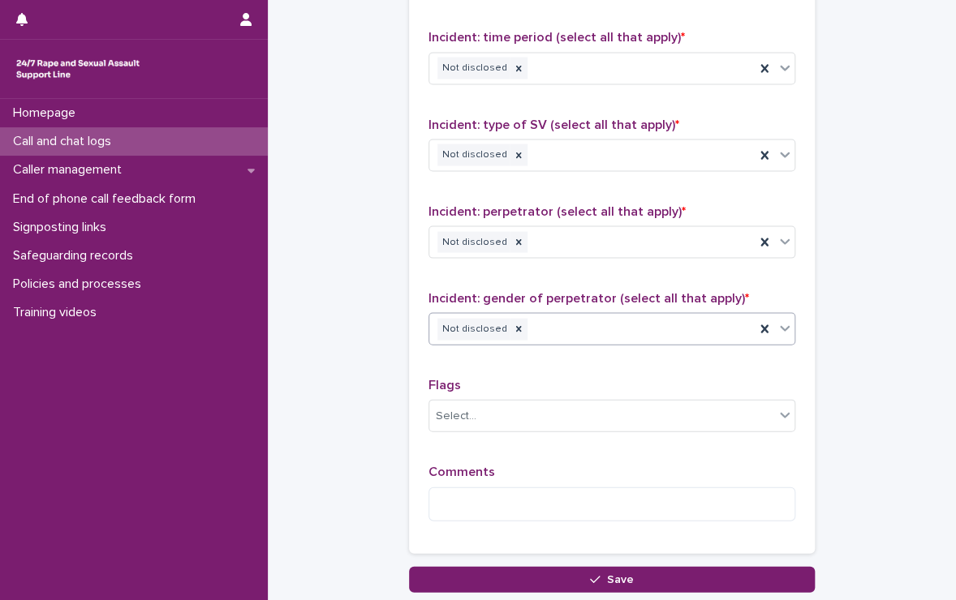
scroll to position [1168, 0]
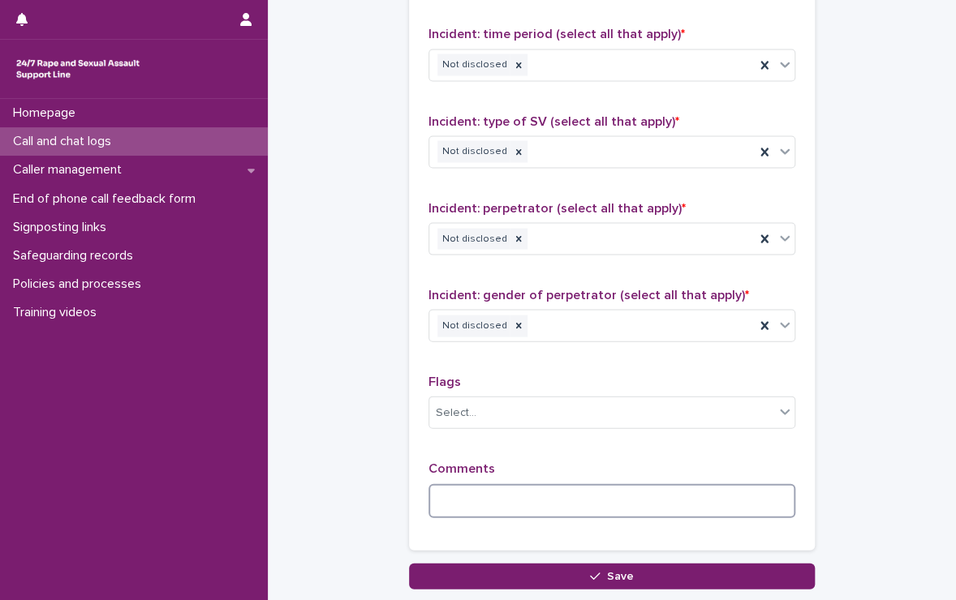
click at [528, 502] on textarea at bounding box center [611, 501] width 367 height 35
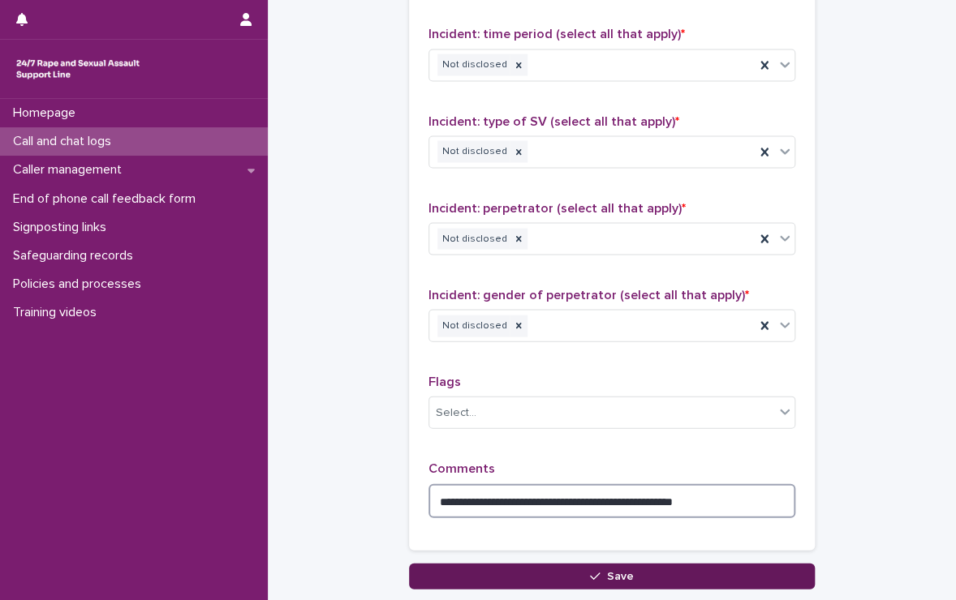
type textarea "**********"
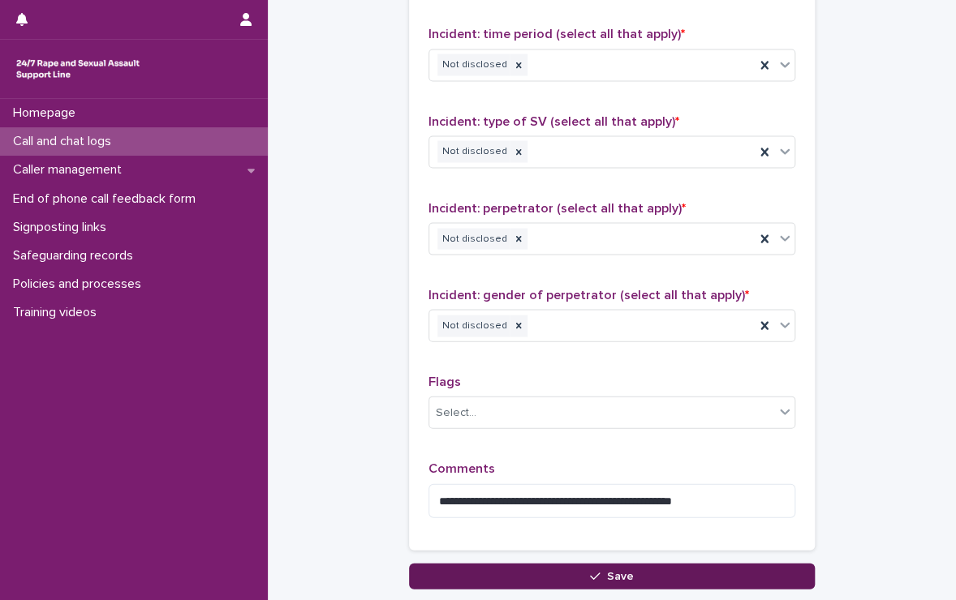
click at [555, 574] on button "Save" at bounding box center [612, 576] width 406 height 26
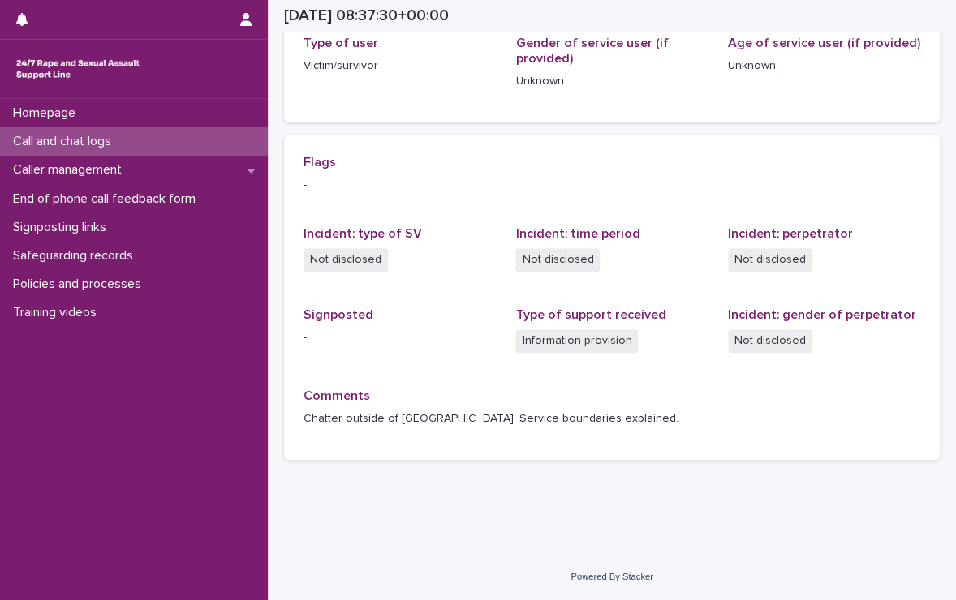
scroll to position [277, 0]
click at [103, 142] on p "Call and chat logs" at bounding box center [65, 141] width 118 height 15
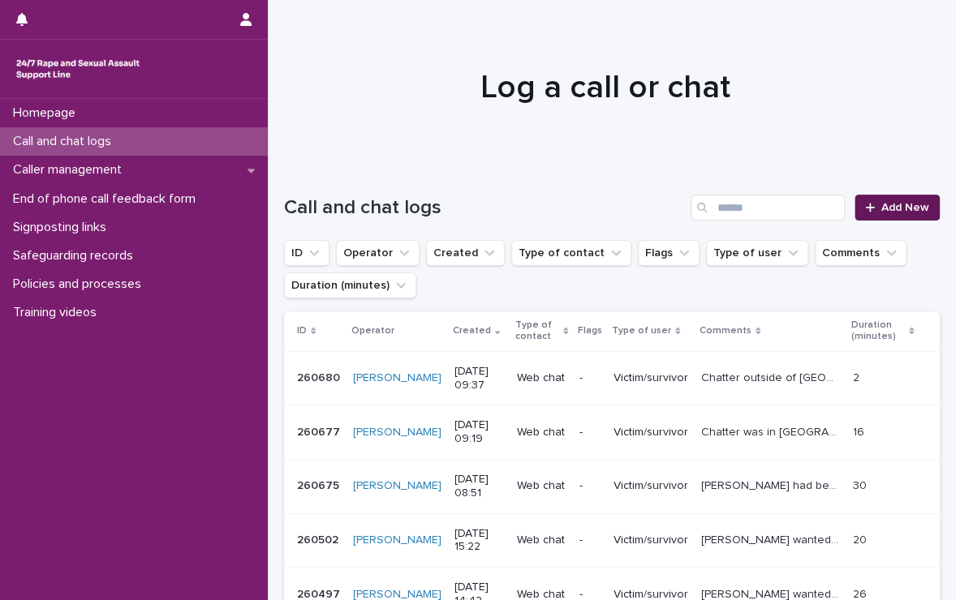
click at [881, 209] on span "Add New" at bounding box center [905, 207] width 48 height 11
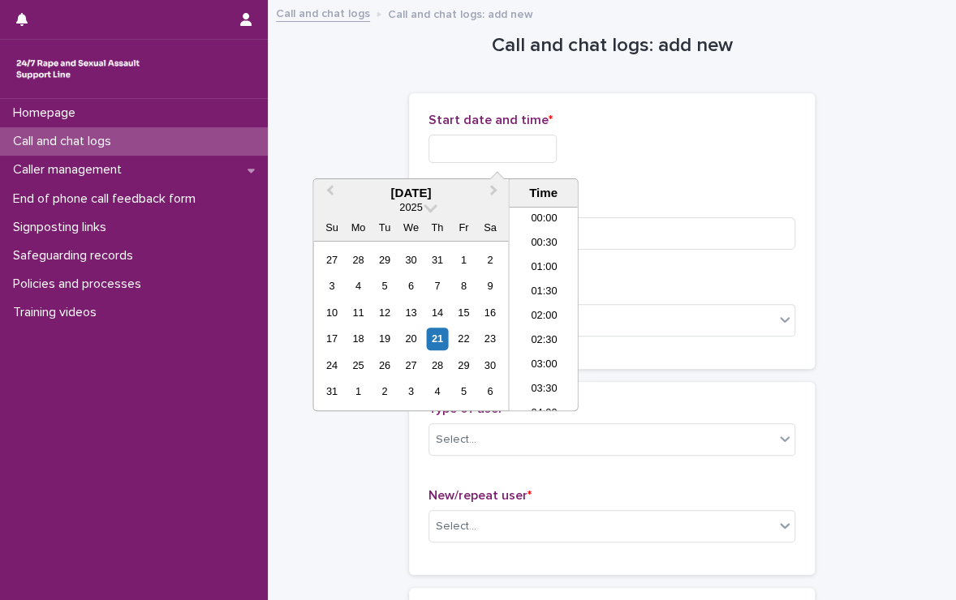
click at [557, 142] on input "text" at bounding box center [492, 149] width 128 height 28
click at [534, 311] on li "09:30" at bounding box center [543, 309] width 69 height 24
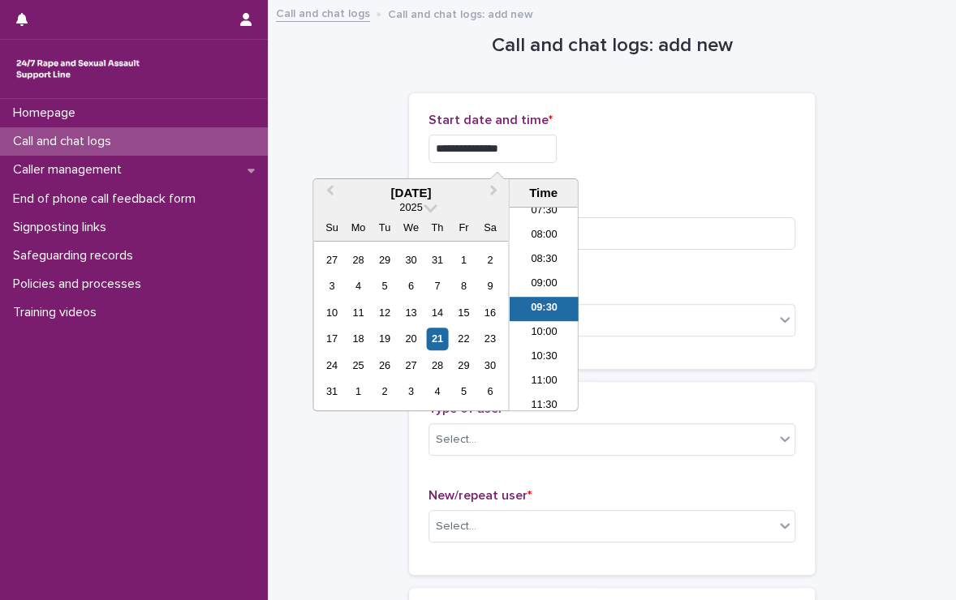
click at [538, 145] on input "**********" at bounding box center [492, 149] width 128 height 28
type input "**********"
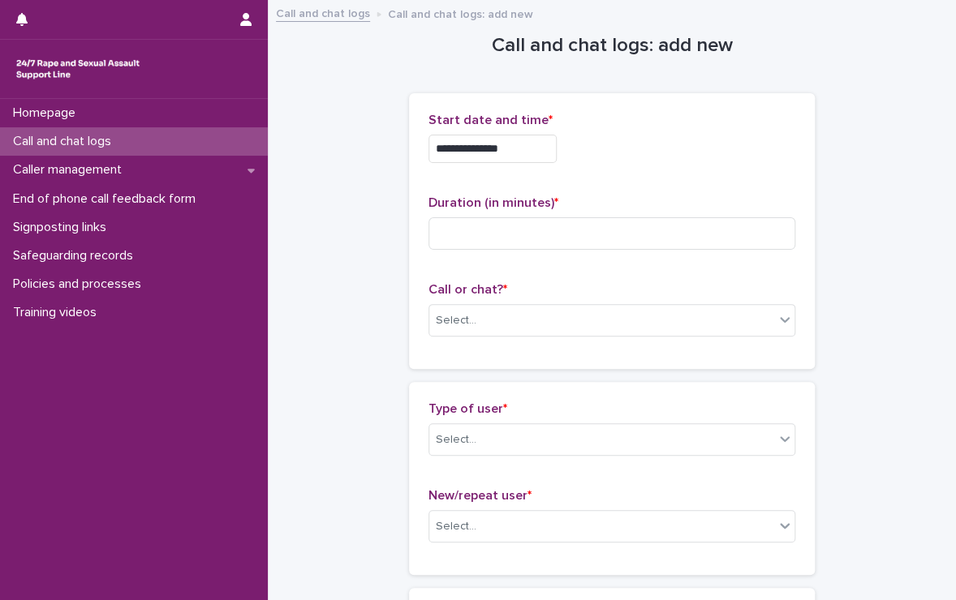
click at [637, 148] on div "**********" at bounding box center [611, 149] width 367 height 28
click at [600, 231] on input at bounding box center [611, 233] width 367 height 32
type input "*"
click at [611, 275] on div "**********" at bounding box center [611, 231] width 367 height 237
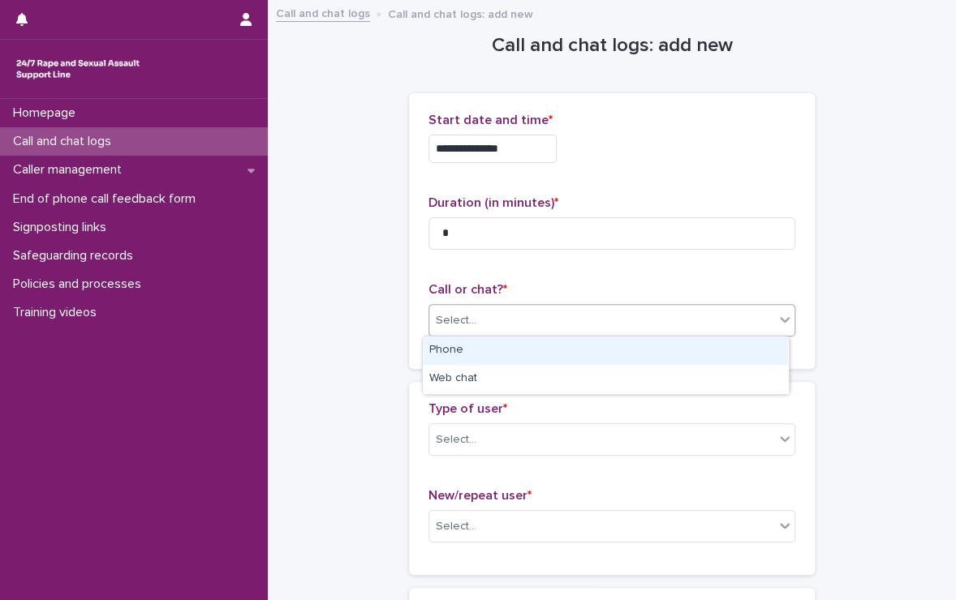
click at [528, 304] on div "Select..." at bounding box center [611, 320] width 367 height 32
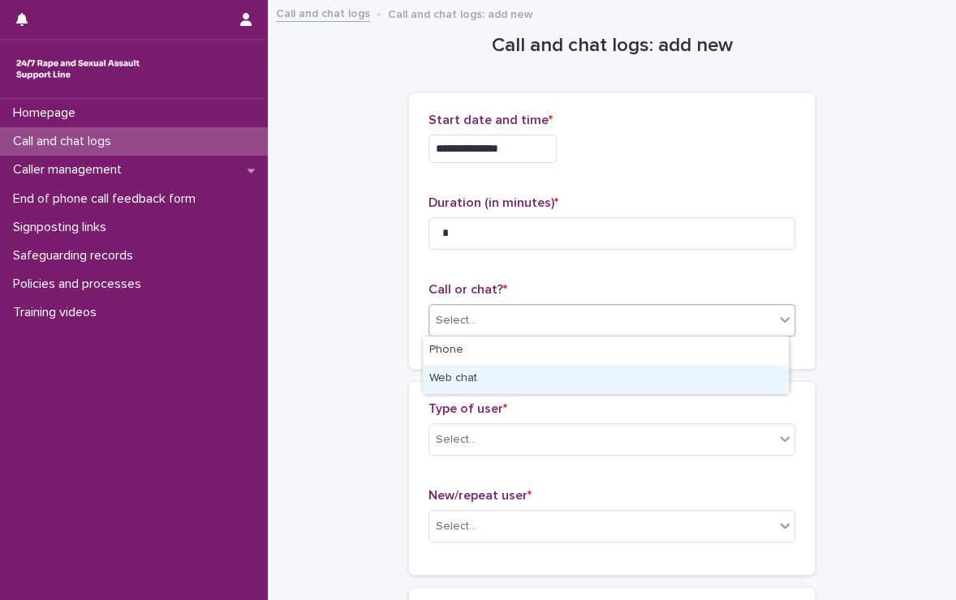
click at [503, 379] on div "Web chat" at bounding box center [605, 379] width 365 height 28
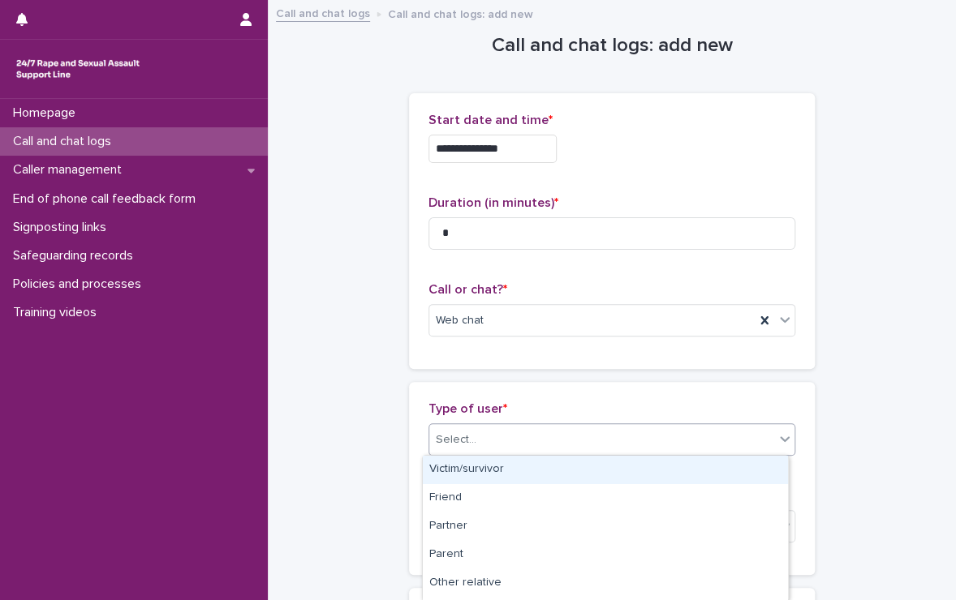
click at [512, 432] on div "Select..." at bounding box center [601, 440] width 345 height 27
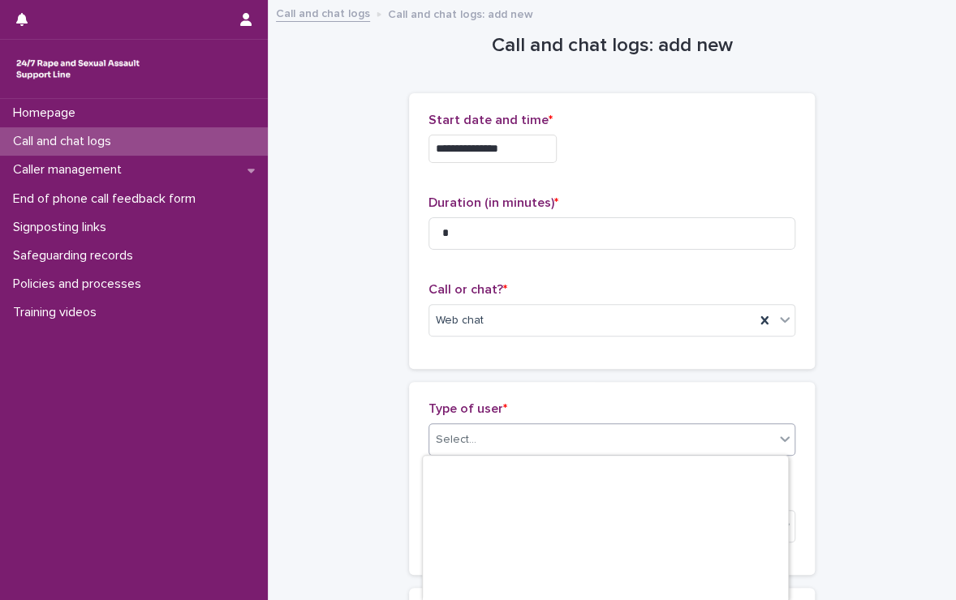
scroll to position [280, 0]
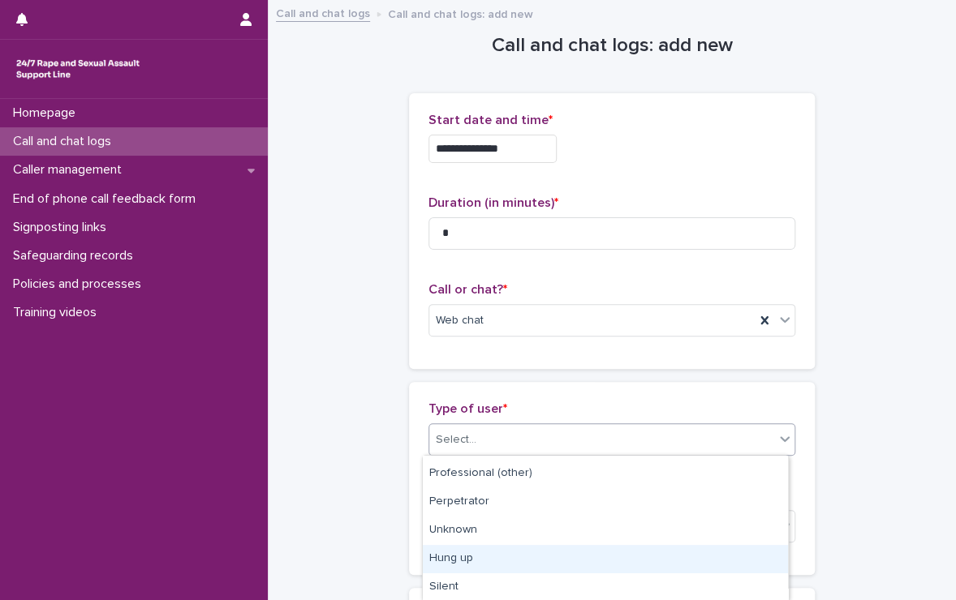
click at [480, 557] on div "Hung up" at bounding box center [605, 559] width 365 height 28
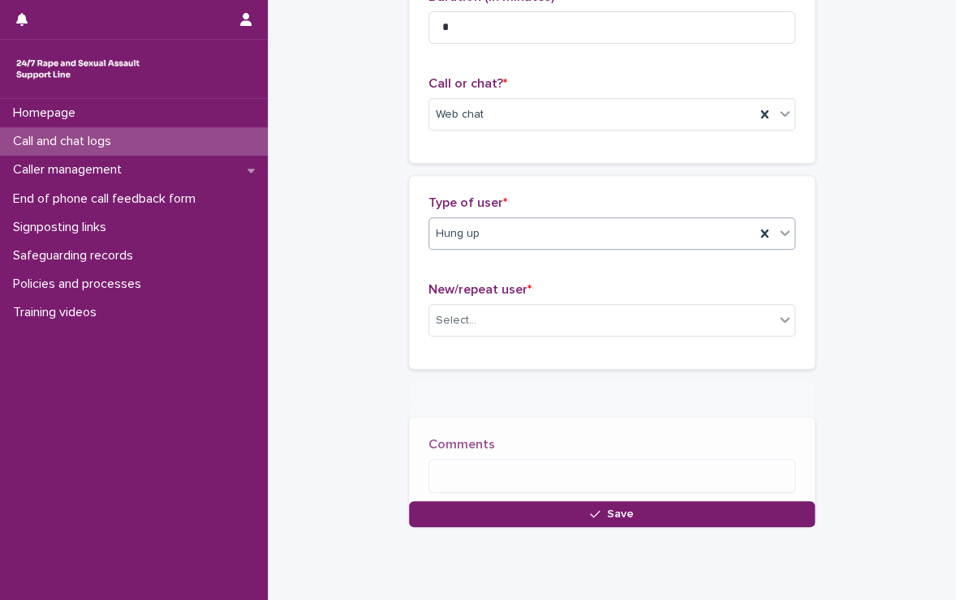
scroll to position [261, 0]
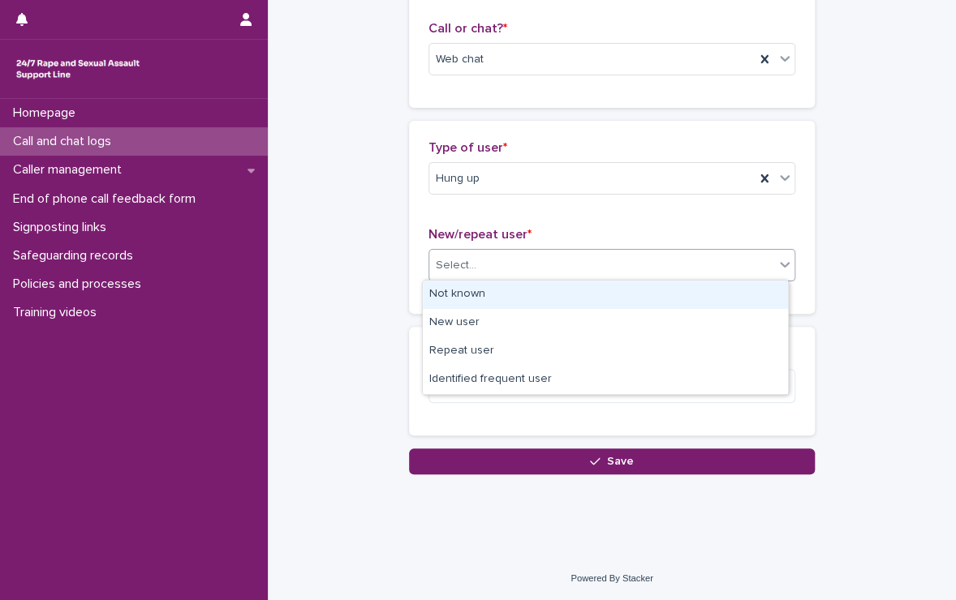
click at [574, 265] on div "Select..." at bounding box center [601, 265] width 345 height 27
click at [528, 285] on div "Not known" at bounding box center [605, 295] width 365 height 28
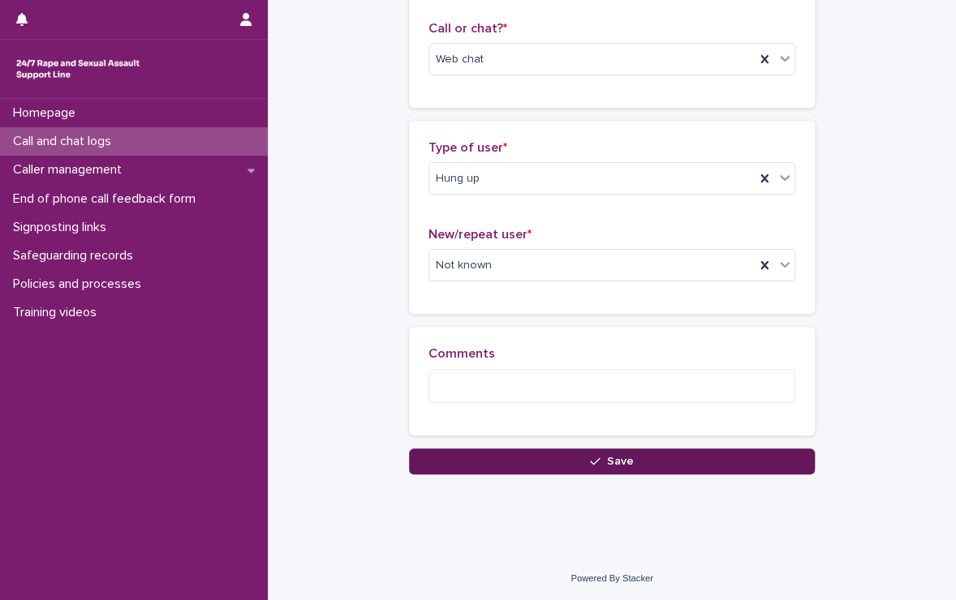
click at [553, 454] on button "Save" at bounding box center [612, 462] width 406 height 26
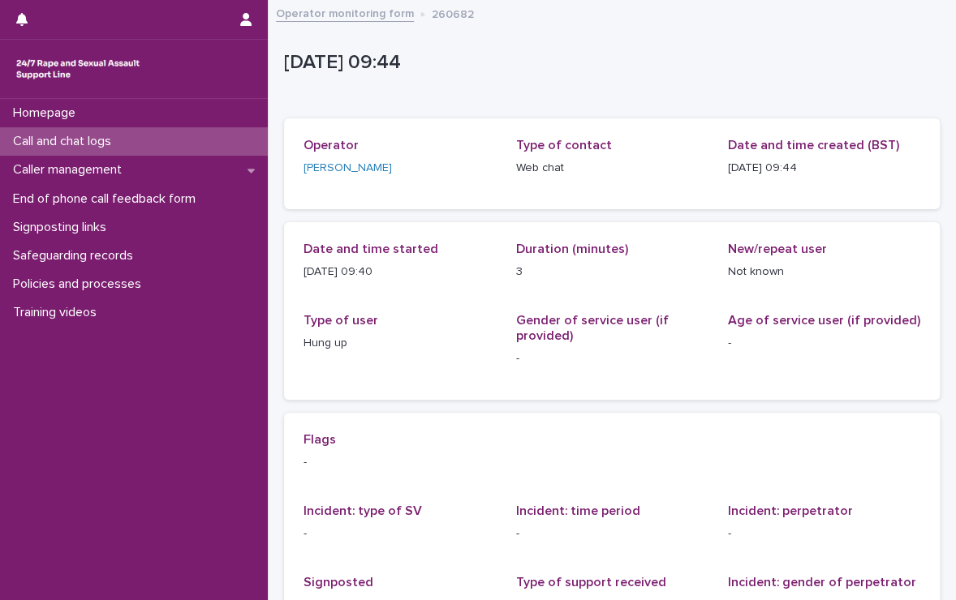
click at [211, 131] on div "Call and chat logs" at bounding box center [134, 141] width 268 height 28
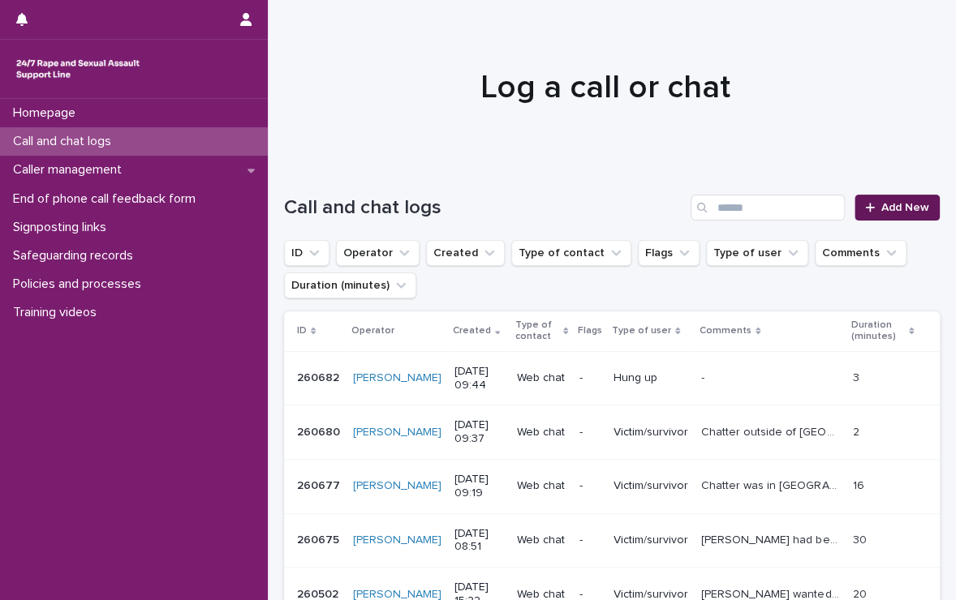
click at [877, 198] on link "Add New" at bounding box center [896, 208] width 85 height 26
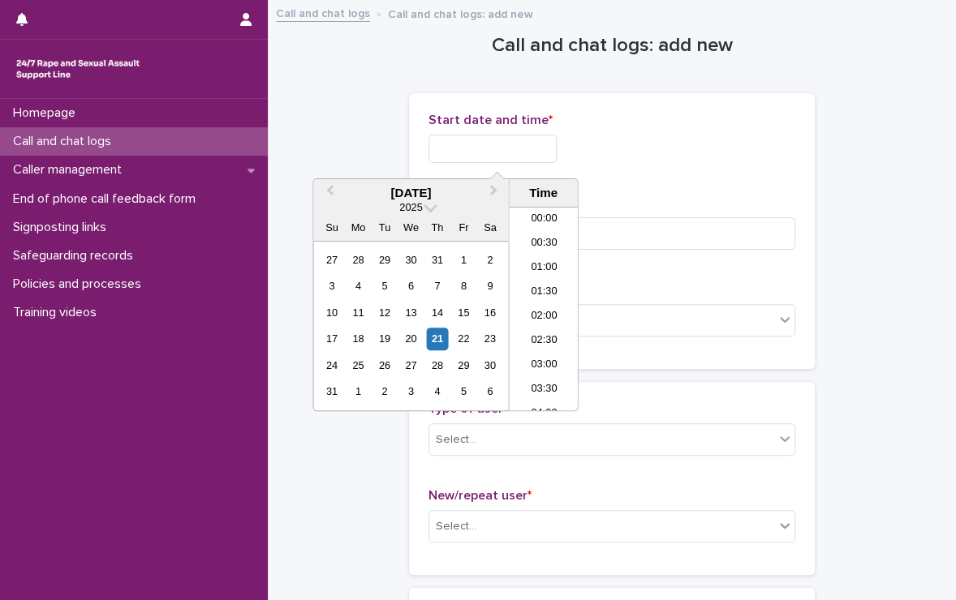
click at [557, 153] on input "text" at bounding box center [492, 149] width 128 height 28
click at [545, 317] on li "09:30" at bounding box center [543, 309] width 69 height 24
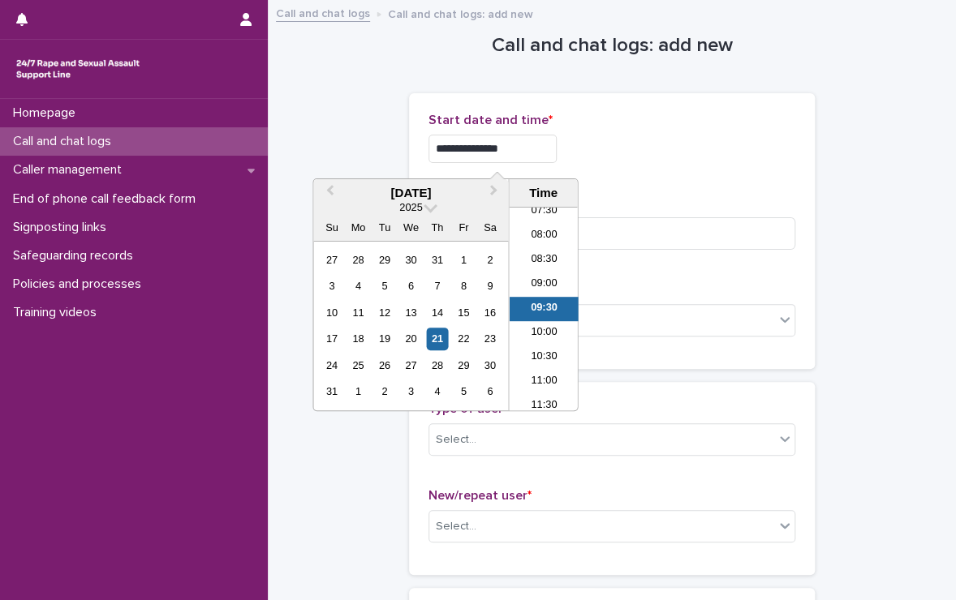
click at [531, 159] on input "**********" at bounding box center [492, 149] width 128 height 28
type input "**********"
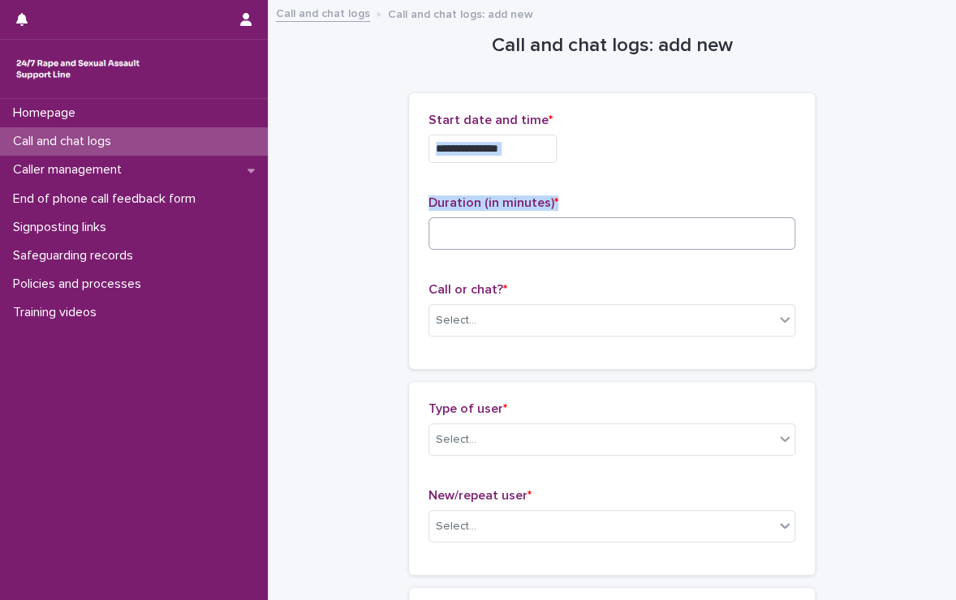
drag, startPoint x: 636, startPoint y: 159, endPoint x: 617, endPoint y: 230, distance: 73.8
click at [617, 230] on div "**********" at bounding box center [611, 231] width 367 height 237
click at [617, 230] on input at bounding box center [611, 233] width 367 height 32
type input "*"
click at [647, 333] on div "Select..." at bounding box center [611, 320] width 367 height 32
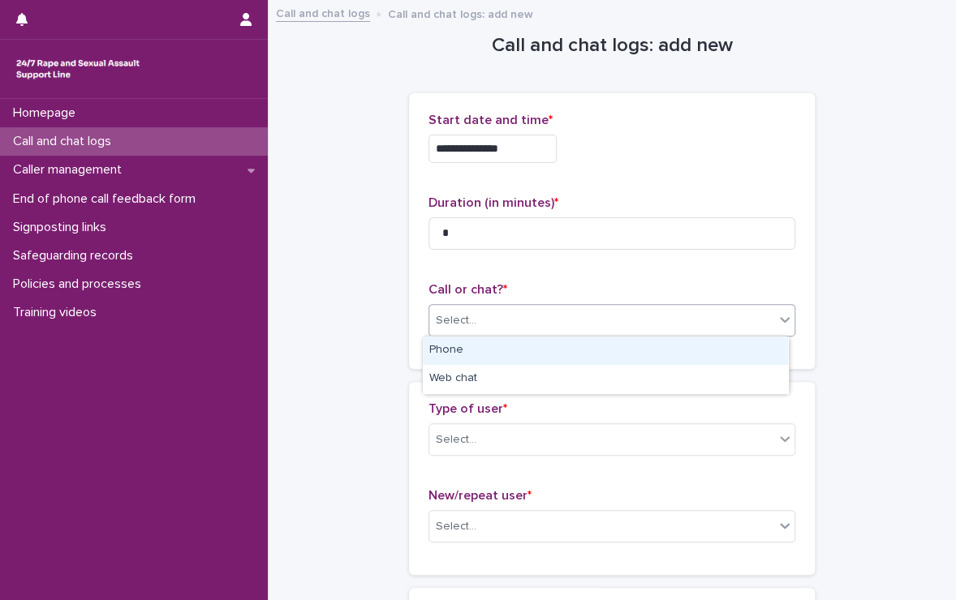
click at [647, 333] on div "Select..." at bounding box center [611, 320] width 367 height 32
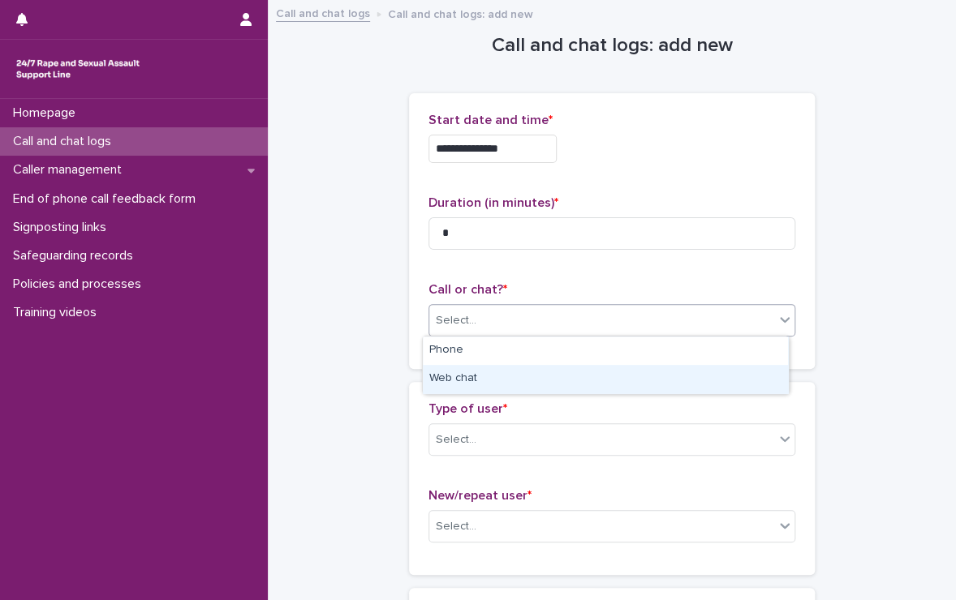
click at [629, 377] on div "Web chat" at bounding box center [605, 379] width 365 height 28
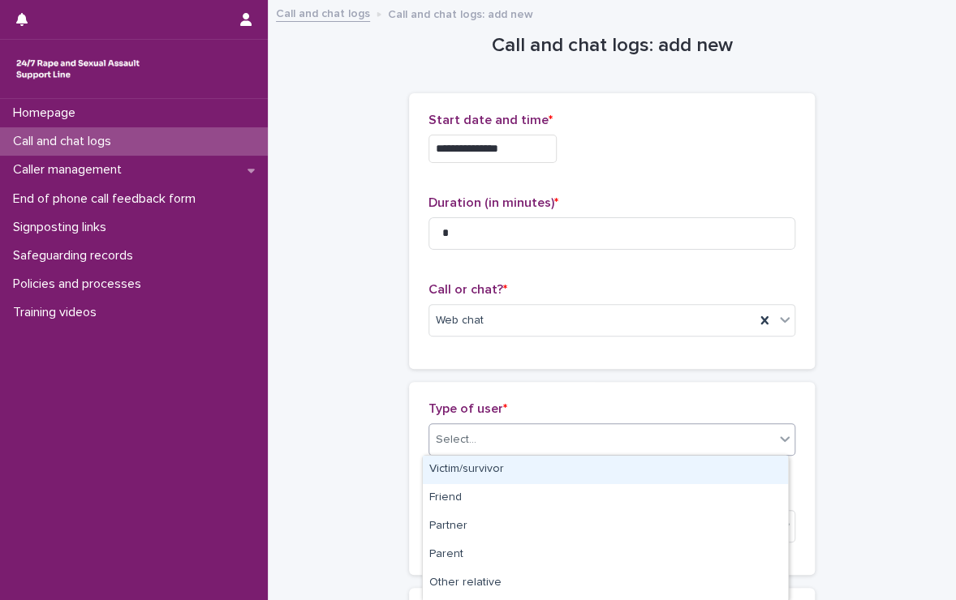
click at [613, 427] on div "Select..." at bounding box center [601, 440] width 345 height 27
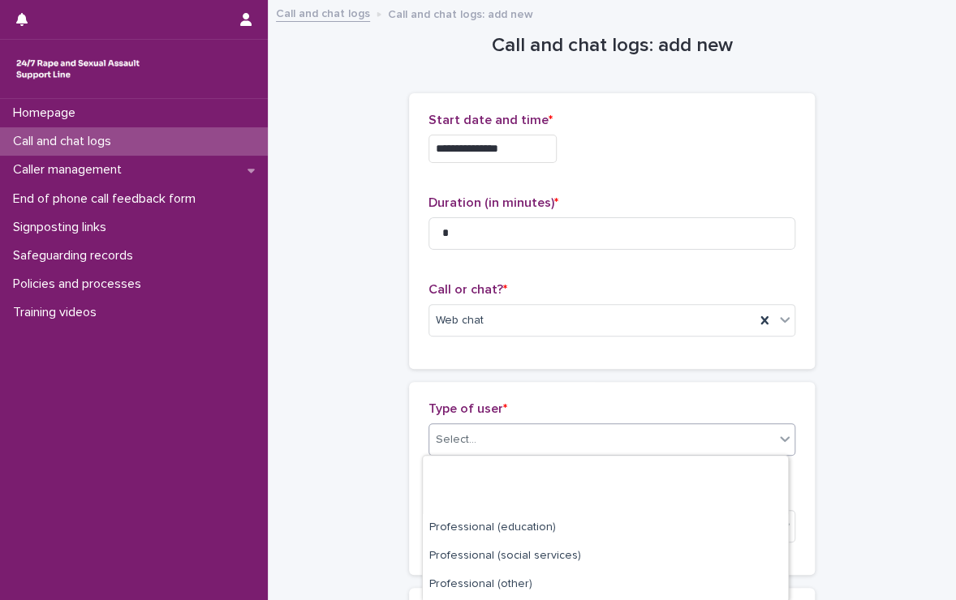
scroll to position [280, 0]
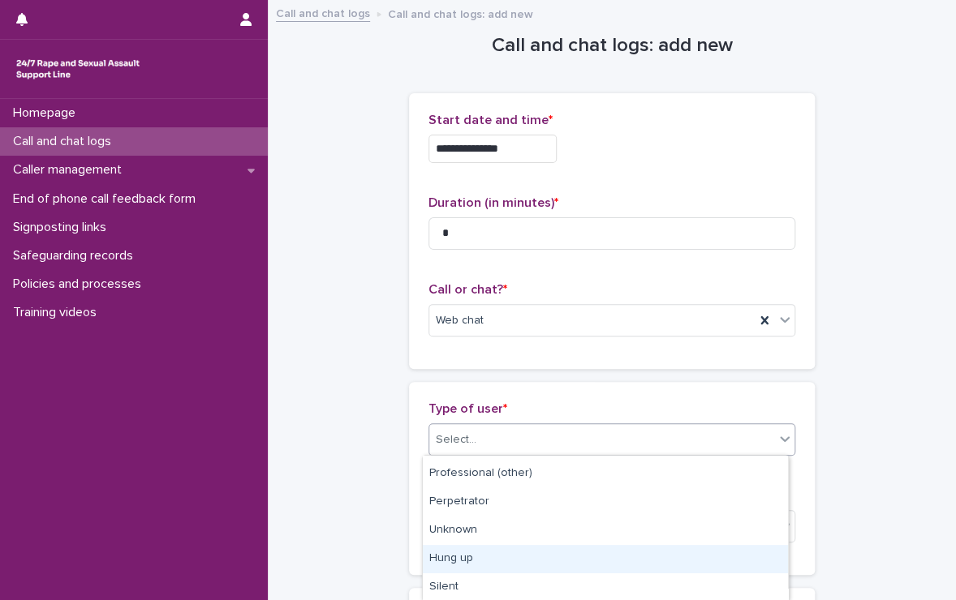
click at [563, 545] on div "Hung up" at bounding box center [605, 559] width 365 height 28
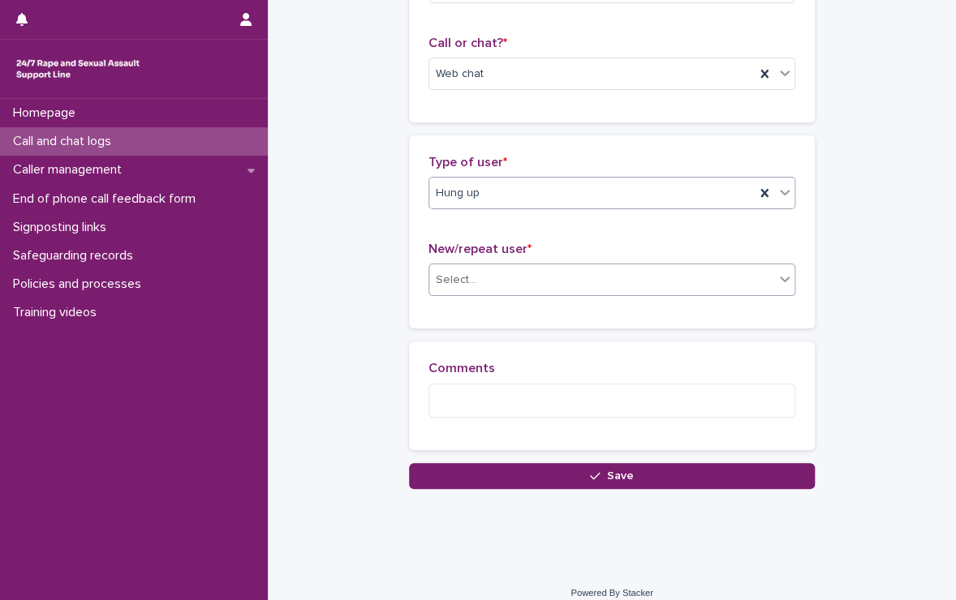
scroll to position [261, 0]
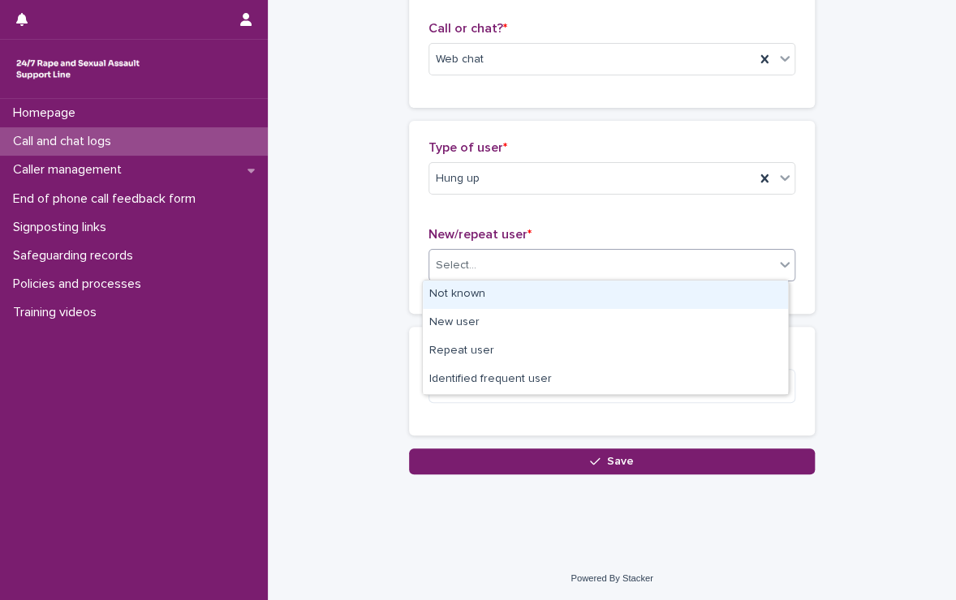
drag, startPoint x: 561, startPoint y: 265, endPoint x: 513, endPoint y: 300, distance: 59.9
click at [513, 300] on body "**********" at bounding box center [478, 300] width 956 height 600
click at [513, 300] on div "Not known" at bounding box center [605, 295] width 365 height 28
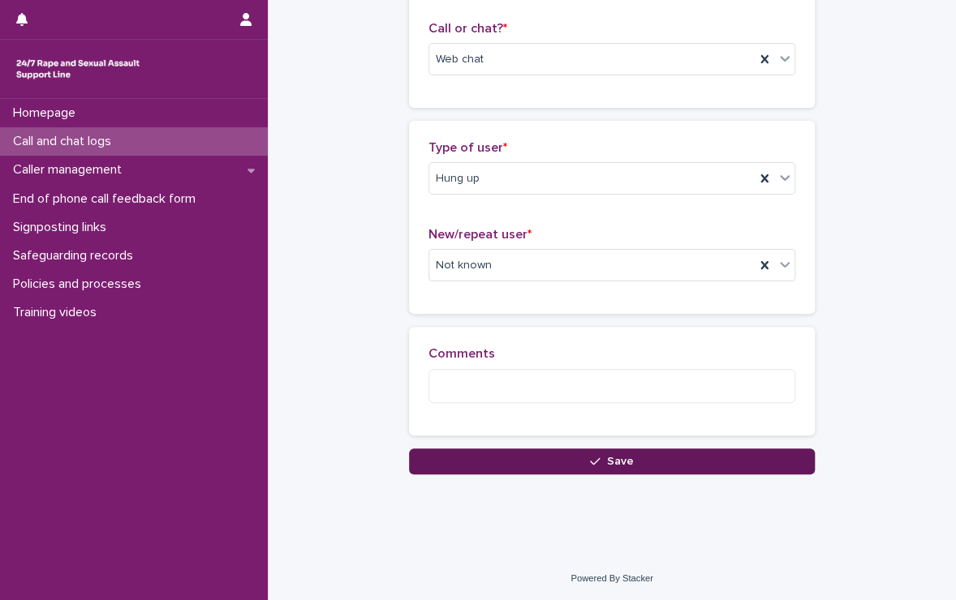
click at [523, 451] on button "Save" at bounding box center [612, 462] width 406 height 26
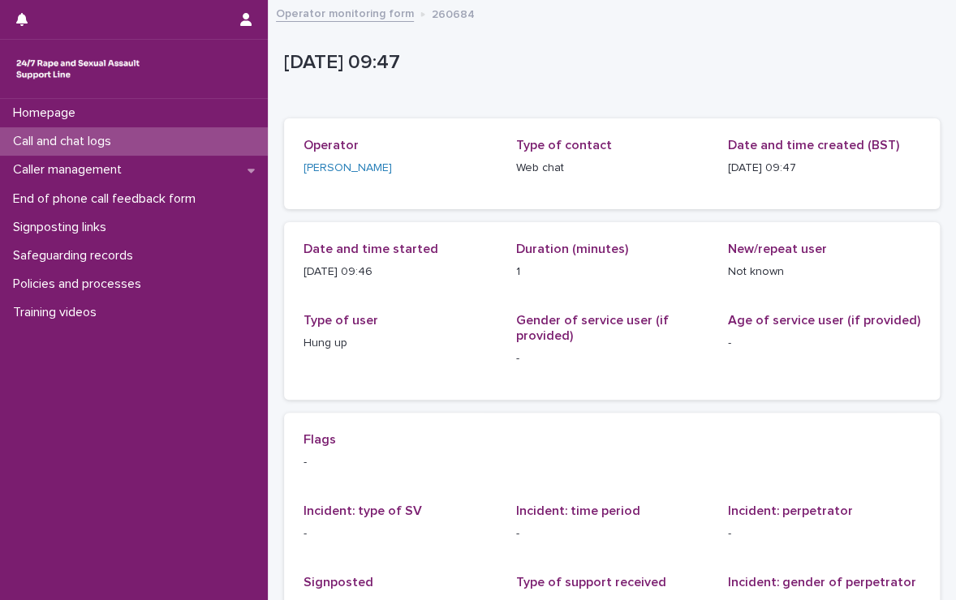
click at [99, 134] on p "Call and chat logs" at bounding box center [65, 141] width 118 height 15
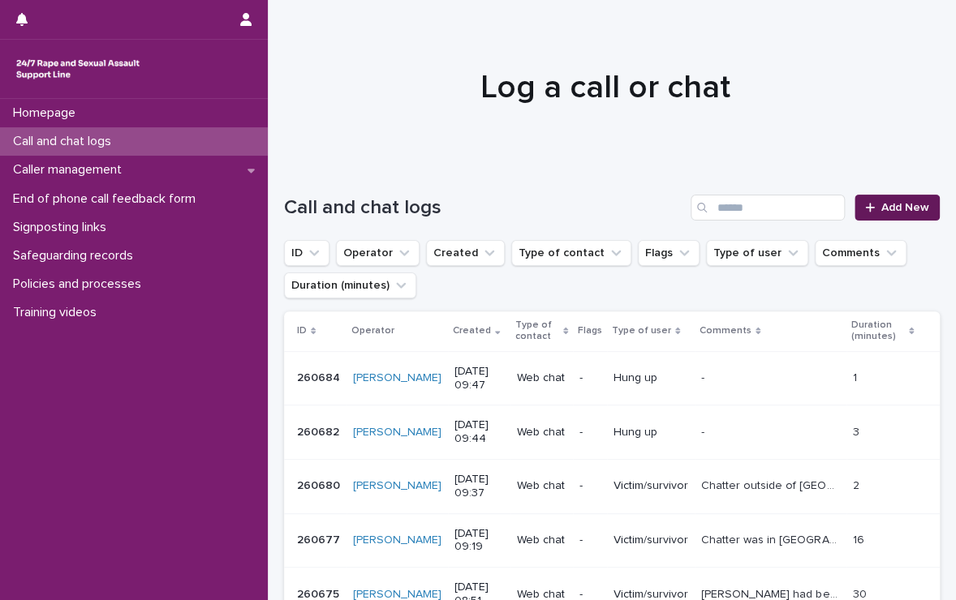
click at [897, 210] on span "Add New" at bounding box center [905, 207] width 48 height 11
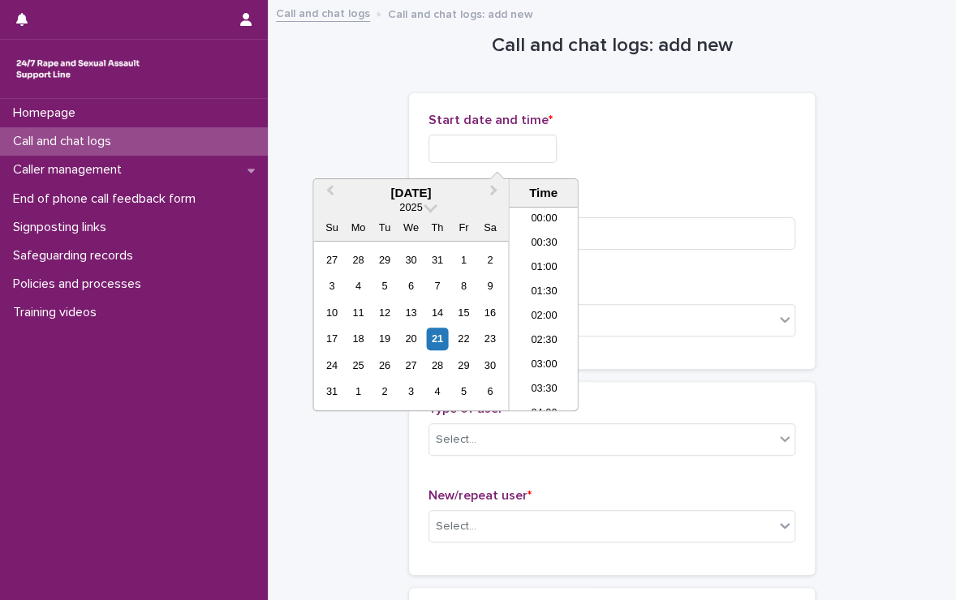
click at [502, 135] on input "text" at bounding box center [492, 149] width 128 height 28
click at [541, 308] on li "09:30" at bounding box center [543, 309] width 69 height 24
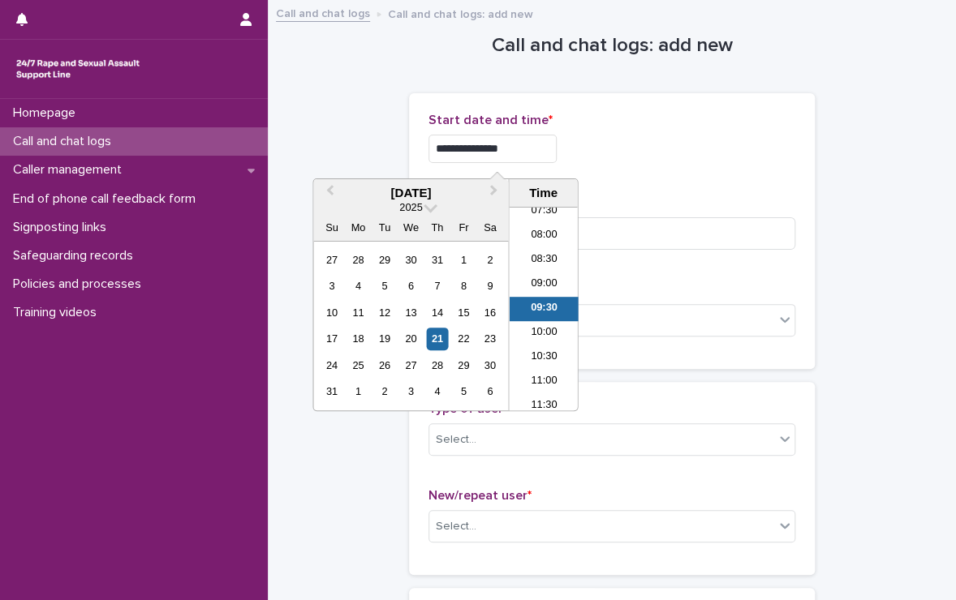
click at [540, 160] on input "**********" at bounding box center [492, 149] width 128 height 28
type input "**********"
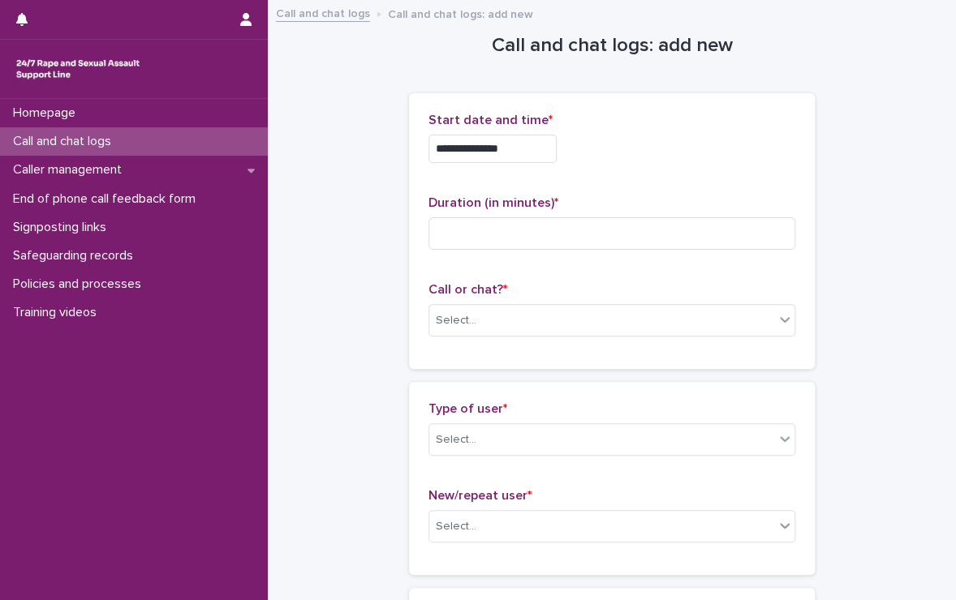
click at [660, 140] on div "**********" at bounding box center [611, 149] width 367 height 28
click at [587, 230] on input at bounding box center [611, 233] width 367 height 32
type input "*"
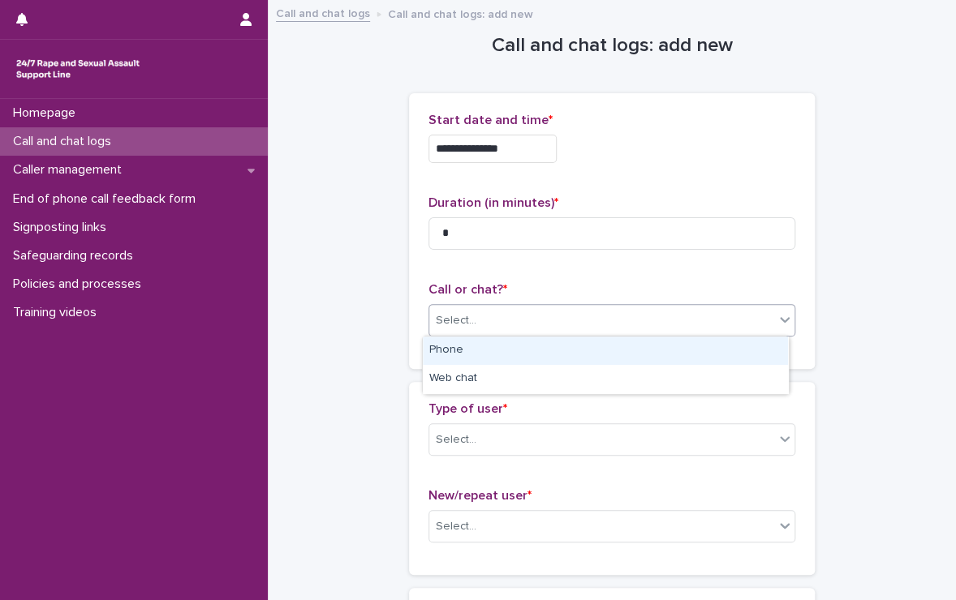
click at [614, 312] on div "Select..." at bounding box center [601, 321] width 345 height 27
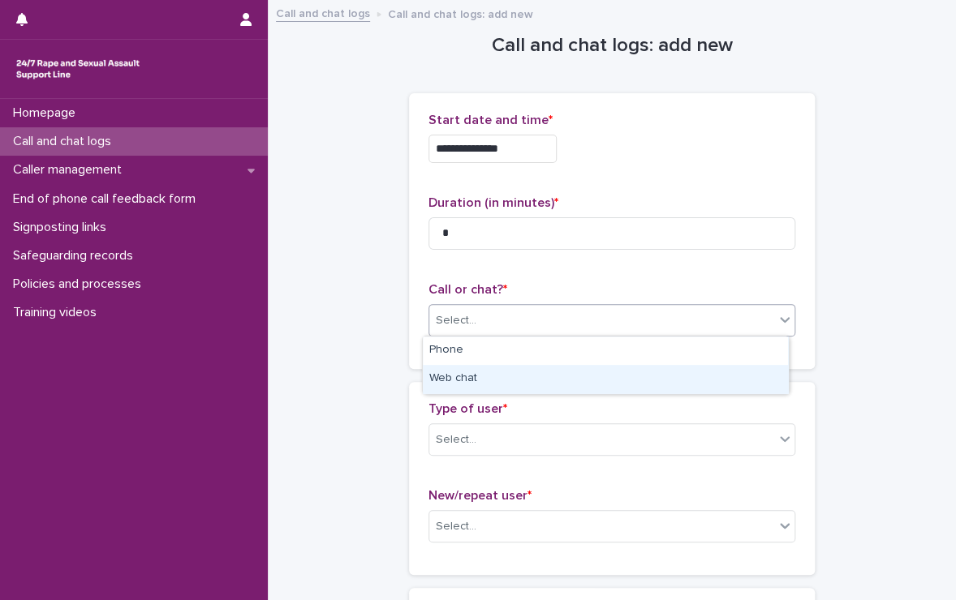
click at [574, 369] on div "Web chat" at bounding box center [605, 379] width 365 height 28
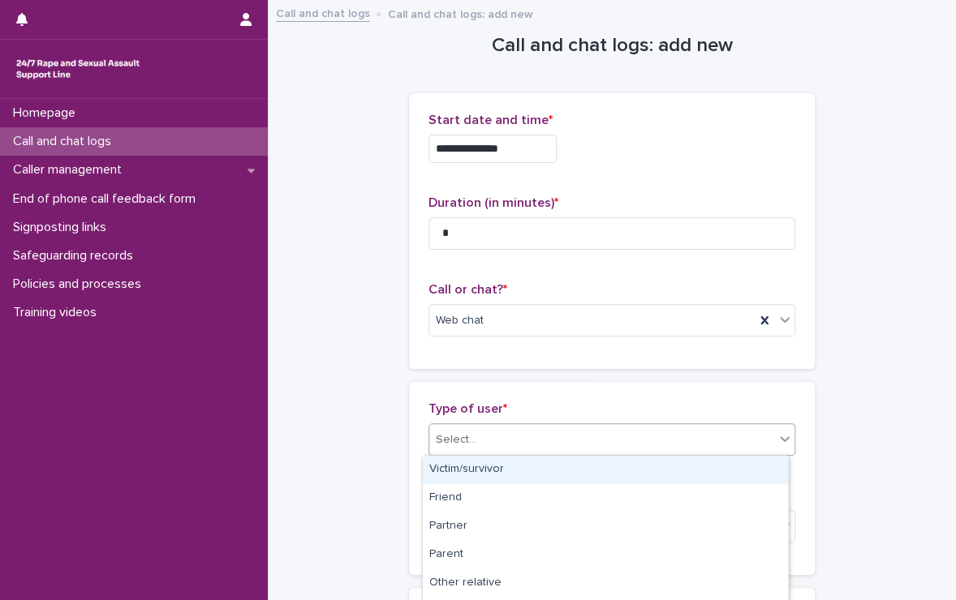
click at [553, 447] on div "Select..." at bounding box center [601, 440] width 345 height 27
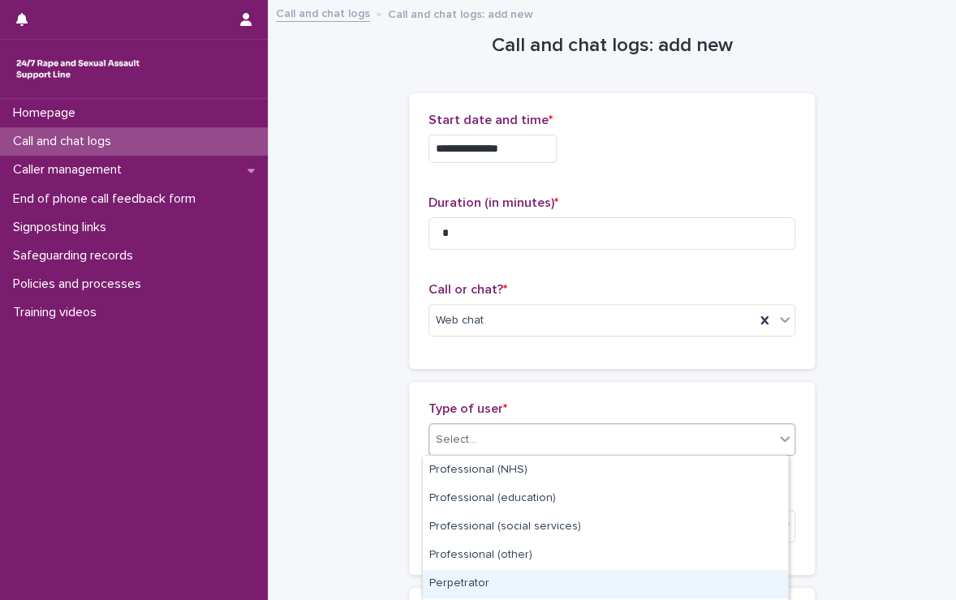
scroll to position [280, 0]
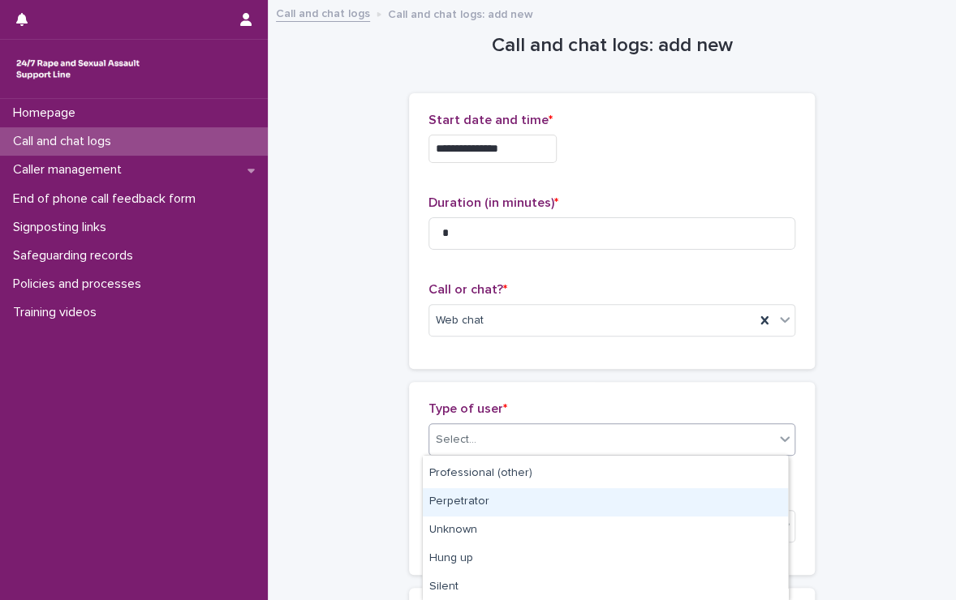
click at [481, 502] on div "Perpetrator" at bounding box center [605, 502] width 365 height 28
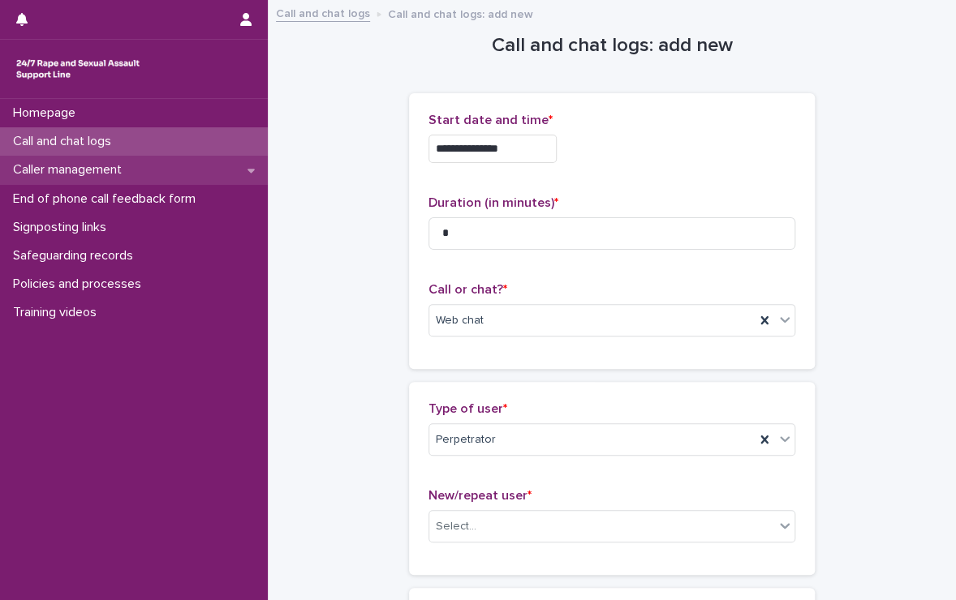
click at [123, 178] on p "Caller management" at bounding box center [70, 169] width 128 height 15
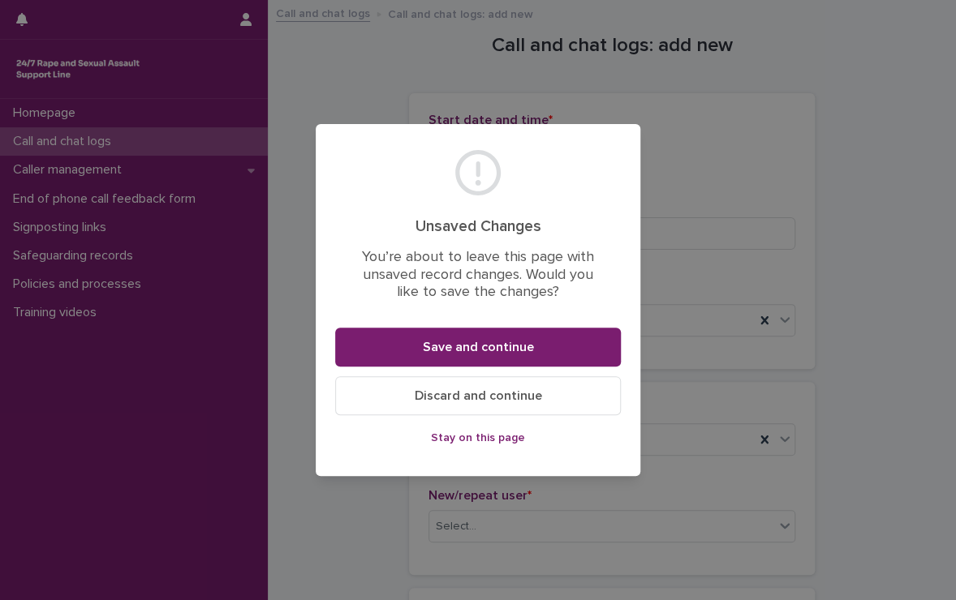
click at [671, 247] on div "Unsaved Changes You’re about to leave this page with unsaved record changes. Wo…" at bounding box center [478, 300] width 956 height 600
click at [478, 387] on button "Discard and continue" at bounding box center [478, 395] width 286 height 39
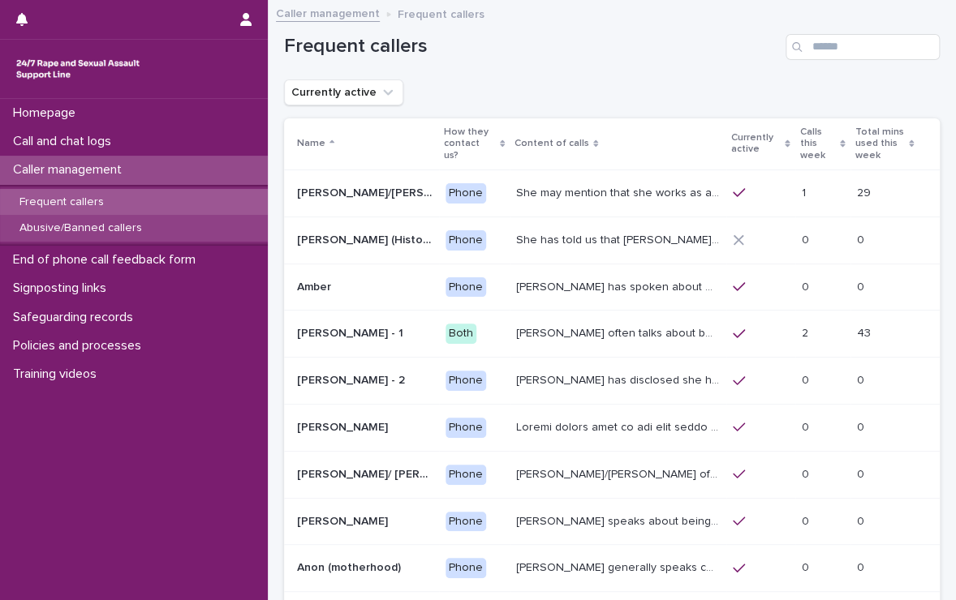
click at [94, 228] on p "Abusive/Banned callers" at bounding box center [80, 229] width 148 height 14
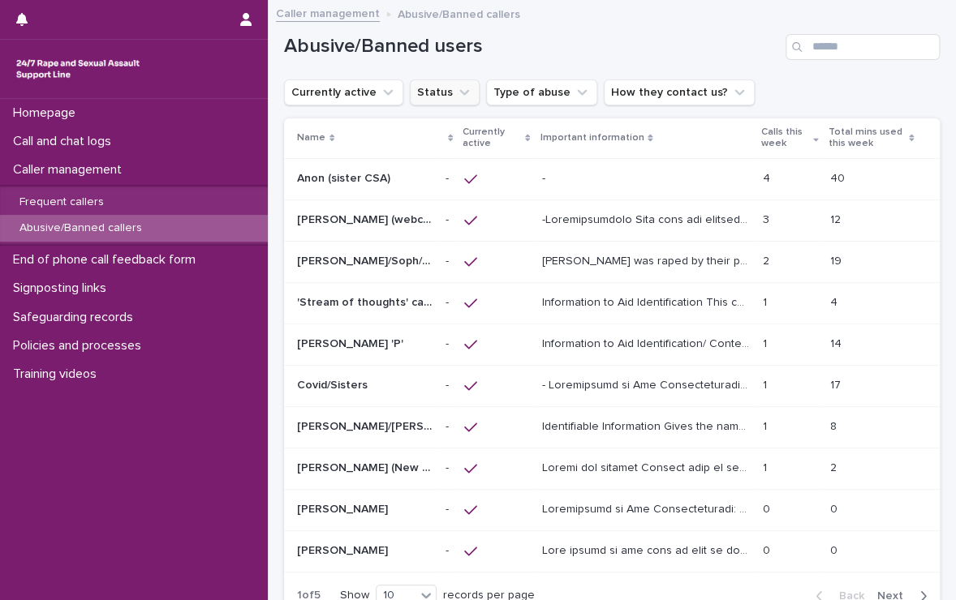
click at [437, 95] on button "Status" at bounding box center [445, 93] width 70 height 26
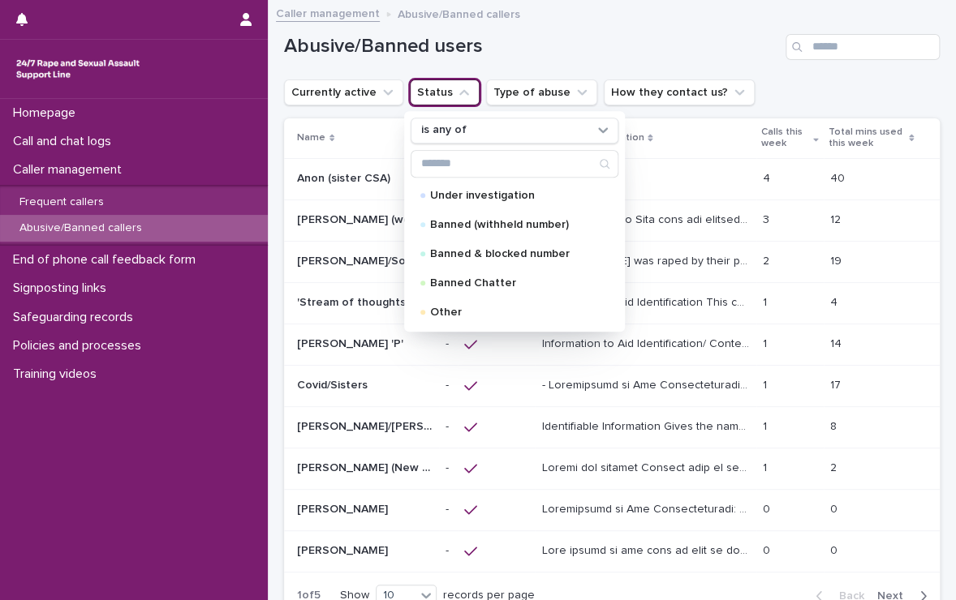
click at [437, 95] on button "Status" at bounding box center [445, 93] width 70 height 26
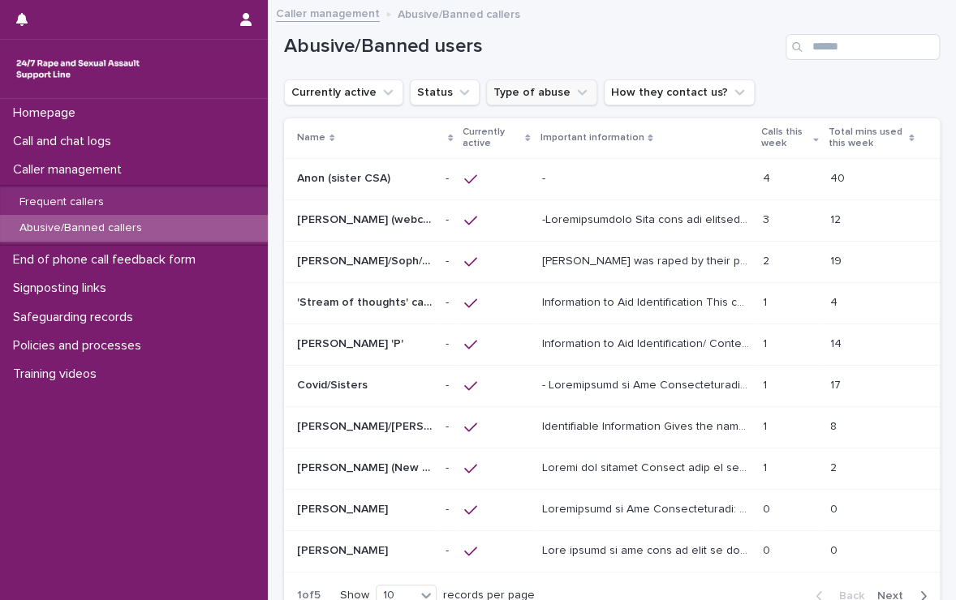
click at [507, 92] on button "Type of abuse" at bounding box center [541, 93] width 111 height 26
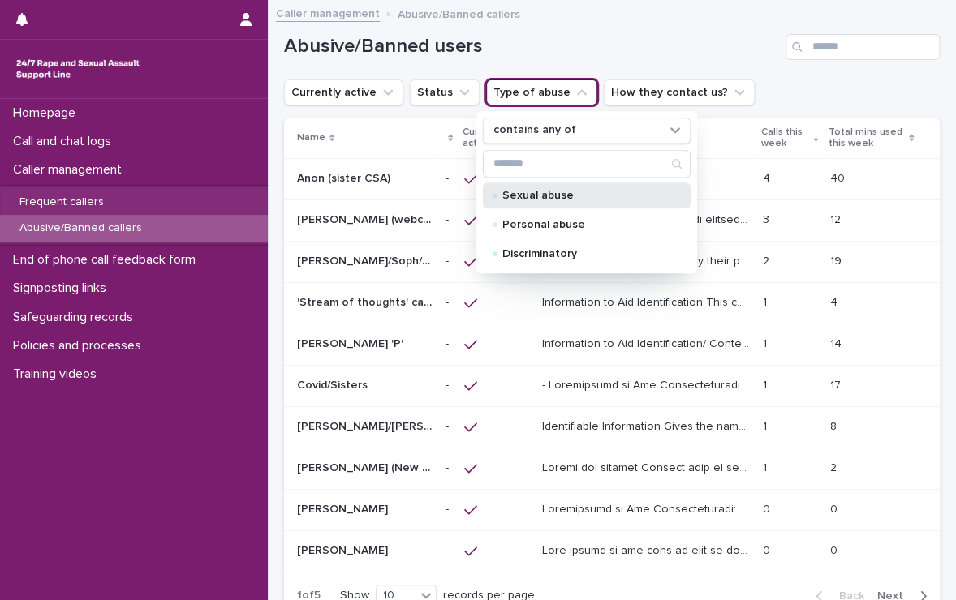
click at [523, 204] on div "Sexual abuse" at bounding box center [587, 196] width 208 height 26
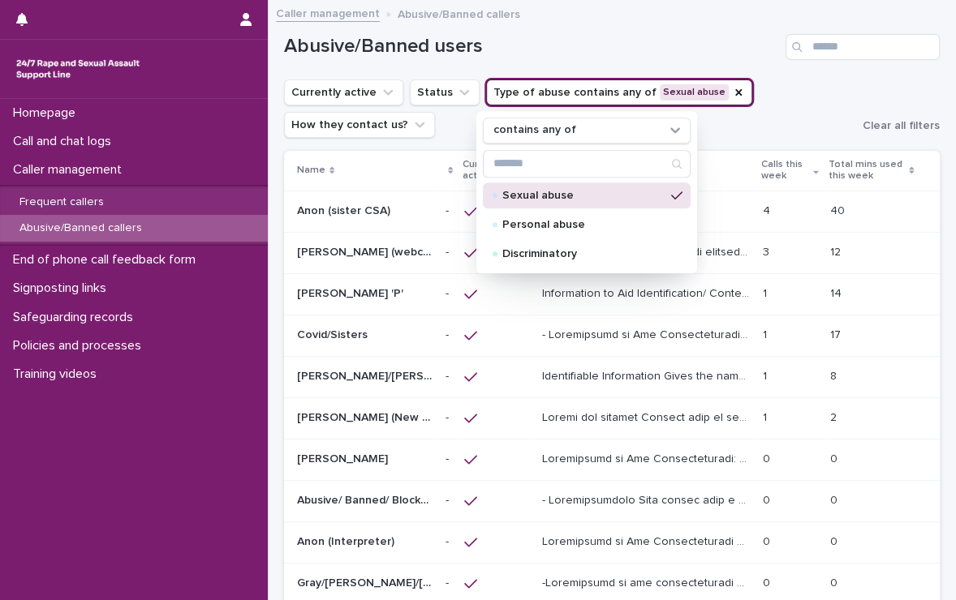
click at [736, 106] on ul "Currently active Status Type of abuse contains any of [MEDICAL_DATA] contains a…" at bounding box center [570, 108] width 579 height 65
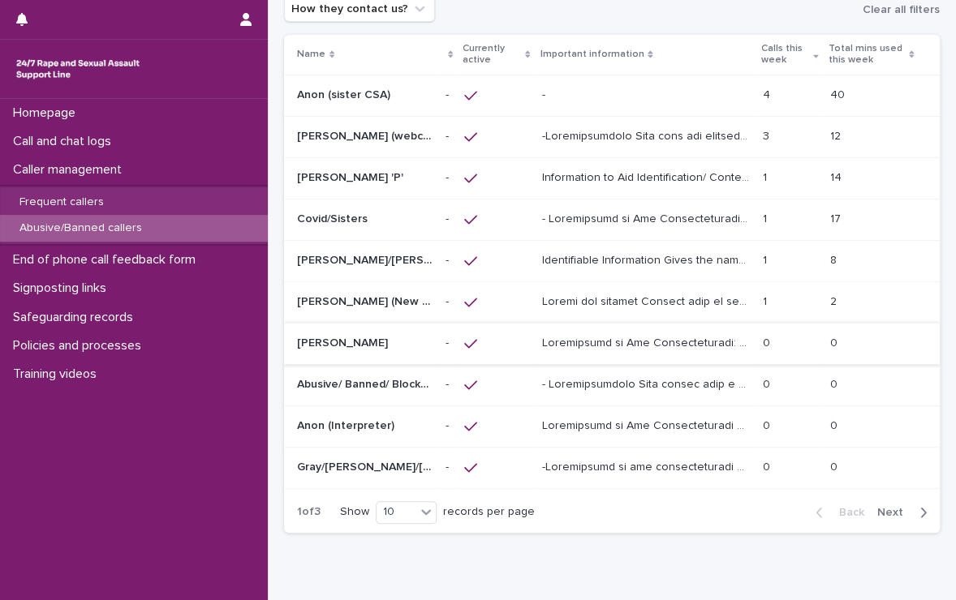
scroll to position [143, 0]
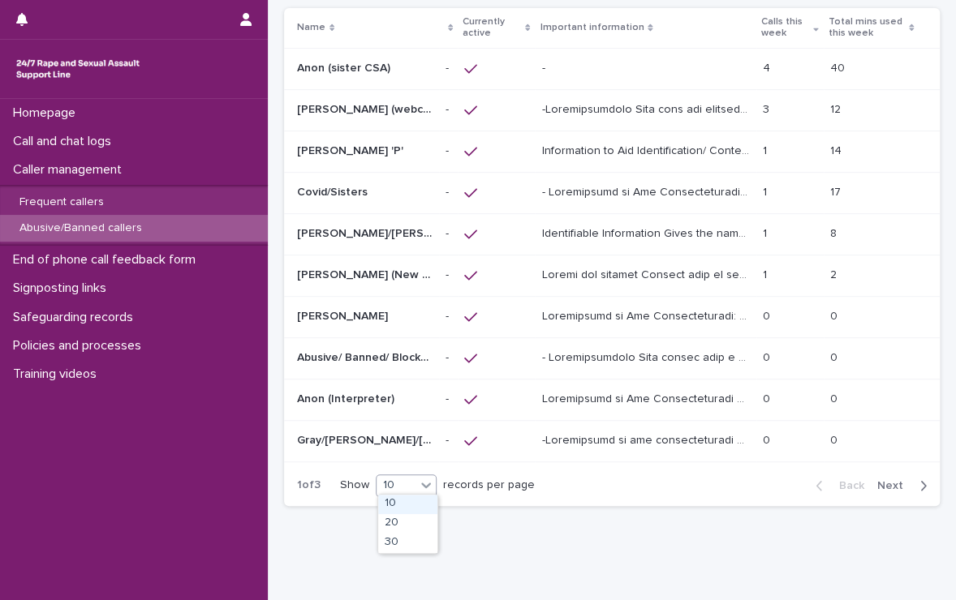
click at [424, 487] on icon at bounding box center [426, 485] width 16 height 16
click at [415, 537] on div "30" at bounding box center [407, 543] width 59 height 19
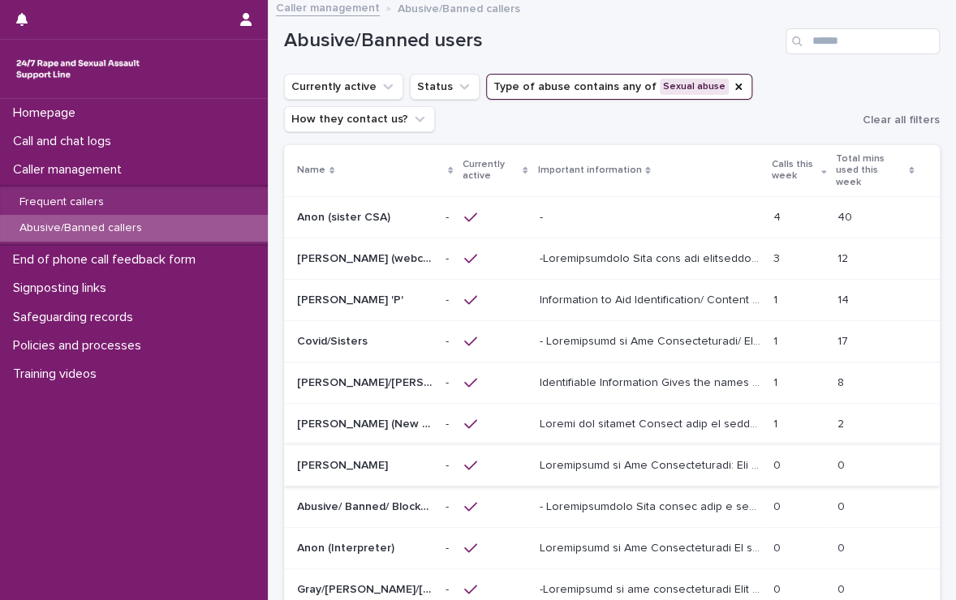
scroll to position [0, 0]
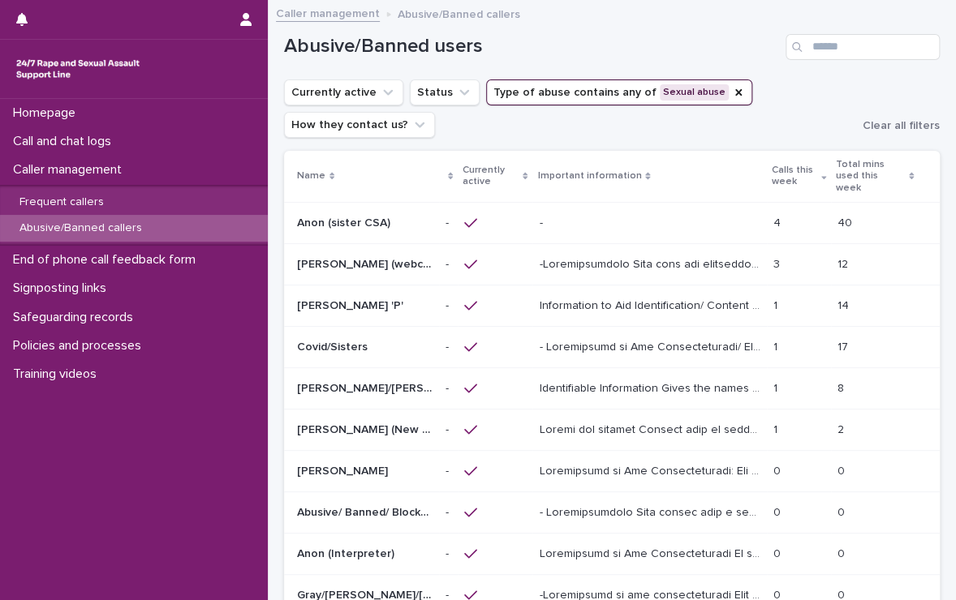
click at [390, 220] on div "Anon (sister CSA) [PERSON_NAME] (sister CSA)" at bounding box center [364, 223] width 135 height 27
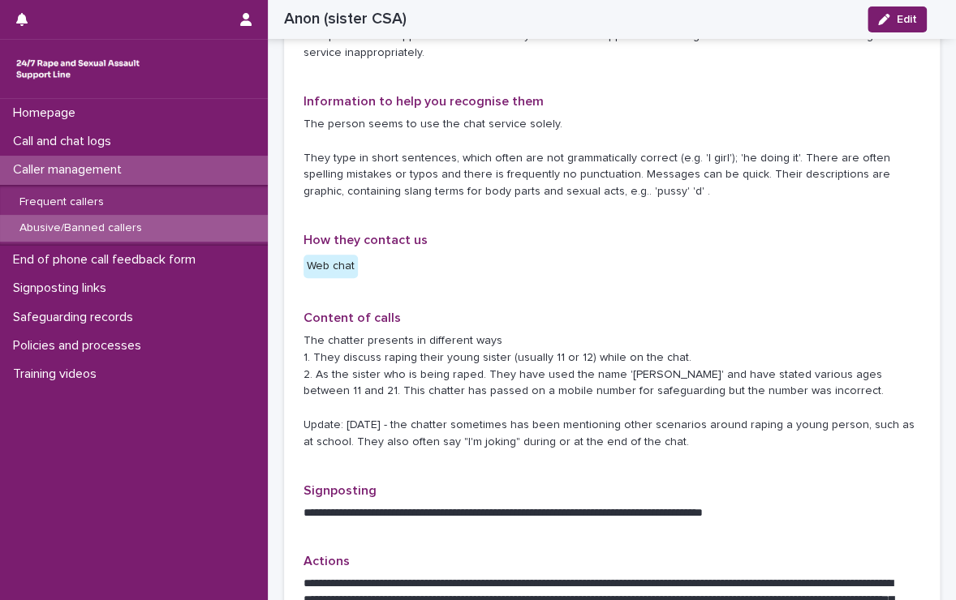
scroll to position [389, 0]
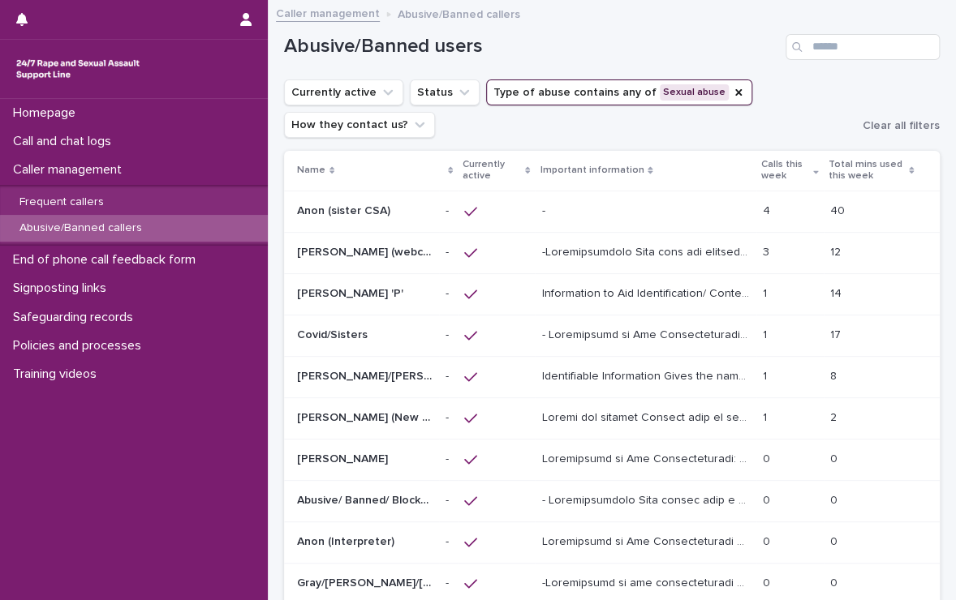
click at [591, 256] on p at bounding box center [646, 251] width 211 height 17
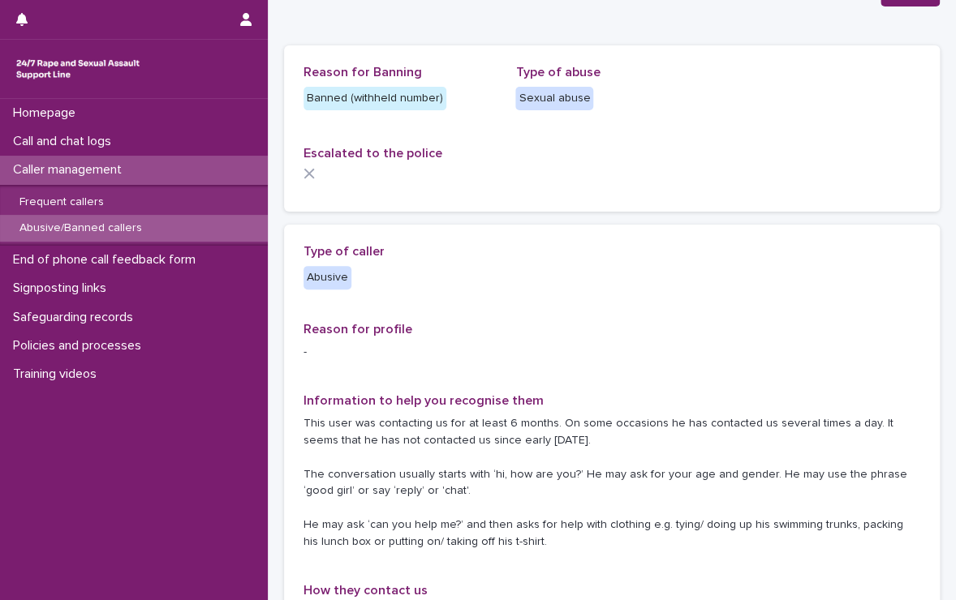
scroll to position [103, 0]
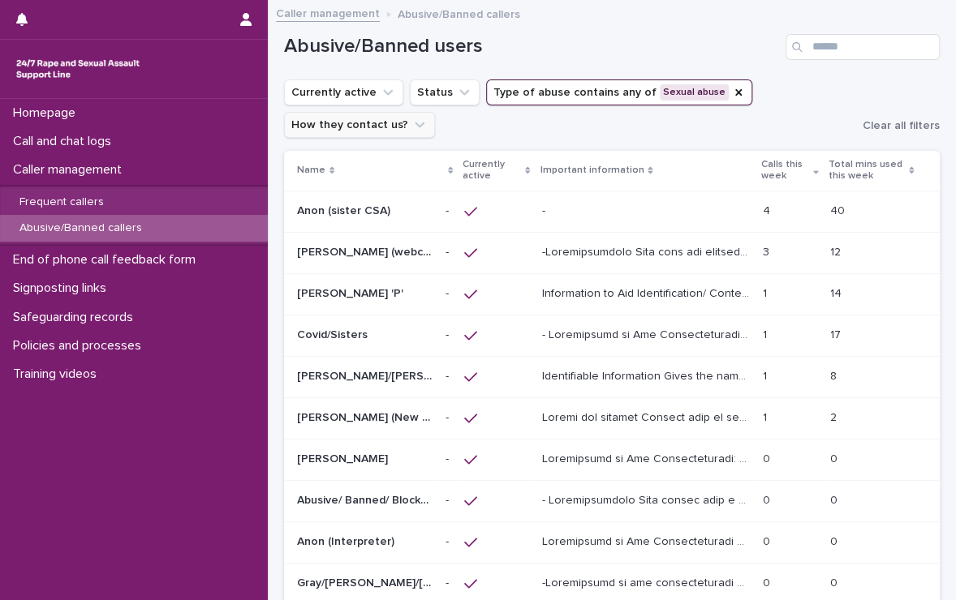
click at [363, 126] on button "How they contact us?" at bounding box center [359, 125] width 151 height 26
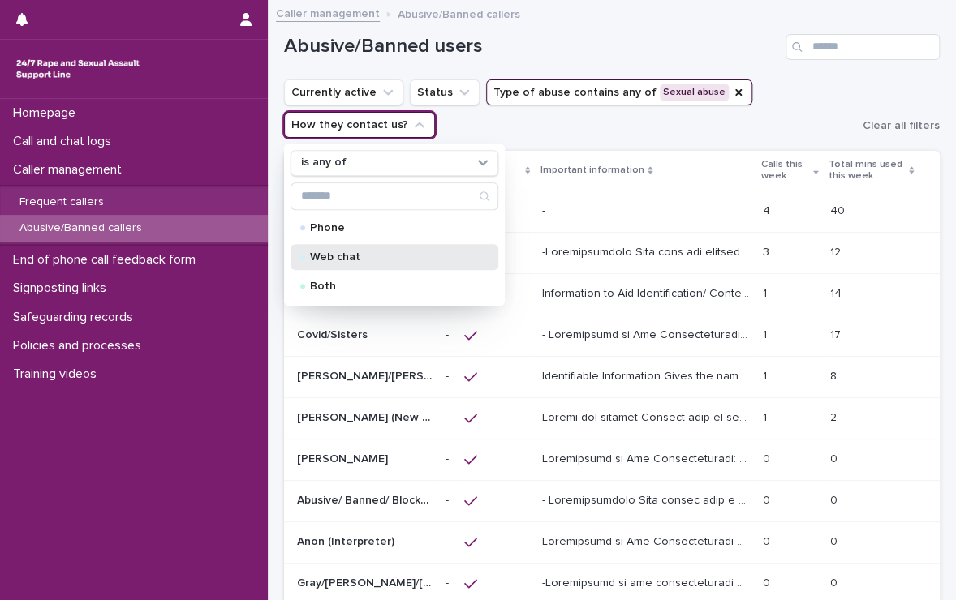
click at [343, 252] on p "Web chat" at bounding box center [391, 257] width 162 height 11
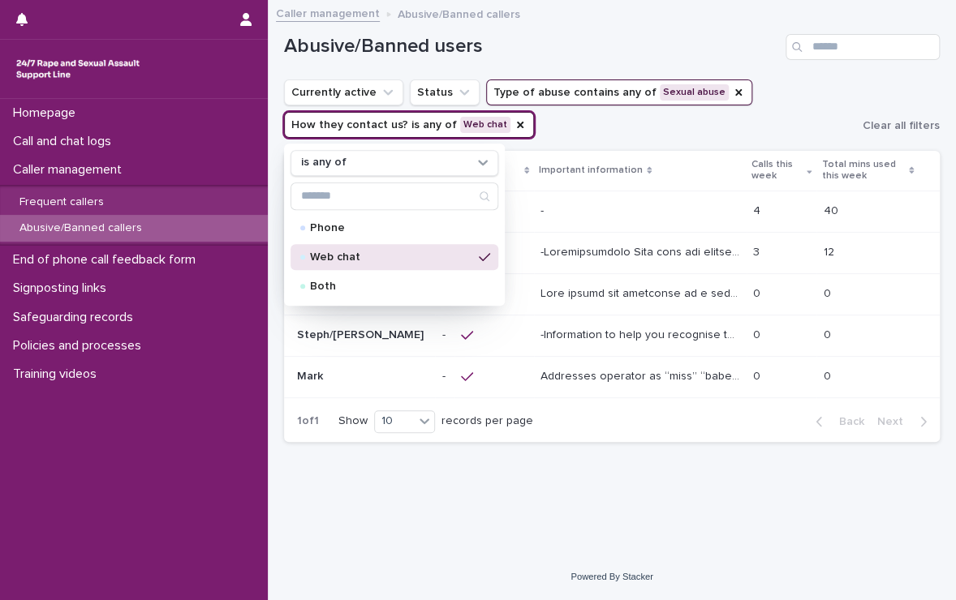
click at [605, 132] on ul "Currently active Status Type of abuse contains any of [MEDICAL_DATA] How they c…" at bounding box center [570, 108] width 579 height 65
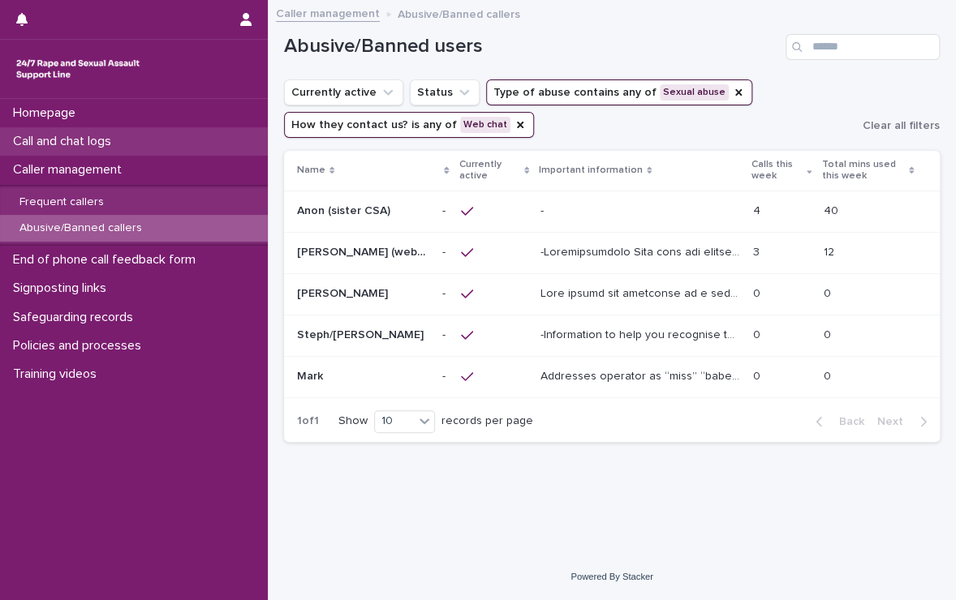
click at [154, 153] on div "Call and chat logs" at bounding box center [134, 141] width 268 height 28
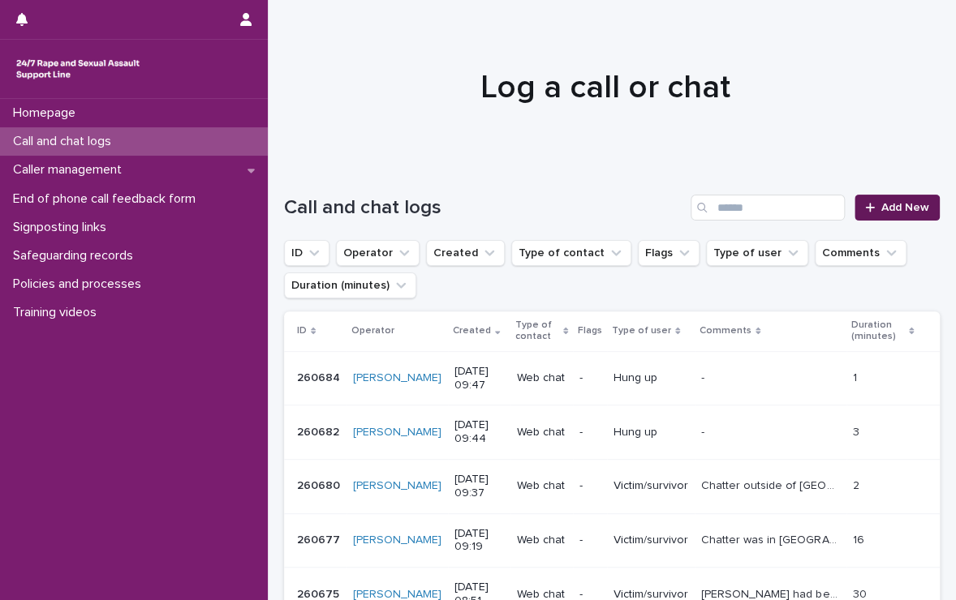
click at [893, 215] on link "Add New" at bounding box center [896, 208] width 85 height 26
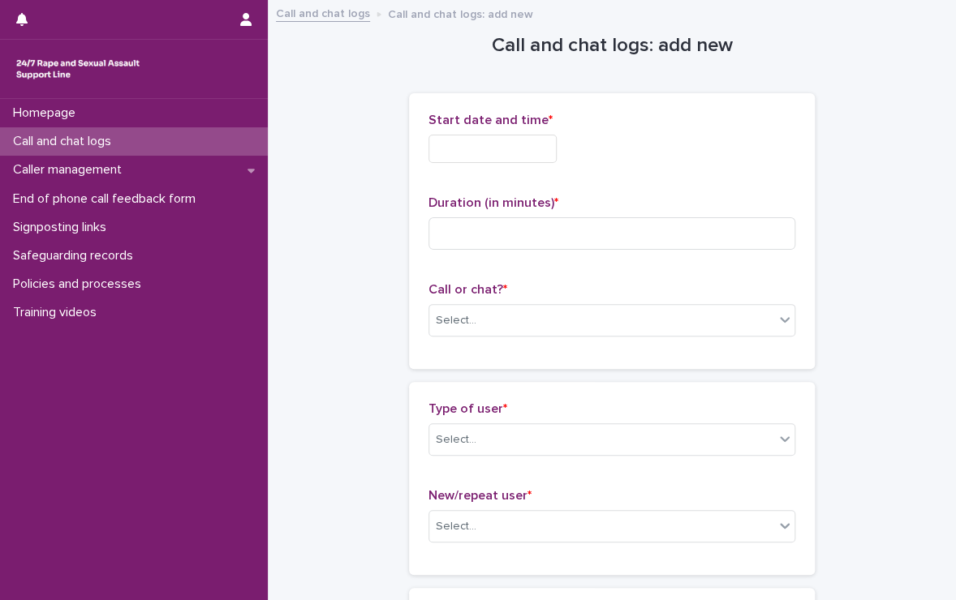
click at [551, 139] on input "text" at bounding box center [492, 149] width 128 height 28
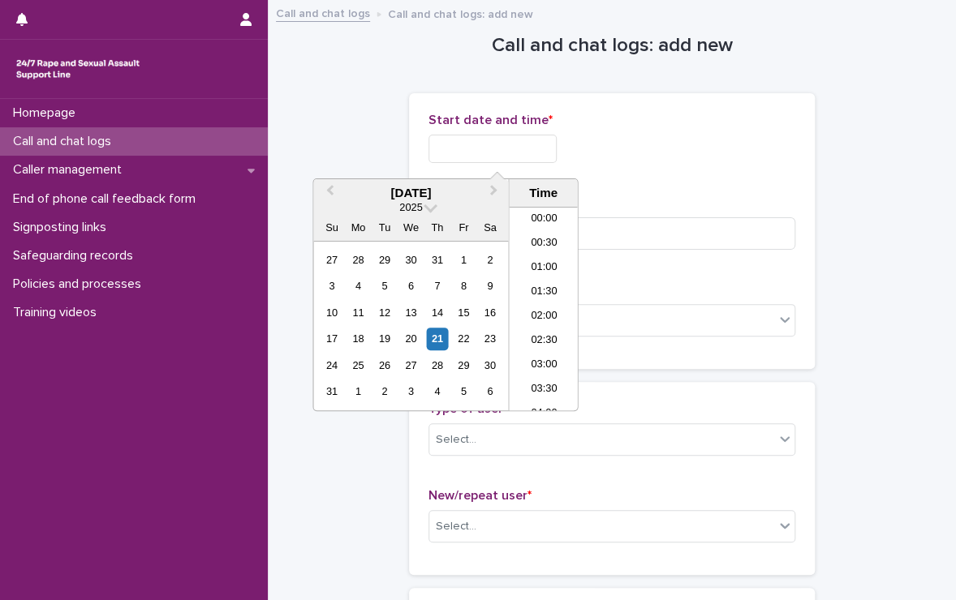
scroll to position [398, 0]
drag, startPoint x: 548, startPoint y: 269, endPoint x: 542, endPoint y: 284, distance: 15.7
click at [542, 284] on ul "00:00 00:30 01:00 01:30 02:00 02:30 03:00 03:30 04:00 04:30 05:00 05:30 06:00 0…" at bounding box center [543, 309] width 69 height 203
click at [542, 284] on li "09:30" at bounding box center [543, 285] width 69 height 24
click at [542, 161] on input "**********" at bounding box center [492, 149] width 128 height 28
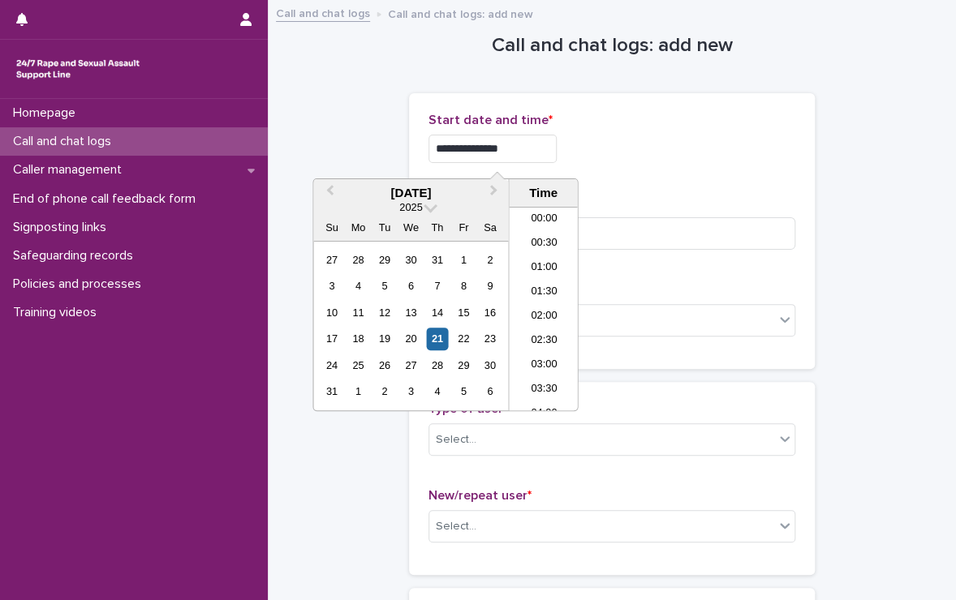
scroll to position [373, 0]
type input "**********"
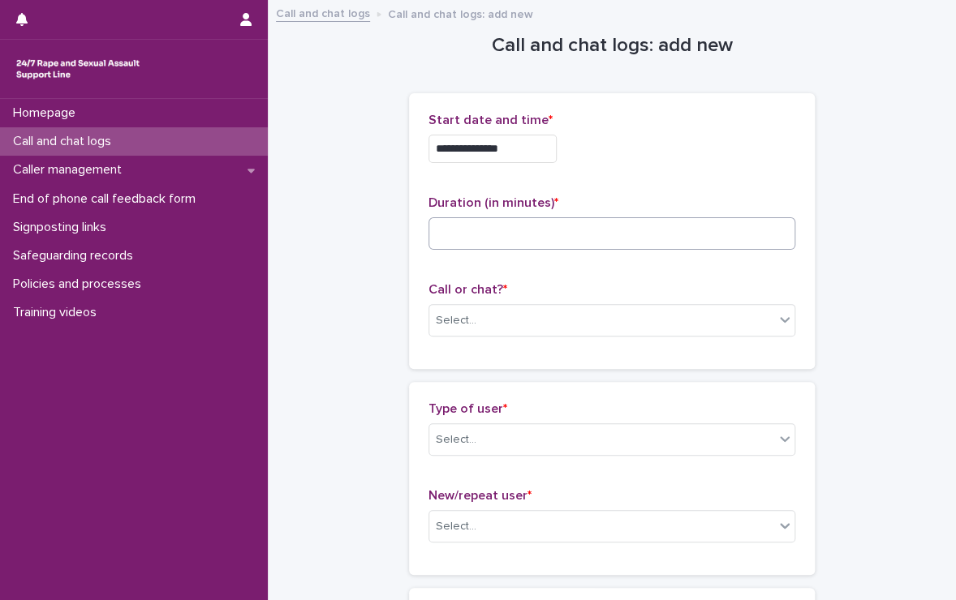
drag, startPoint x: 686, startPoint y: 191, endPoint x: 614, endPoint y: 234, distance: 84.0
click at [614, 234] on div "**********" at bounding box center [611, 231] width 367 height 237
click at [614, 234] on input at bounding box center [611, 233] width 367 height 32
type input "*"
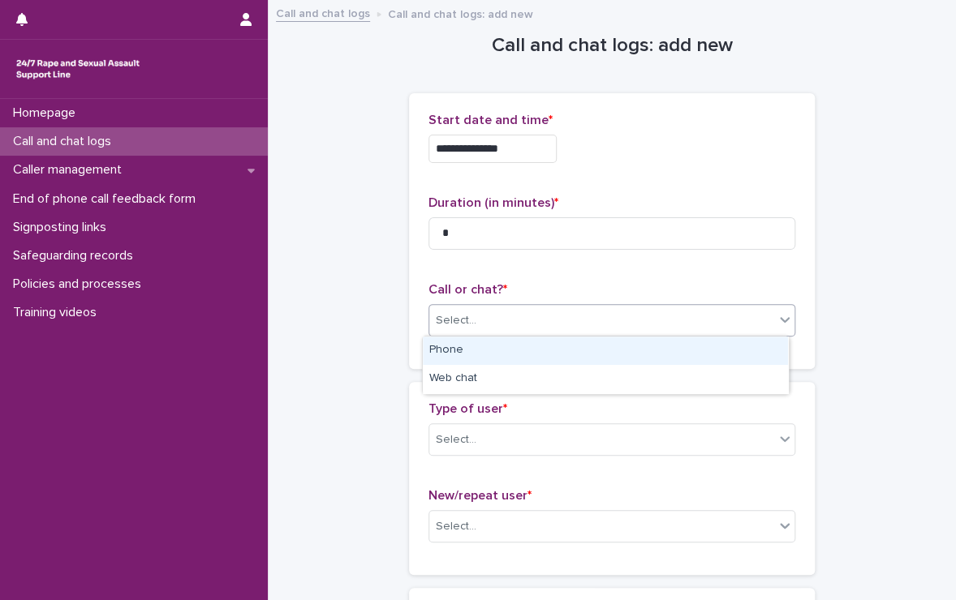
click at [596, 324] on div "Select..." at bounding box center [601, 321] width 345 height 27
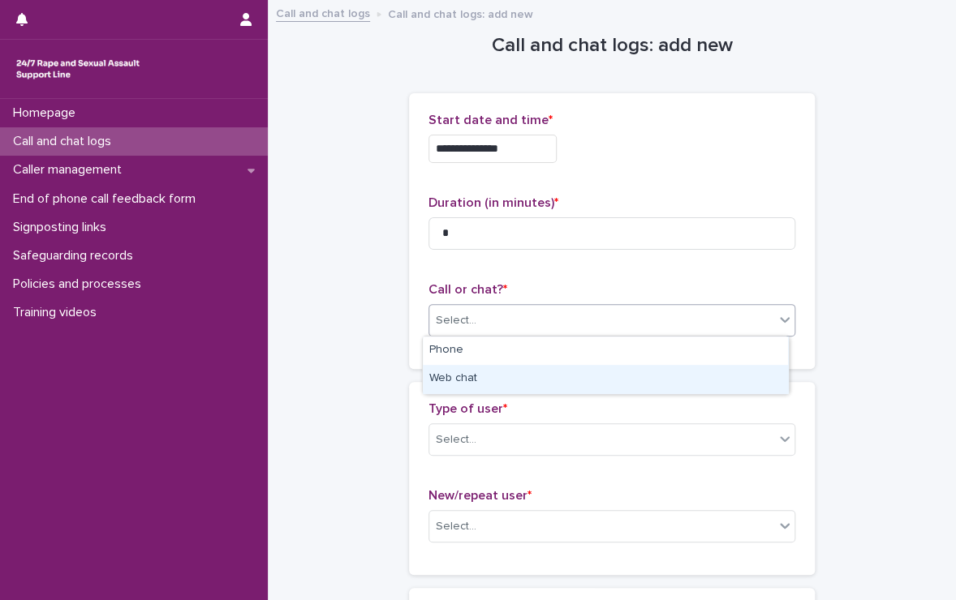
click at [500, 381] on div "Web chat" at bounding box center [605, 379] width 365 height 28
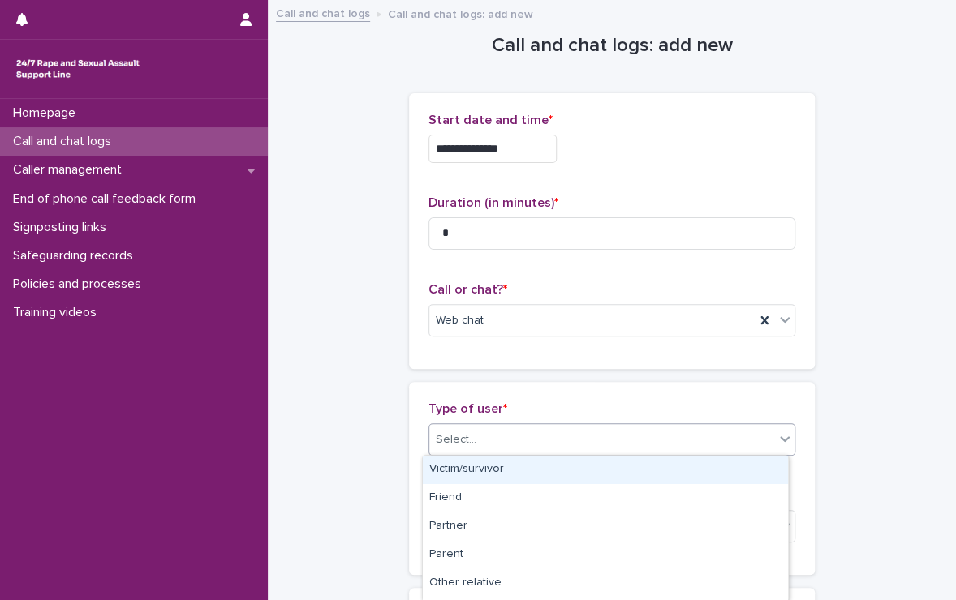
click at [501, 428] on div "Select..." at bounding box center [601, 440] width 345 height 27
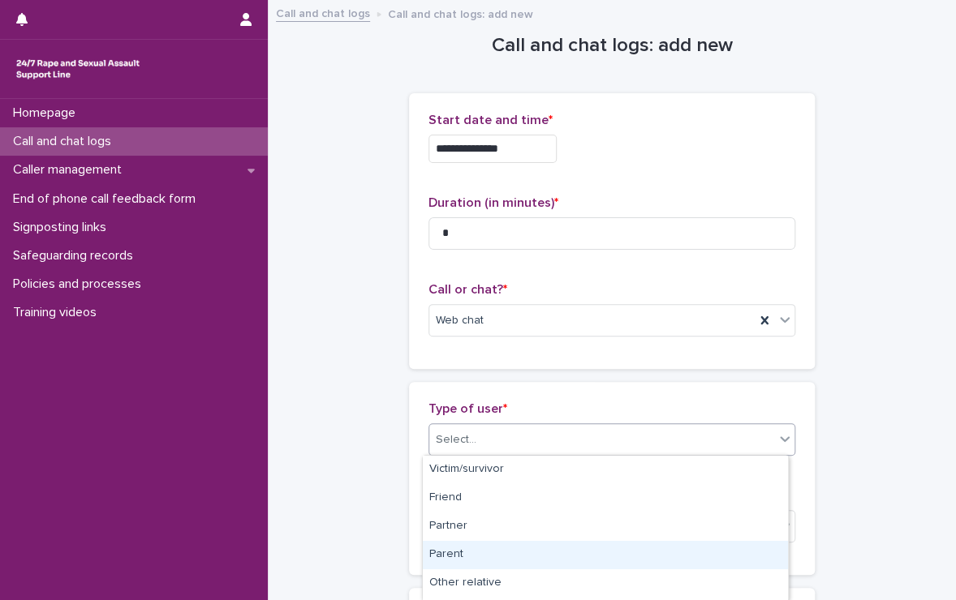
scroll to position [280, 0]
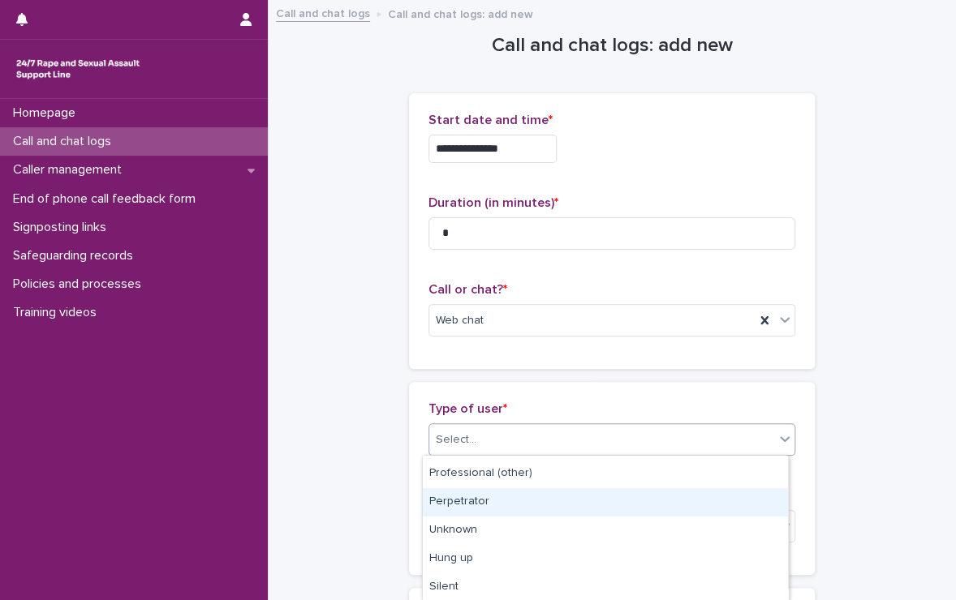
click at [487, 496] on div "Perpetrator" at bounding box center [605, 502] width 365 height 28
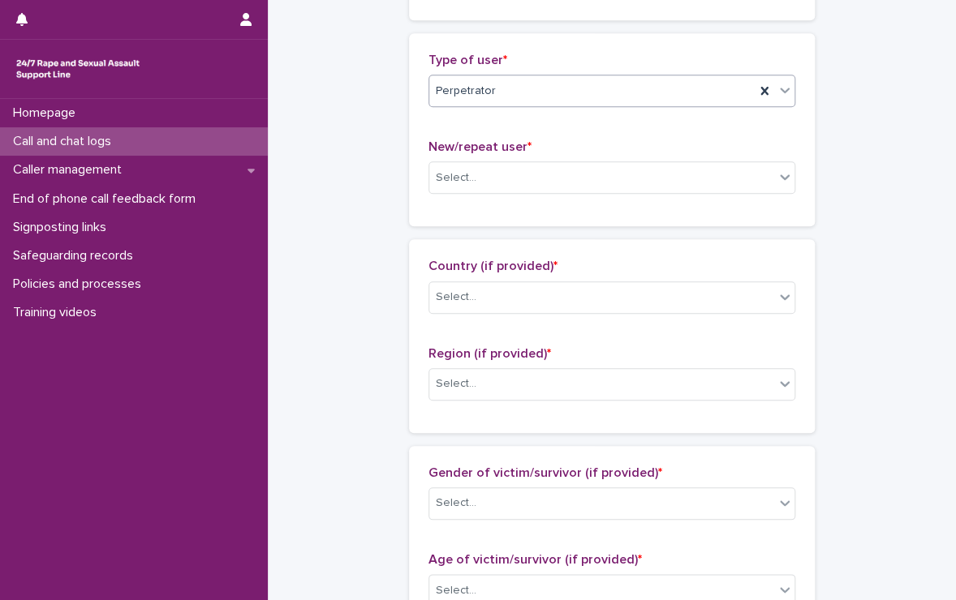
scroll to position [346, 0]
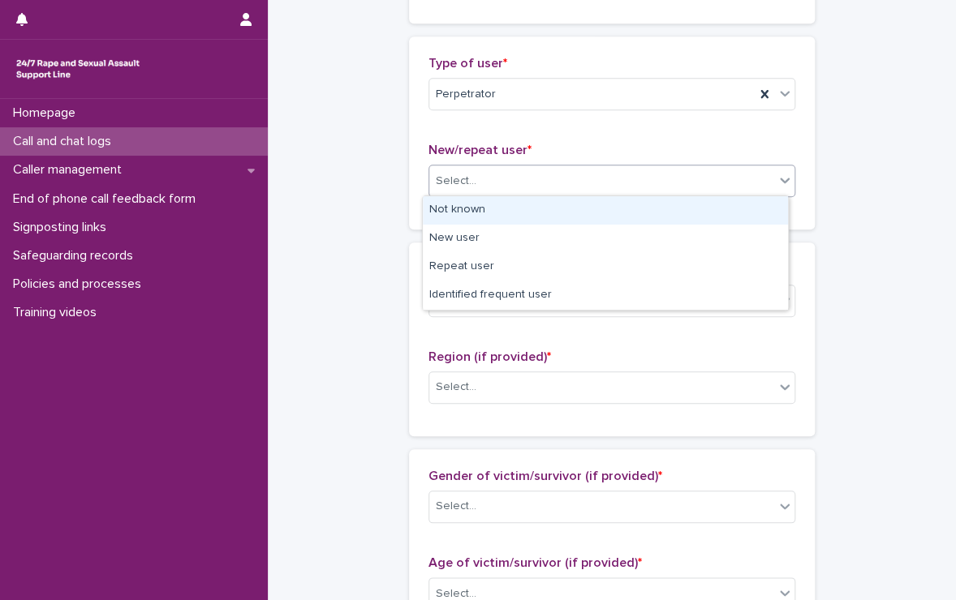
click at [512, 181] on div "Select..." at bounding box center [601, 181] width 345 height 27
drag, startPoint x: 477, startPoint y: 225, endPoint x: 488, endPoint y: 208, distance: 20.0
click at [488, 208] on div "Not known" at bounding box center [605, 210] width 365 height 28
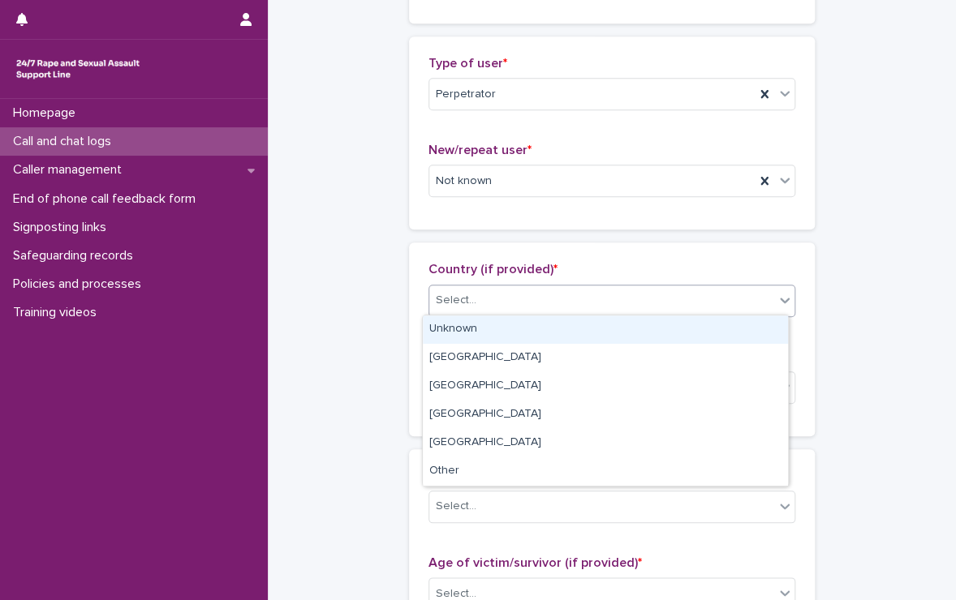
click at [502, 301] on div "Select..." at bounding box center [601, 300] width 345 height 27
click at [487, 323] on div "Unknown" at bounding box center [605, 330] width 365 height 28
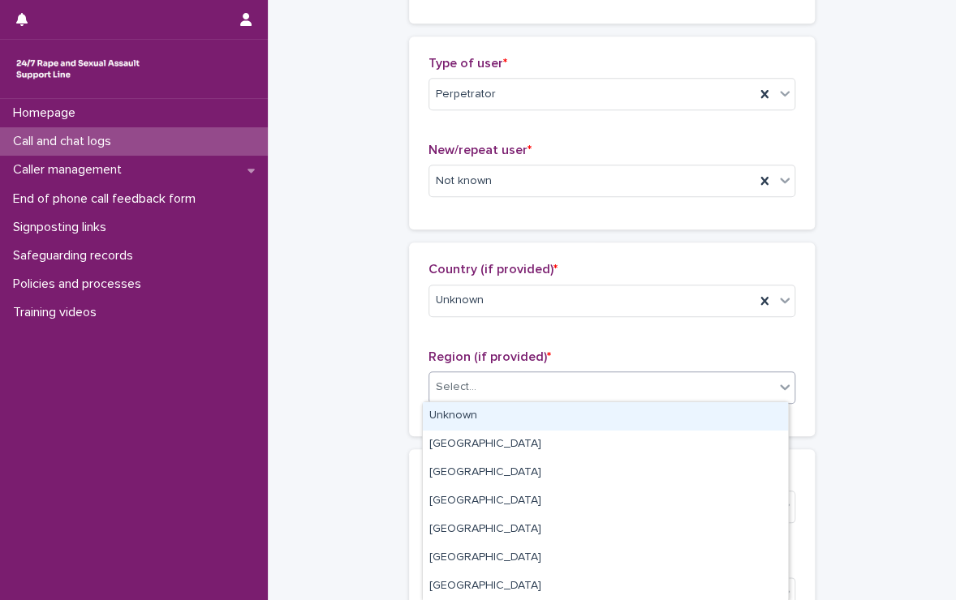
click at [491, 377] on div "Select..." at bounding box center [601, 387] width 345 height 27
click at [465, 411] on div "Unknown" at bounding box center [605, 416] width 365 height 28
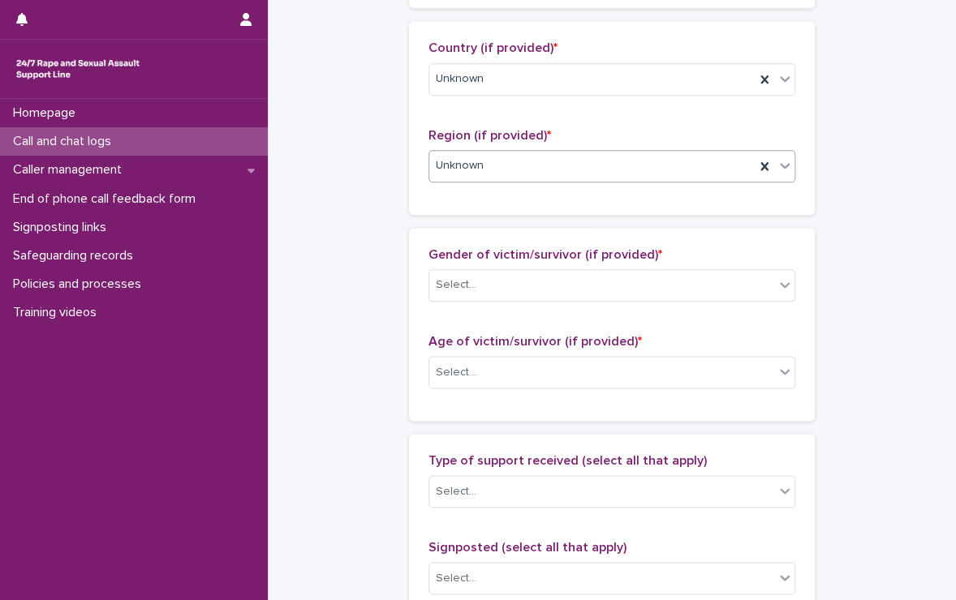
scroll to position [600, 0]
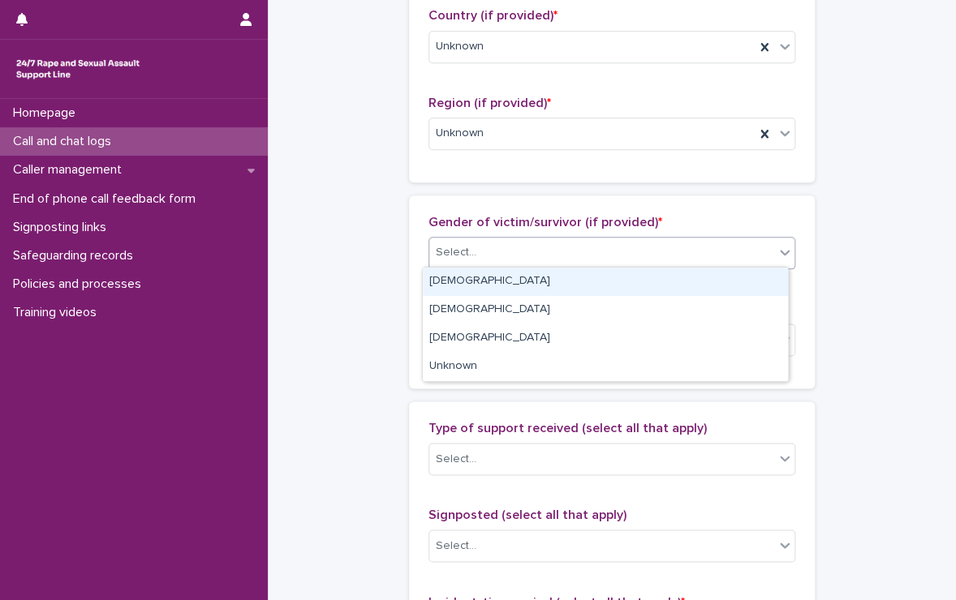
click at [513, 237] on div "Select..." at bounding box center [611, 253] width 367 height 32
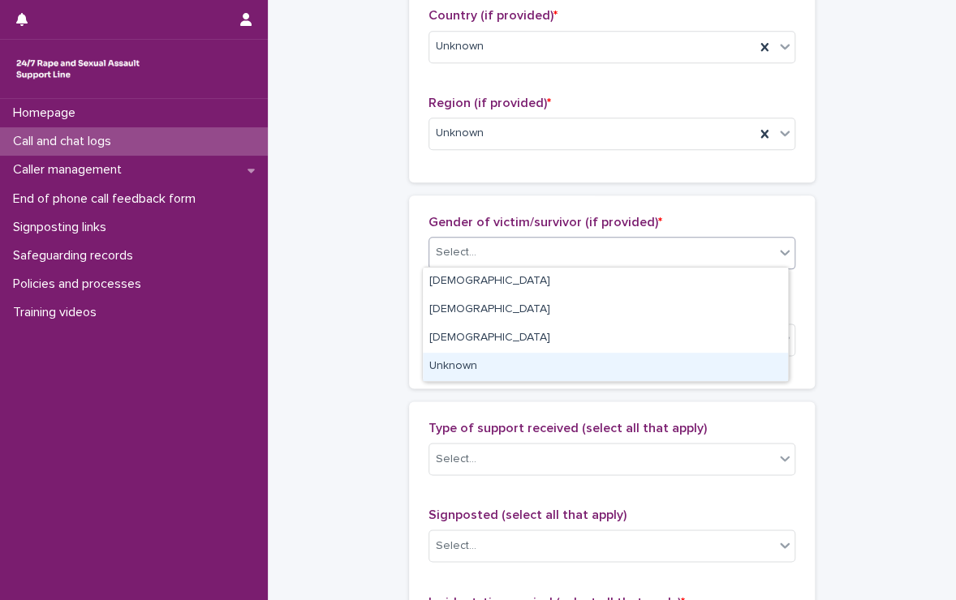
click at [463, 358] on div "Unknown" at bounding box center [605, 367] width 365 height 28
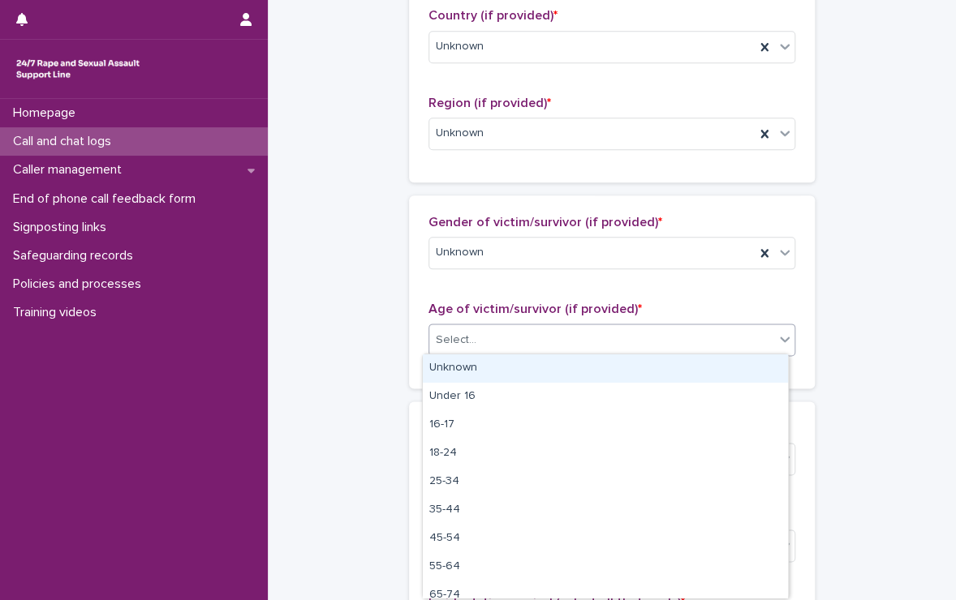
click at [493, 331] on div "Select..." at bounding box center [601, 340] width 345 height 27
click at [479, 361] on div "Unknown" at bounding box center [605, 369] width 365 height 28
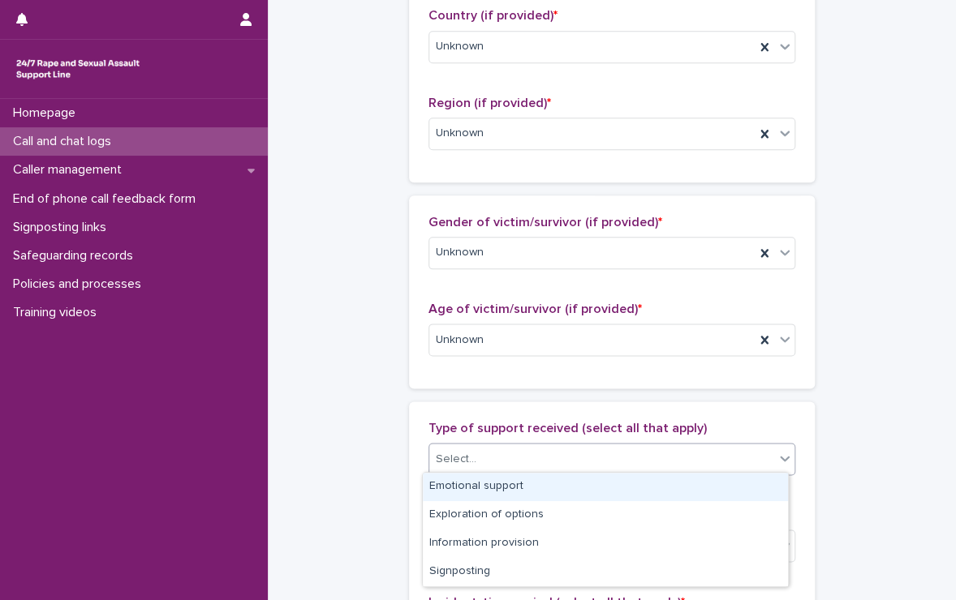
click at [506, 457] on div "Select..." at bounding box center [601, 459] width 345 height 27
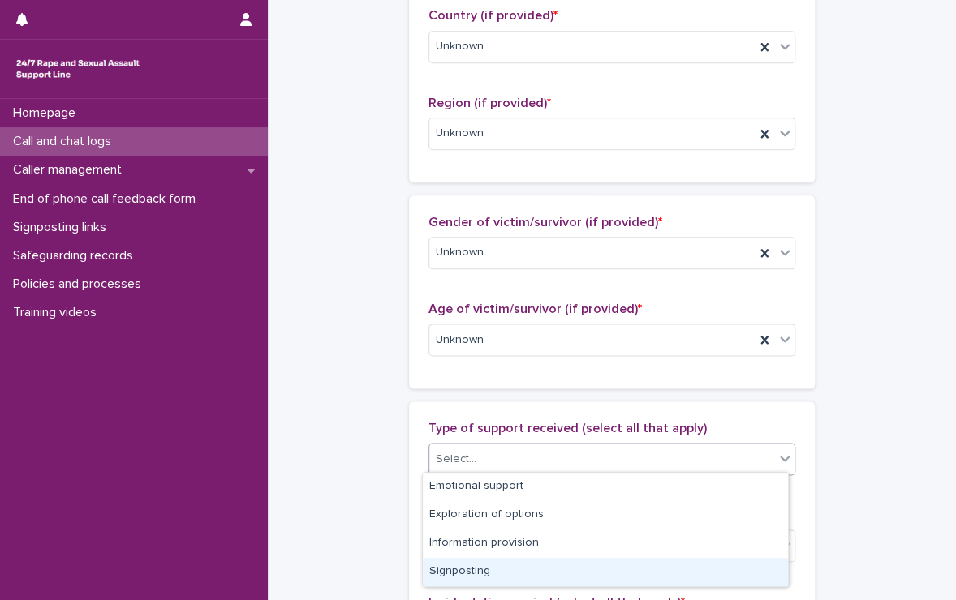
click at [495, 563] on div "Signposting" at bounding box center [605, 572] width 365 height 28
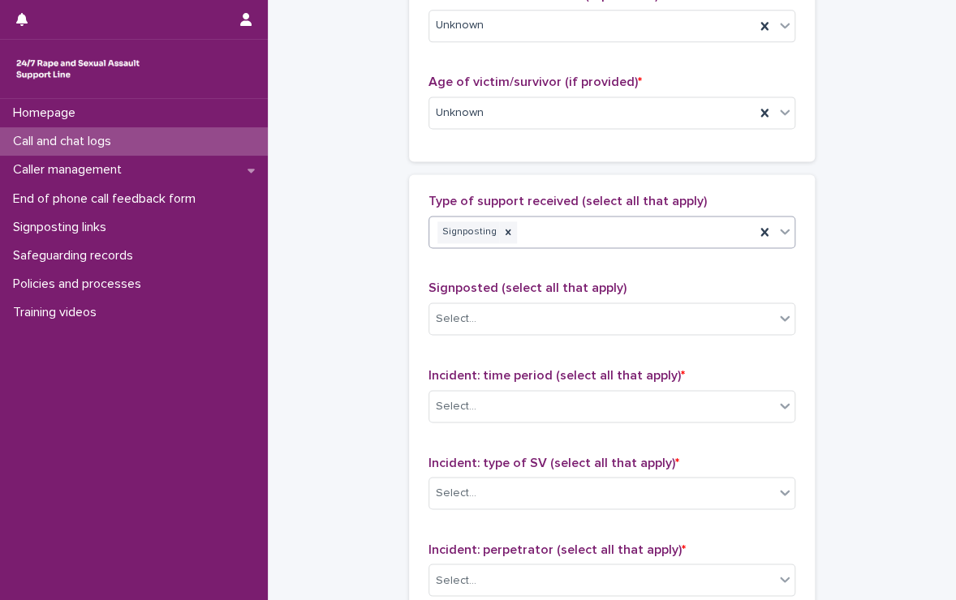
scroll to position [826, 0]
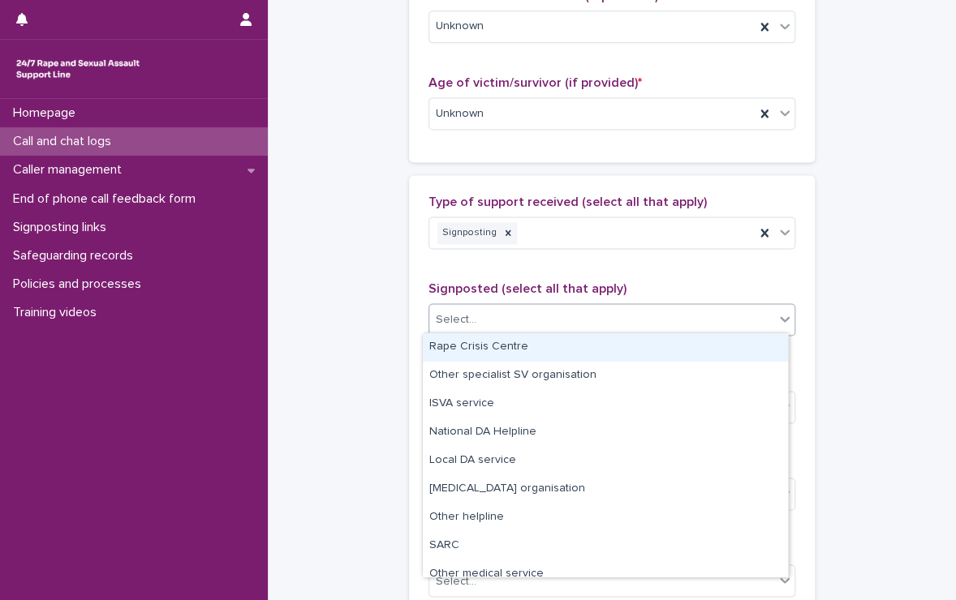
click at [492, 325] on div "Select..." at bounding box center [601, 320] width 345 height 27
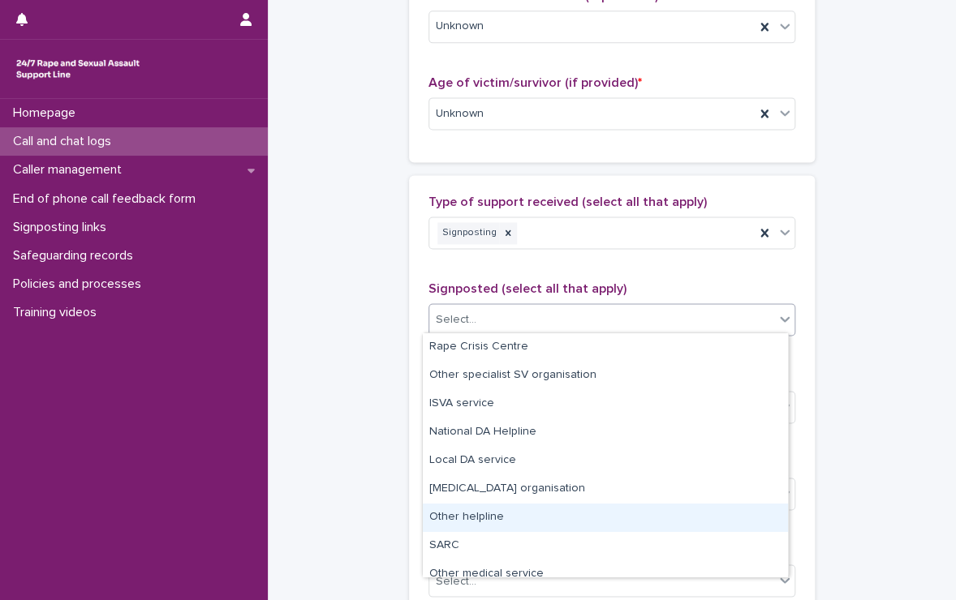
scroll to position [97, 0]
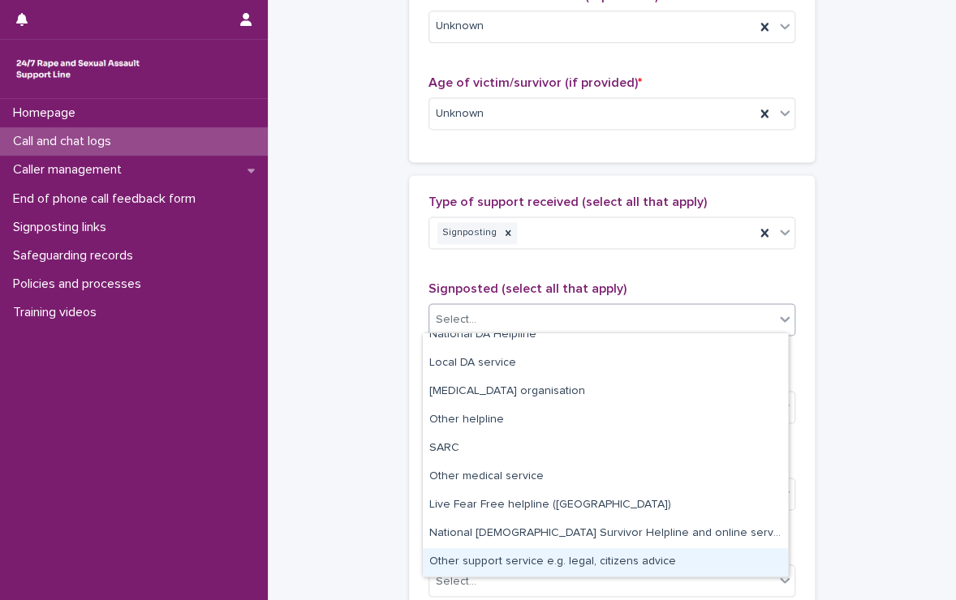
click at [502, 561] on div "Other support service e.g. legal, citizens advice" at bounding box center [605, 562] width 365 height 28
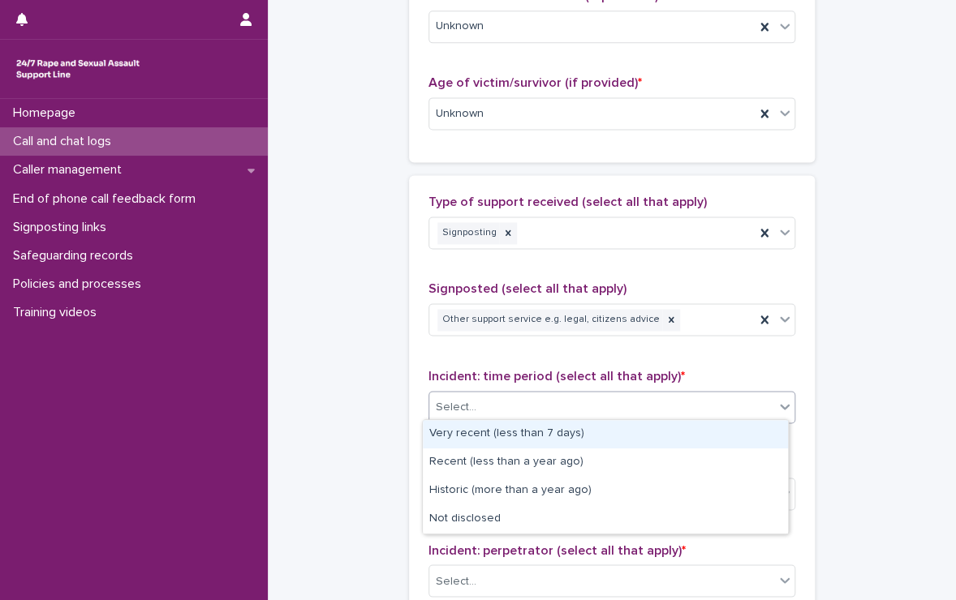
click at [512, 401] on div "Select..." at bounding box center [601, 407] width 345 height 27
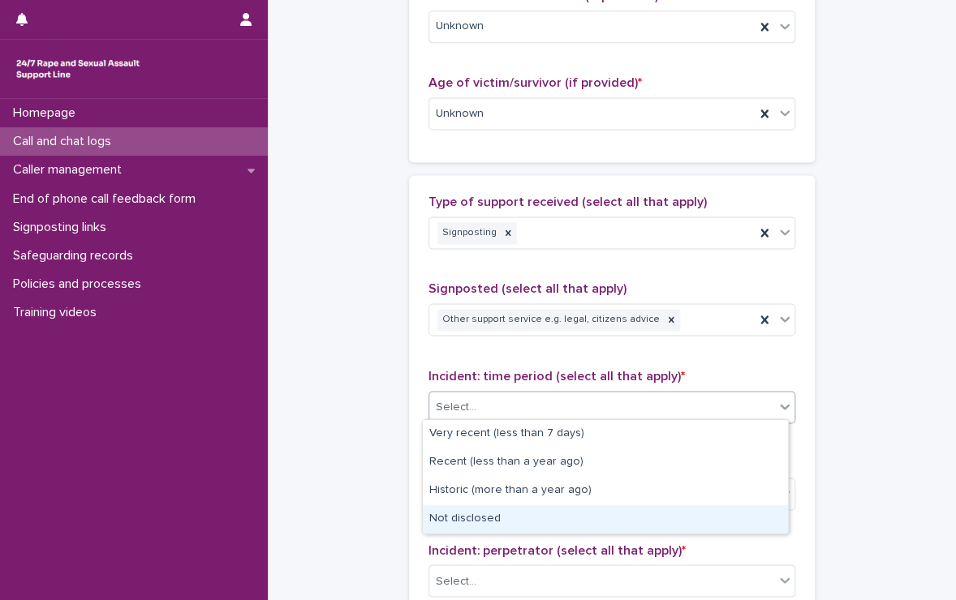
click at [501, 514] on div "Not disclosed" at bounding box center [605, 519] width 365 height 28
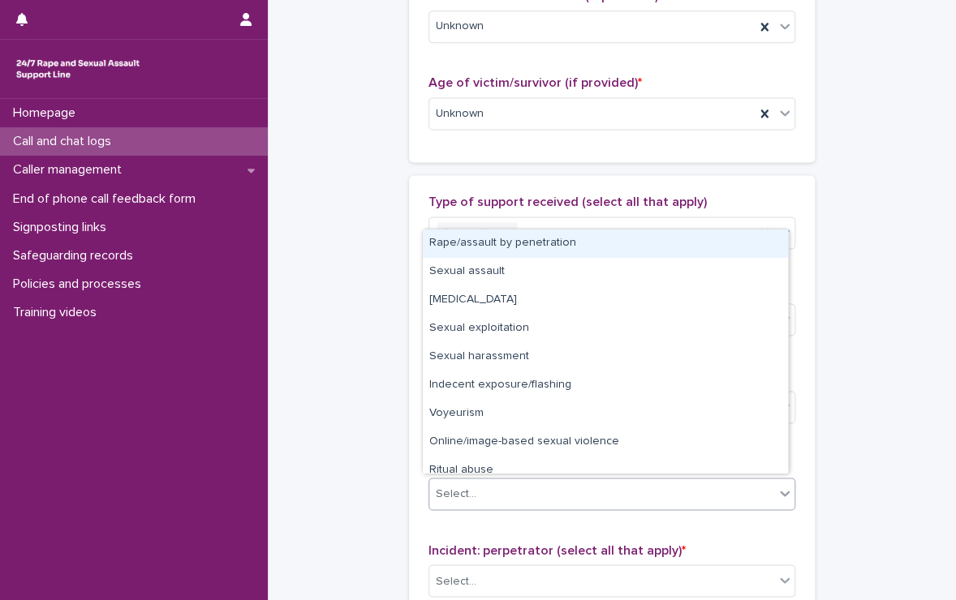
click at [511, 491] on div "Select..." at bounding box center [601, 493] width 345 height 27
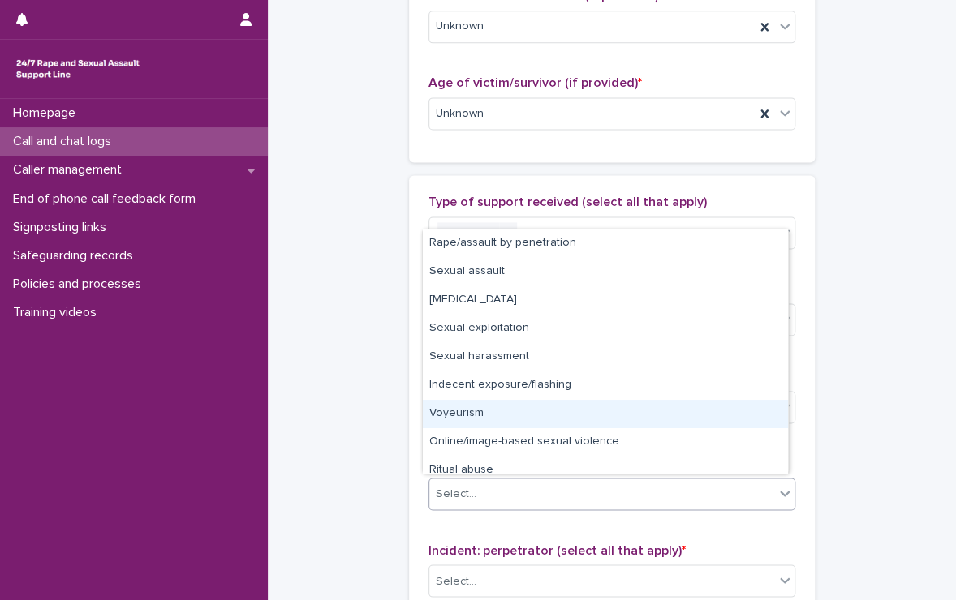
scroll to position [41, 0]
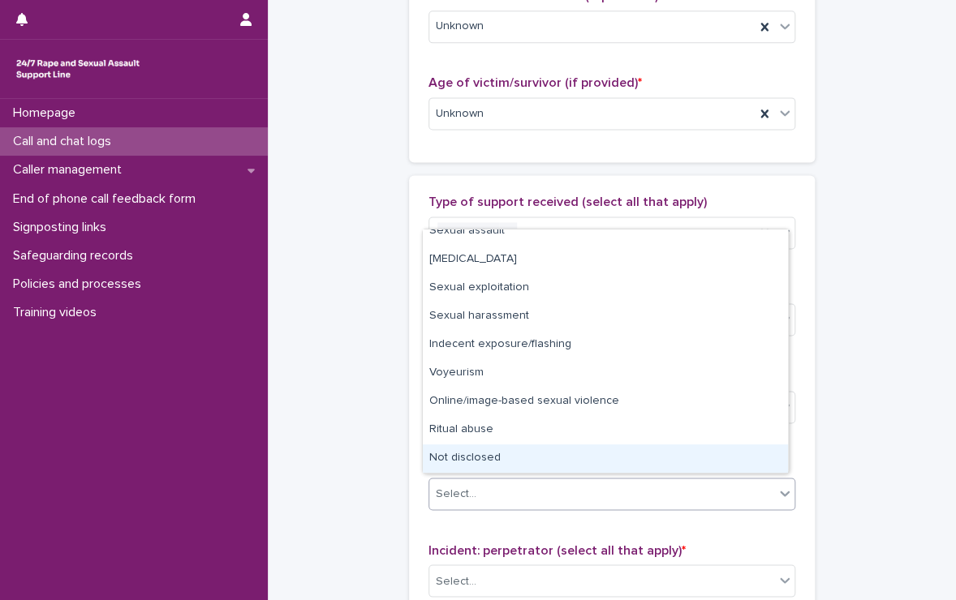
click at [458, 457] on div "Not disclosed" at bounding box center [605, 459] width 365 height 28
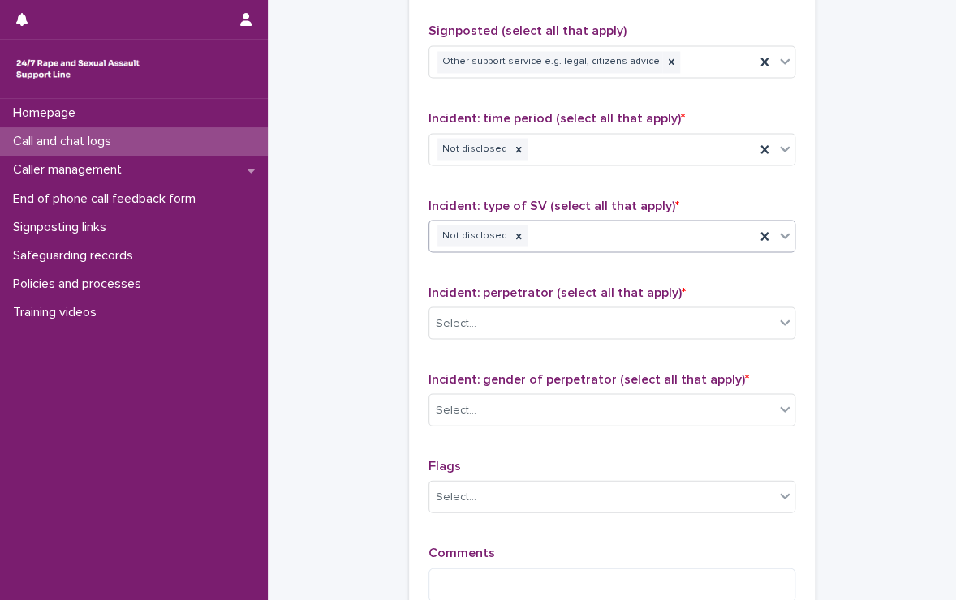
scroll to position [1086, 0]
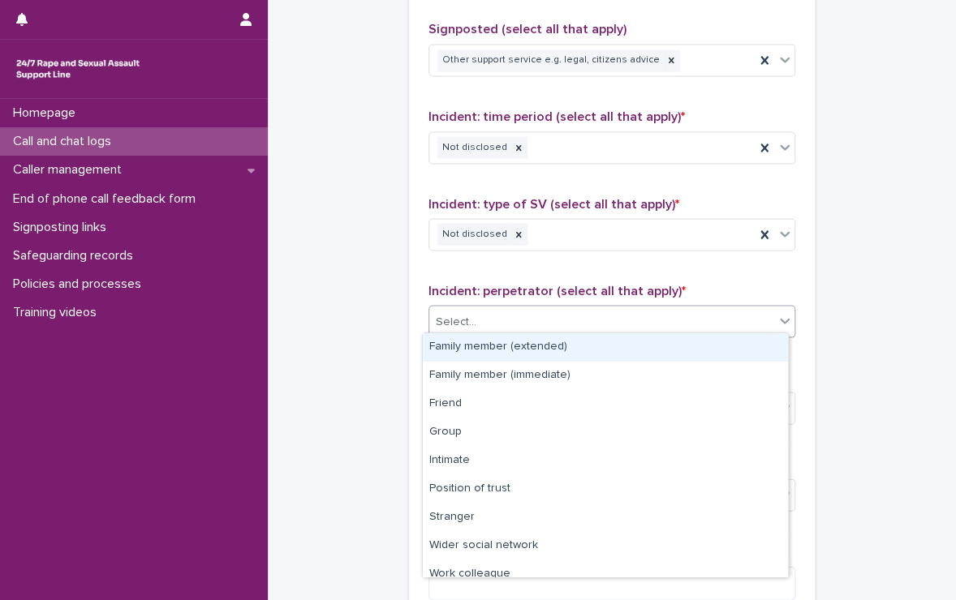
click at [535, 314] on div "Select..." at bounding box center [601, 321] width 345 height 27
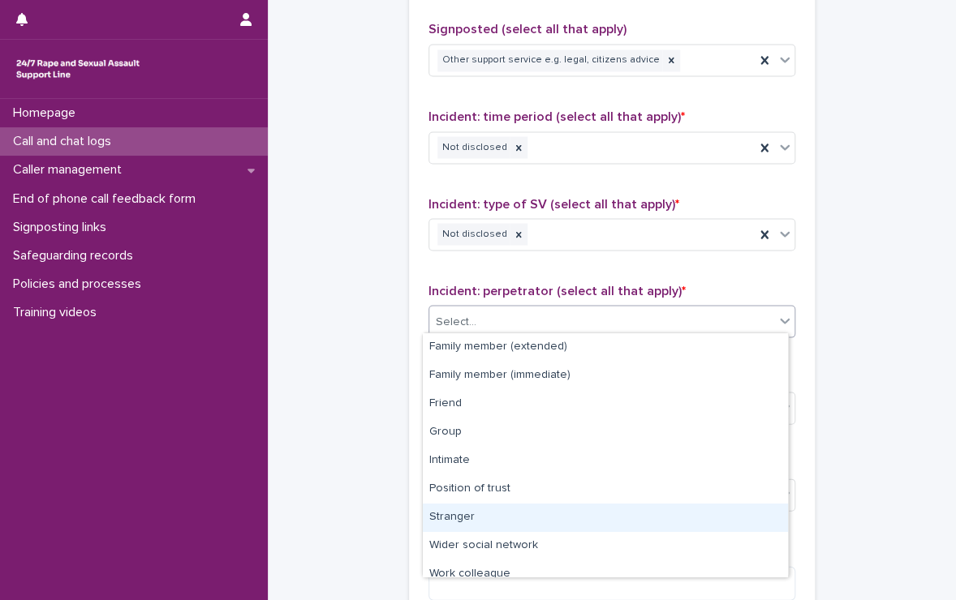
scroll to position [68, 0]
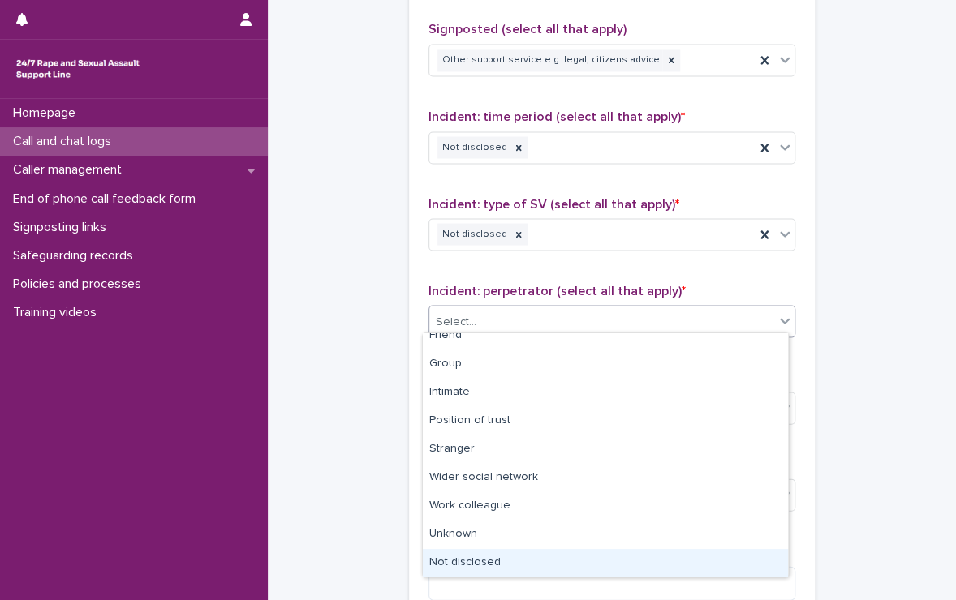
click at [491, 557] on div "Not disclosed" at bounding box center [605, 563] width 365 height 28
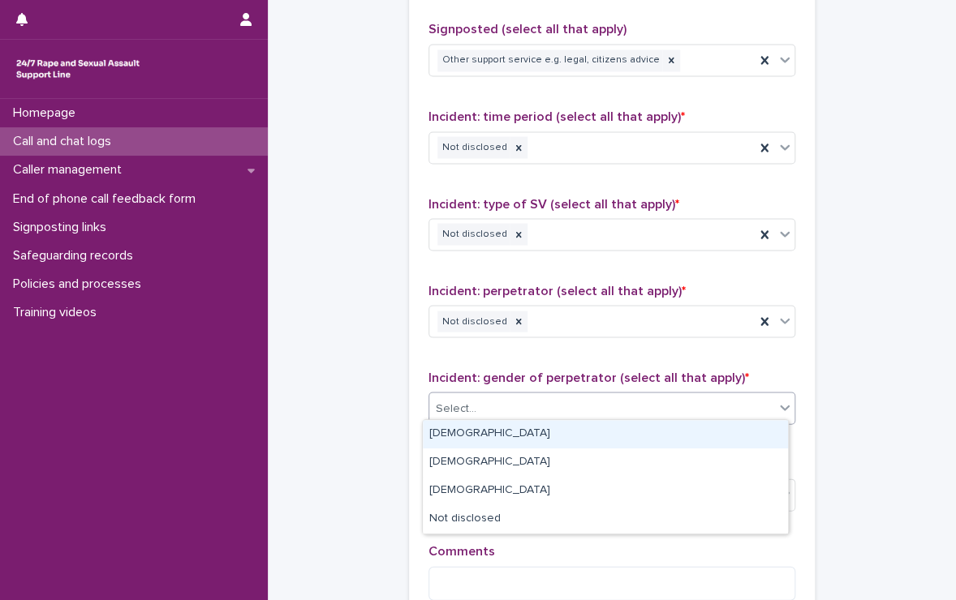
click at [524, 395] on div "Select..." at bounding box center [601, 408] width 345 height 27
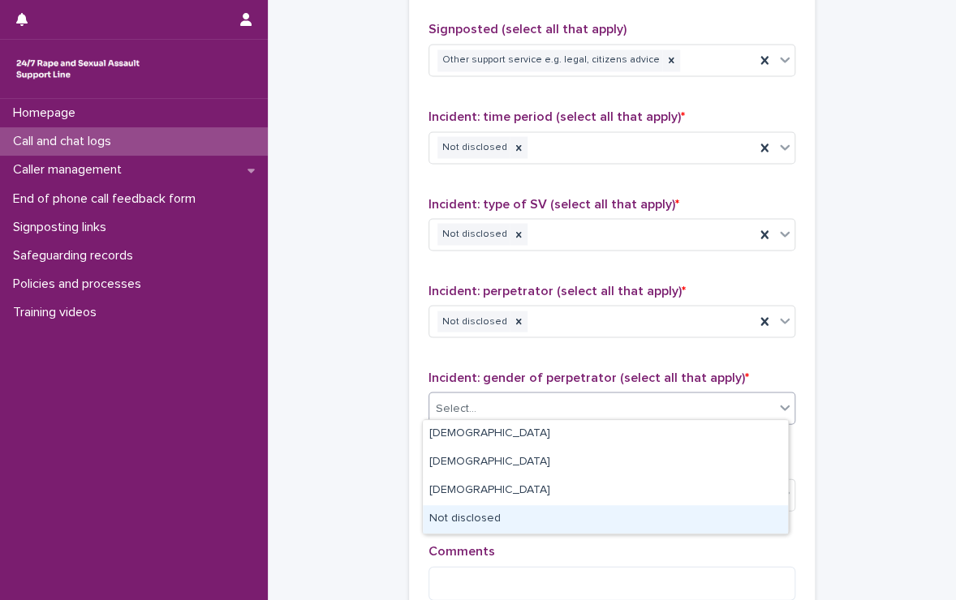
click at [493, 512] on div "Not disclosed" at bounding box center [605, 519] width 365 height 28
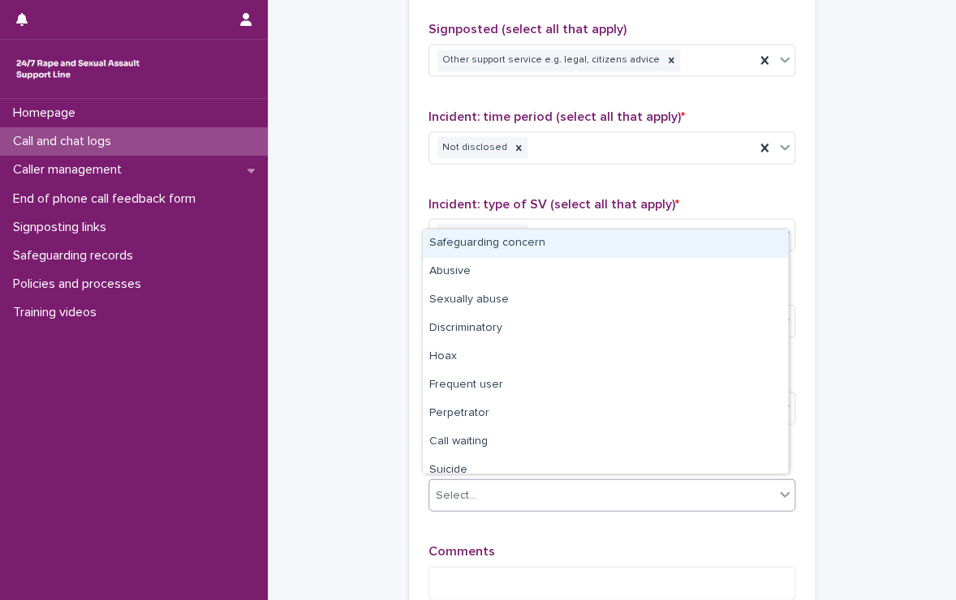
click at [503, 484] on div "Select..." at bounding box center [601, 495] width 345 height 27
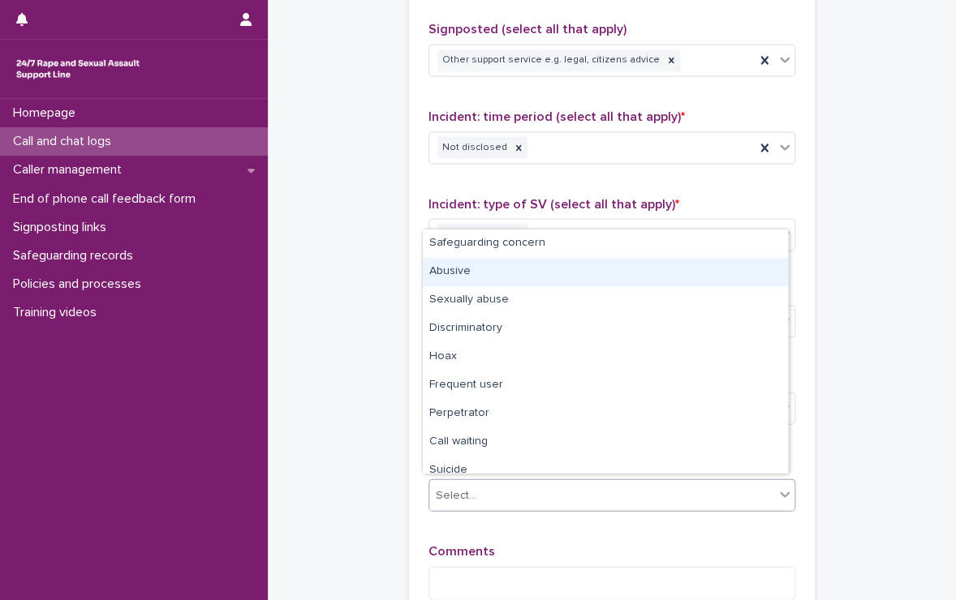
click at [467, 273] on div "Abusive" at bounding box center [605, 272] width 365 height 28
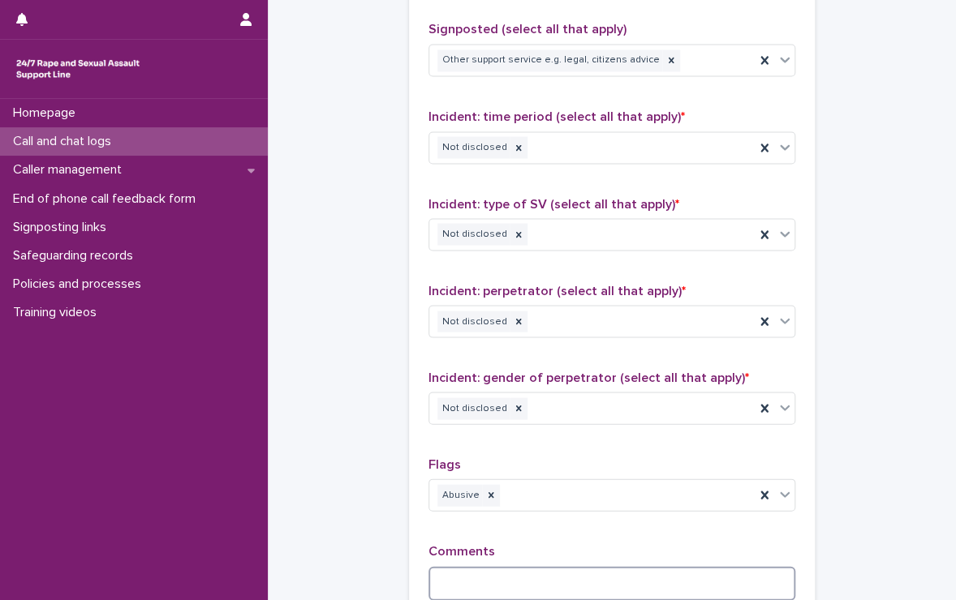
click at [478, 567] on textarea at bounding box center [611, 583] width 367 height 35
click at [669, 579] on textarea "**********" at bounding box center [611, 590] width 367 height 49
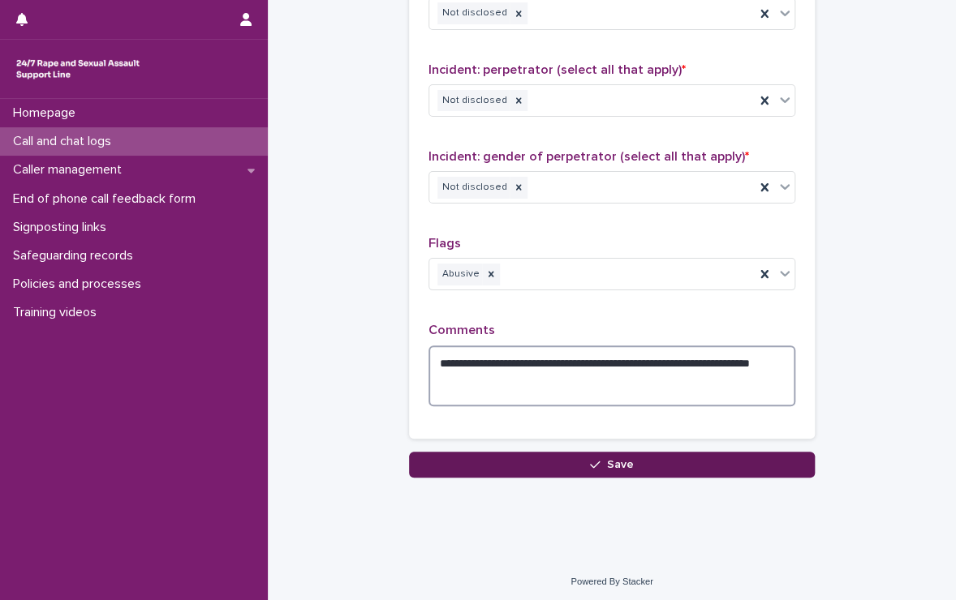
type textarea "**********"
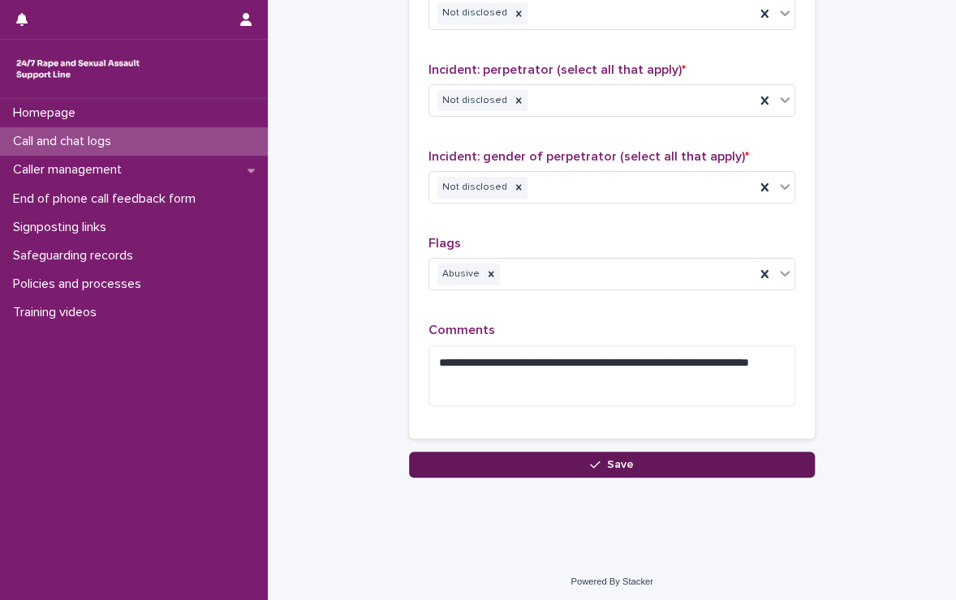
click at [708, 462] on button "Save" at bounding box center [612, 465] width 406 height 26
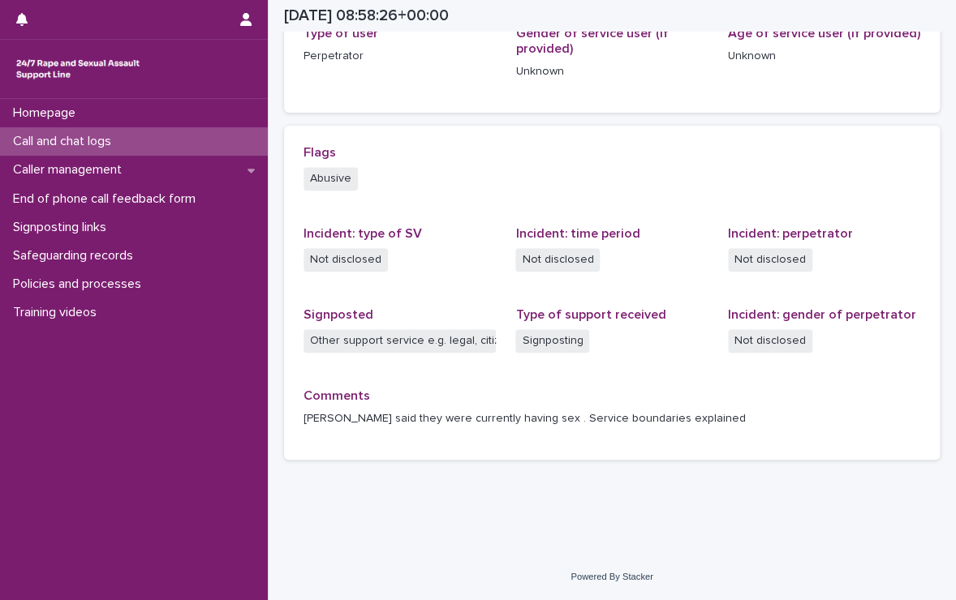
scroll to position [286, 0]
click at [123, 144] on p "Call and chat logs" at bounding box center [65, 141] width 118 height 15
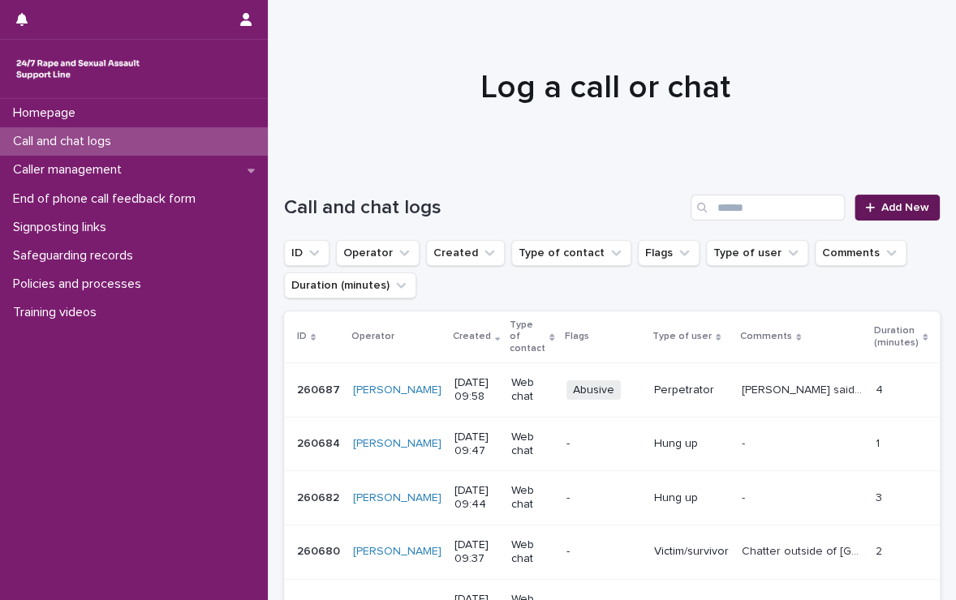
click at [865, 202] on icon at bounding box center [870, 207] width 10 height 11
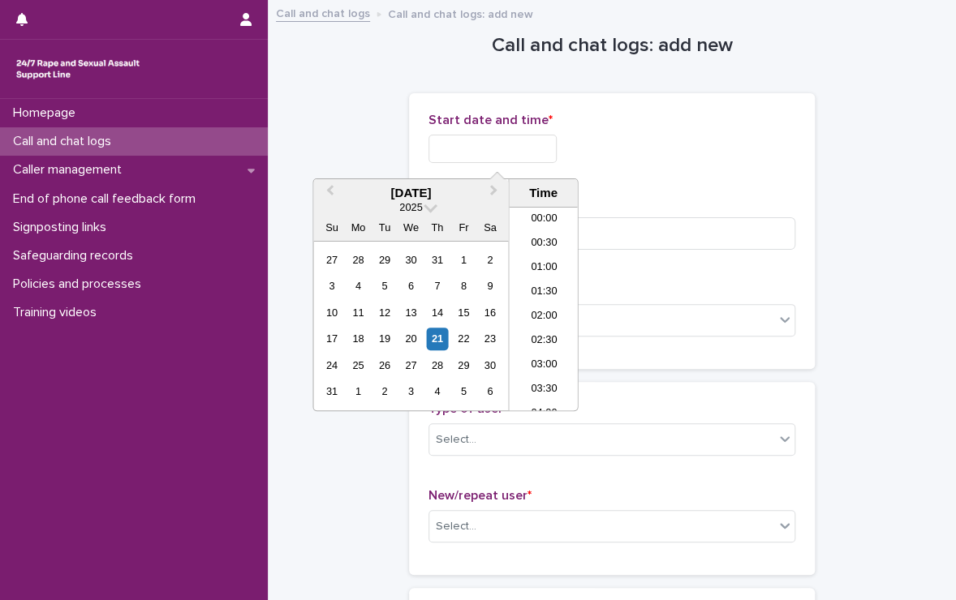
scroll to position [398, 0]
click at [518, 152] on input "text" at bounding box center [492, 149] width 128 height 28
click at [532, 308] on li "10:00" at bounding box center [543, 309] width 69 height 24
click at [557, 148] on input "**********" at bounding box center [492, 149] width 128 height 28
type input "**********"
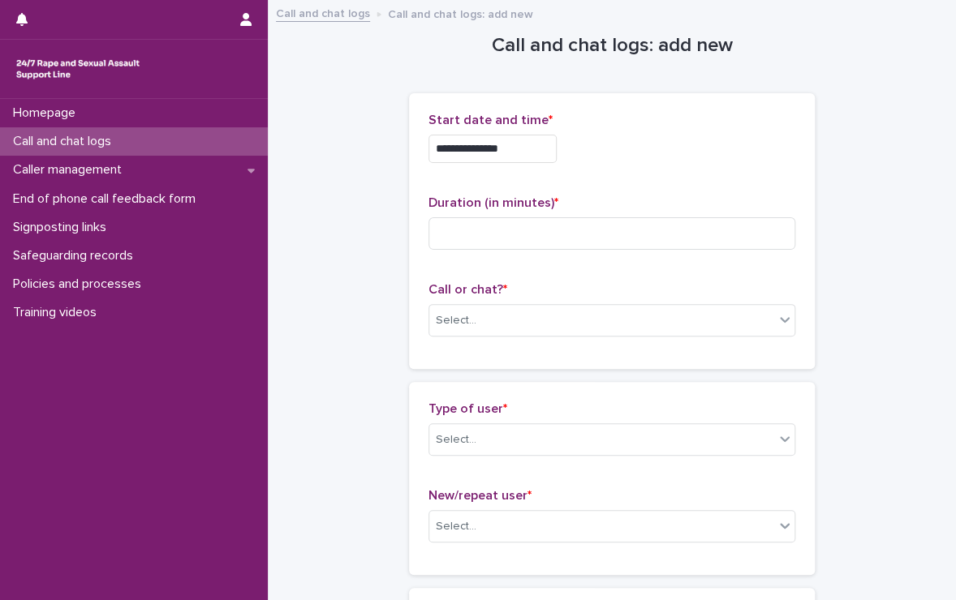
click at [654, 155] on div "**********" at bounding box center [611, 149] width 367 height 28
click at [545, 246] on input at bounding box center [611, 233] width 367 height 32
type input "*"
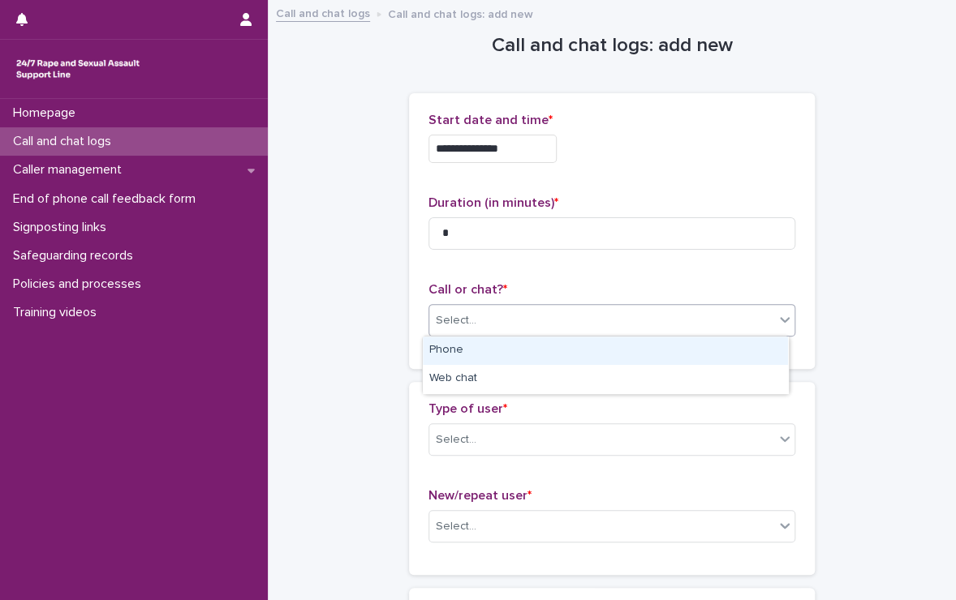
click at [545, 309] on div "Select..." at bounding box center [601, 321] width 345 height 27
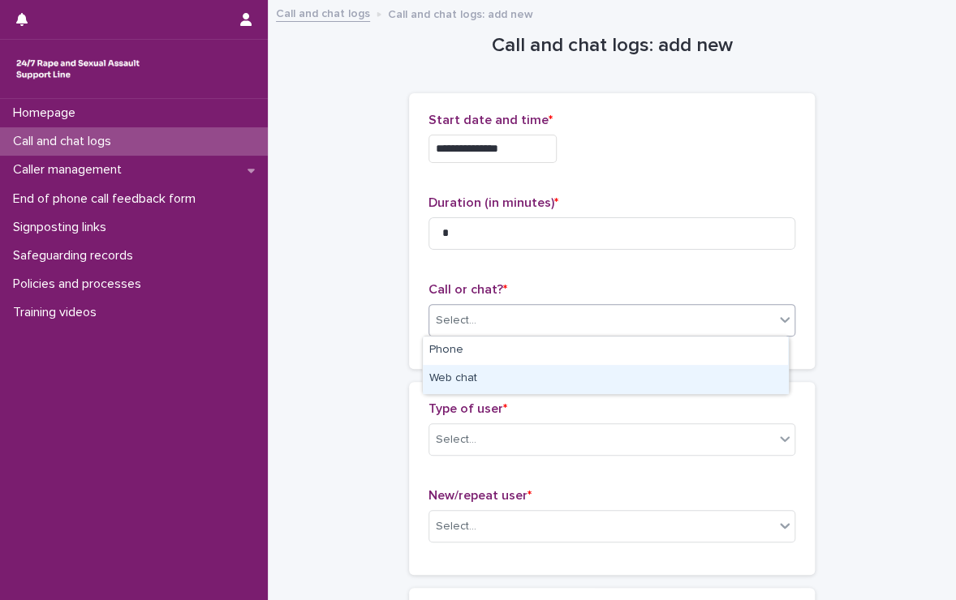
click at [497, 379] on div "Web chat" at bounding box center [605, 379] width 365 height 28
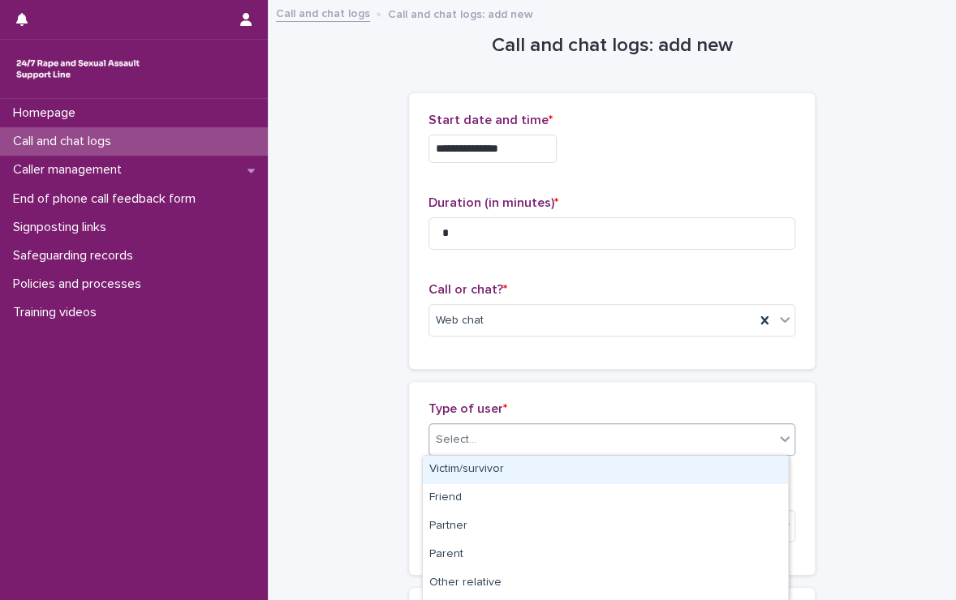
click at [497, 434] on div "Select..." at bounding box center [601, 440] width 345 height 27
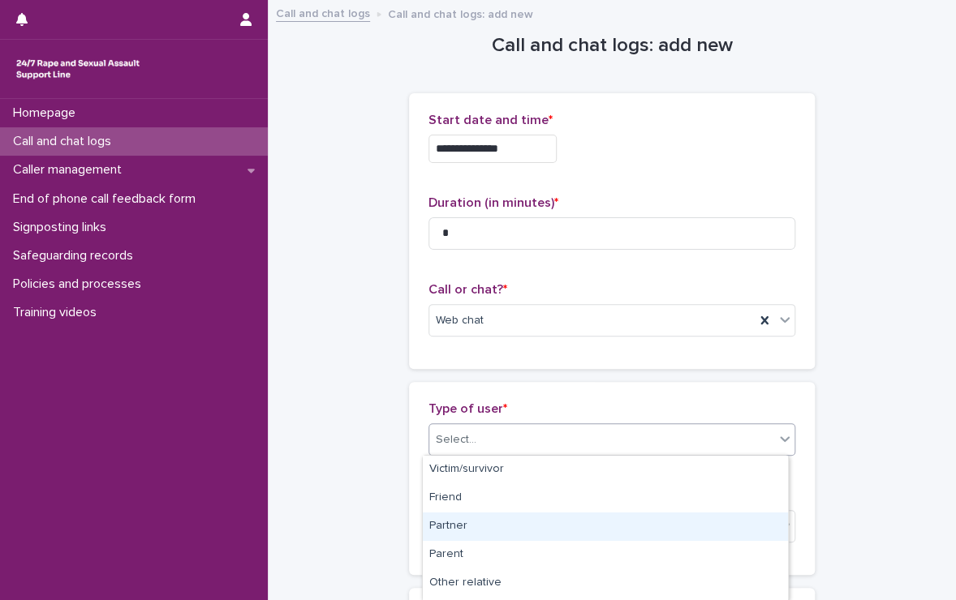
scroll to position [280, 0]
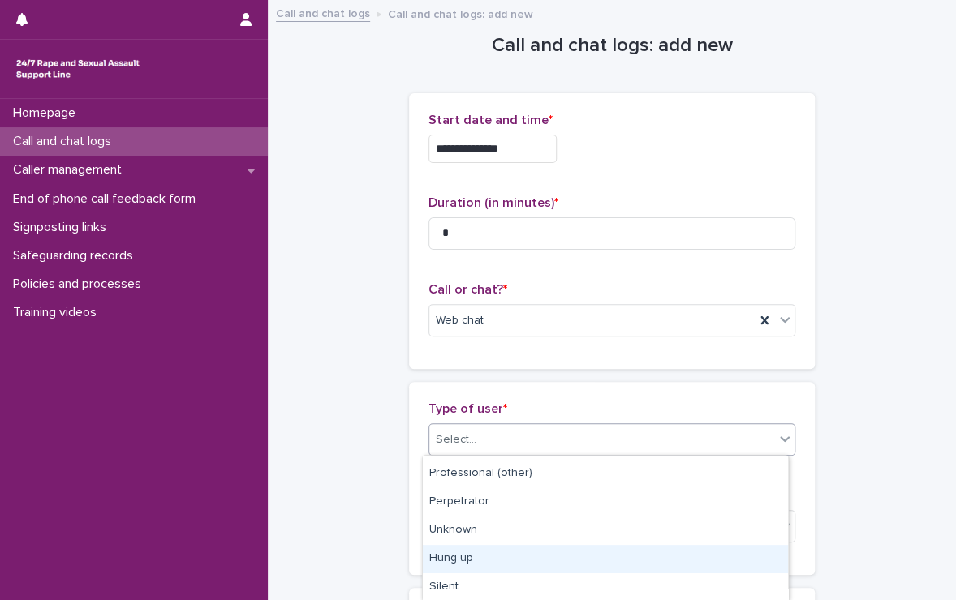
click at [472, 557] on div "Hung up" at bounding box center [605, 559] width 365 height 28
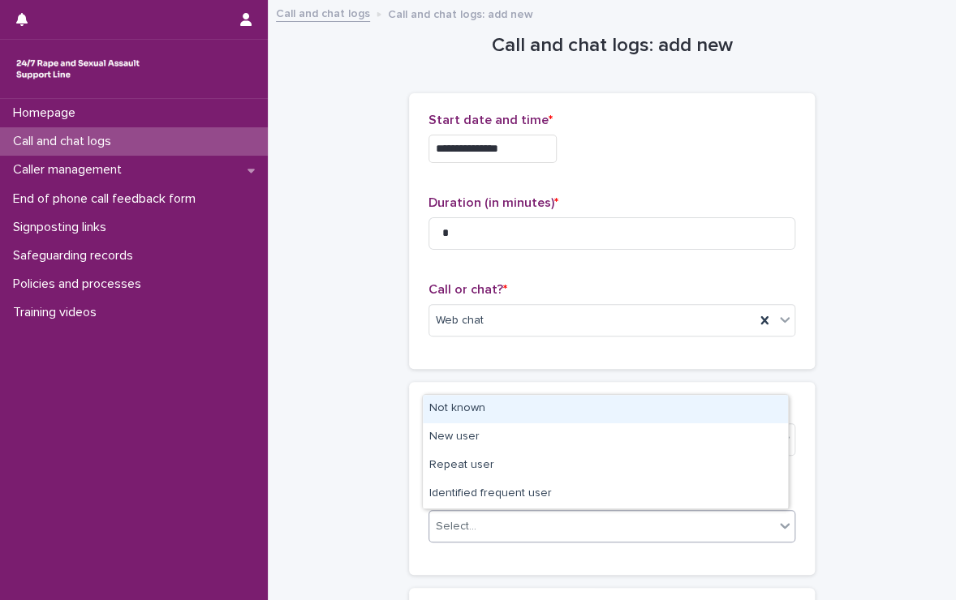
drag, startPoint x: 488, startPoint y: 533, endPoint x: 474, endPoint y: 409, distance: 125.0
click at [474, 409] on body "**********" at bounding box center [478, 300] width 956 height 600
click at [474, 409] on div "Not known" at bounding box center [605, 409] width 365 height 28
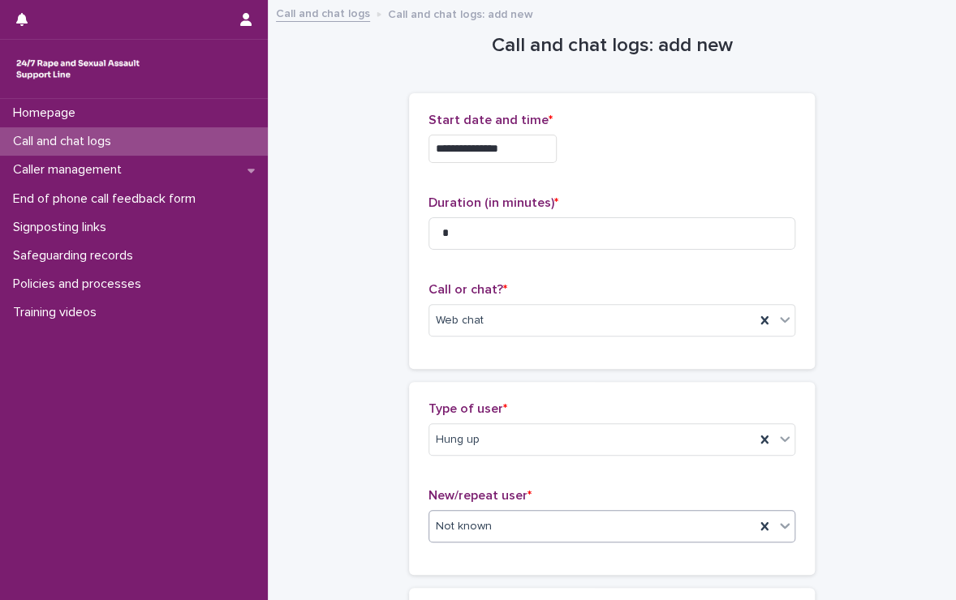
scroll to position [261, 0]
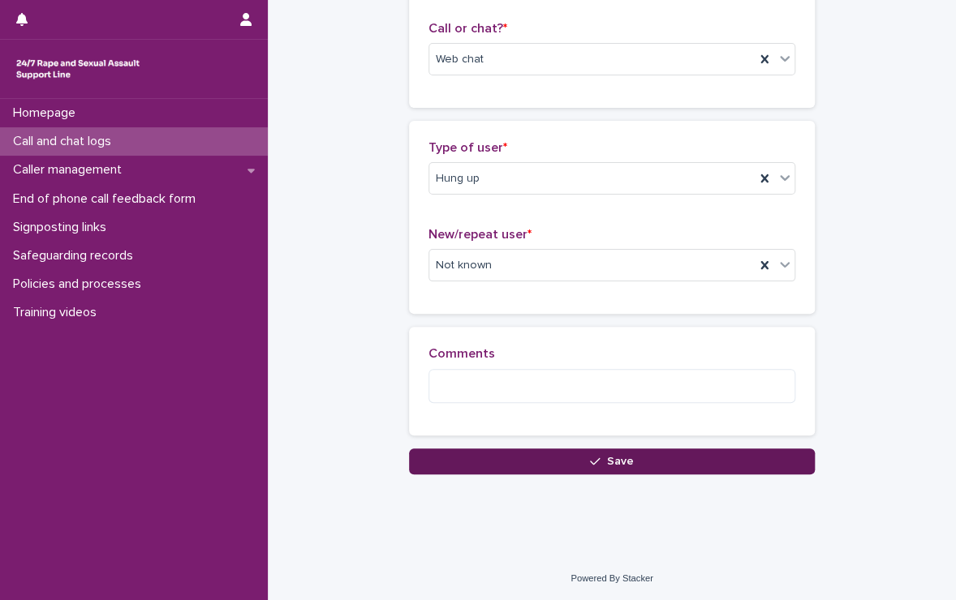
click at [474, 455] on button "Save" at bounding box center [612, 462] width 406 height 26
